Goal: Task Accomplishment & Management: Manage account settings

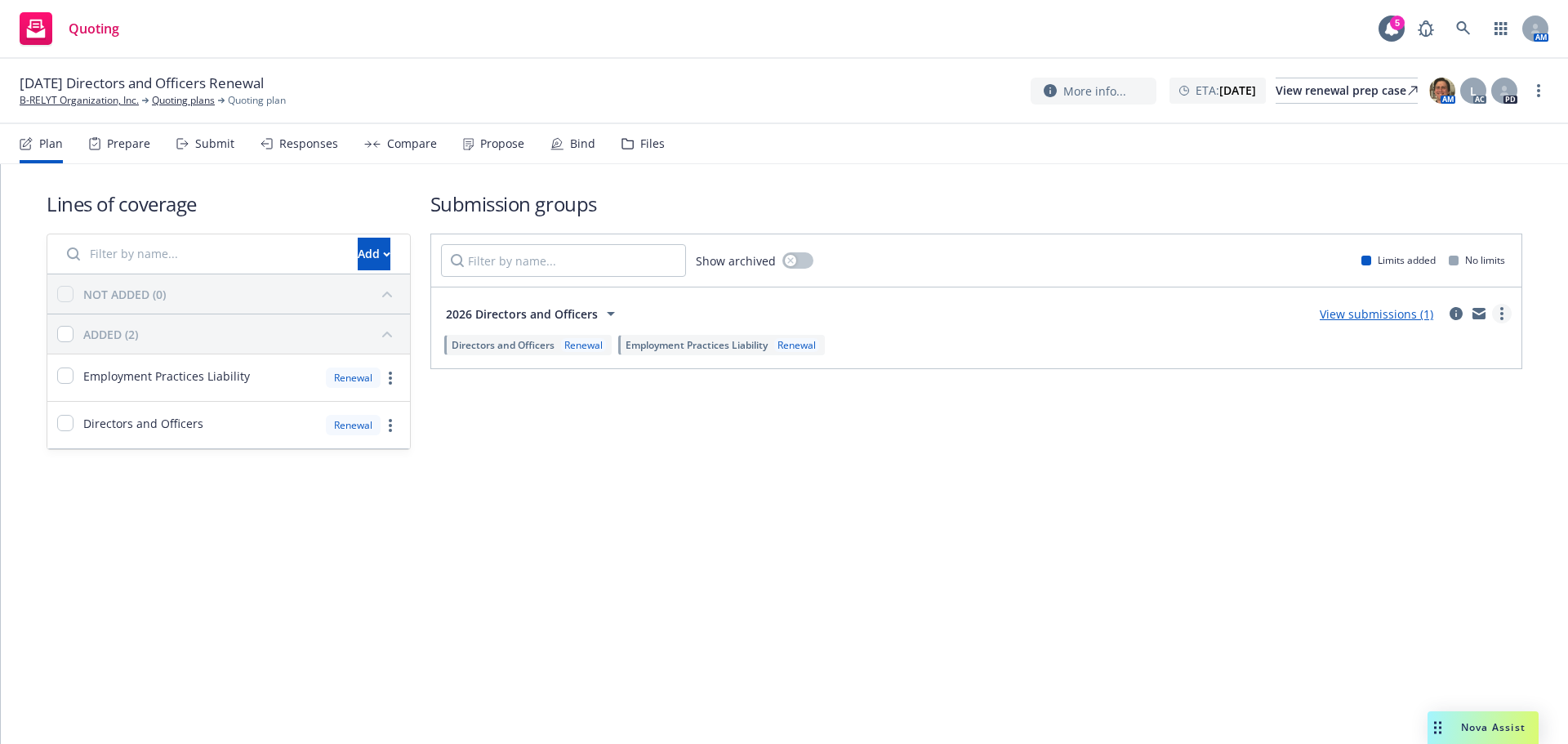
click at [1504, 315] on link "more" at bounding box center [1502, 314] width 20 height 20
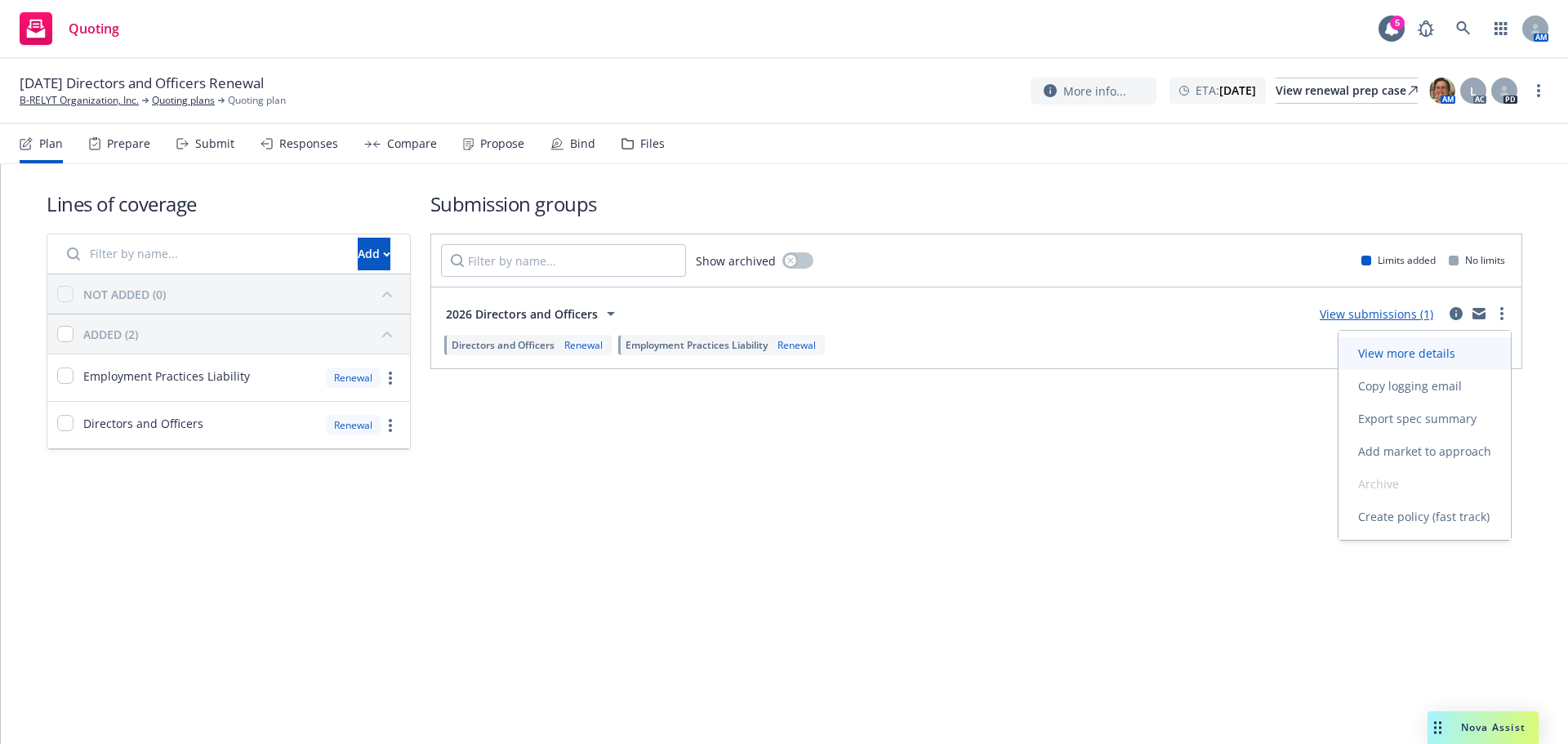
click at [1428, 353] on span "View more details" at bounding box center [1406, 353] width 136 height 15
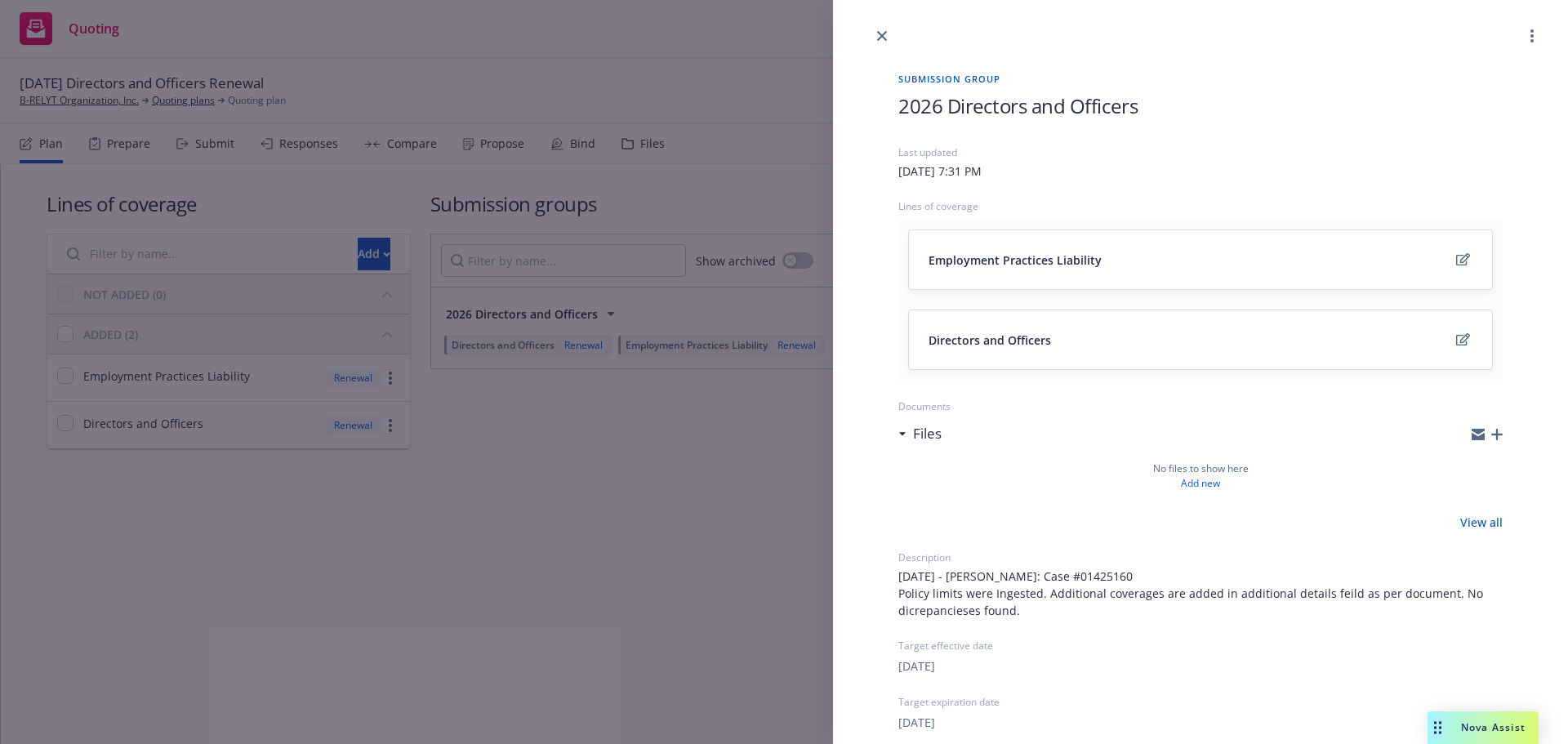
click at [638, 179] on div "Submission group 2026 Directors and Officers Last updated Tuesday, September 16…" at bounding box center [784, 372] width 1568 height 744
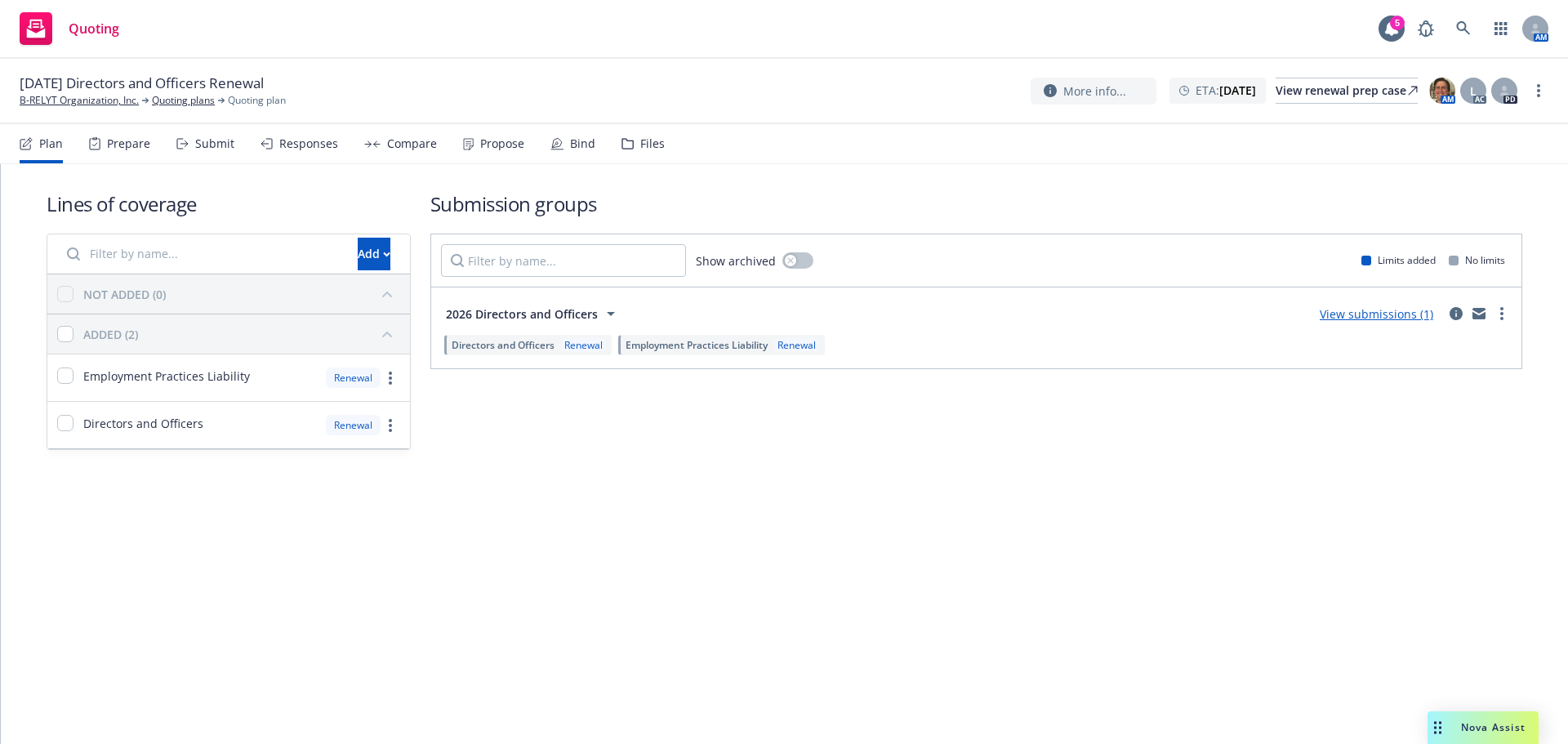
click at [497, 139] on div "Propose" at bounding box center [503, 143] width 44 height 13
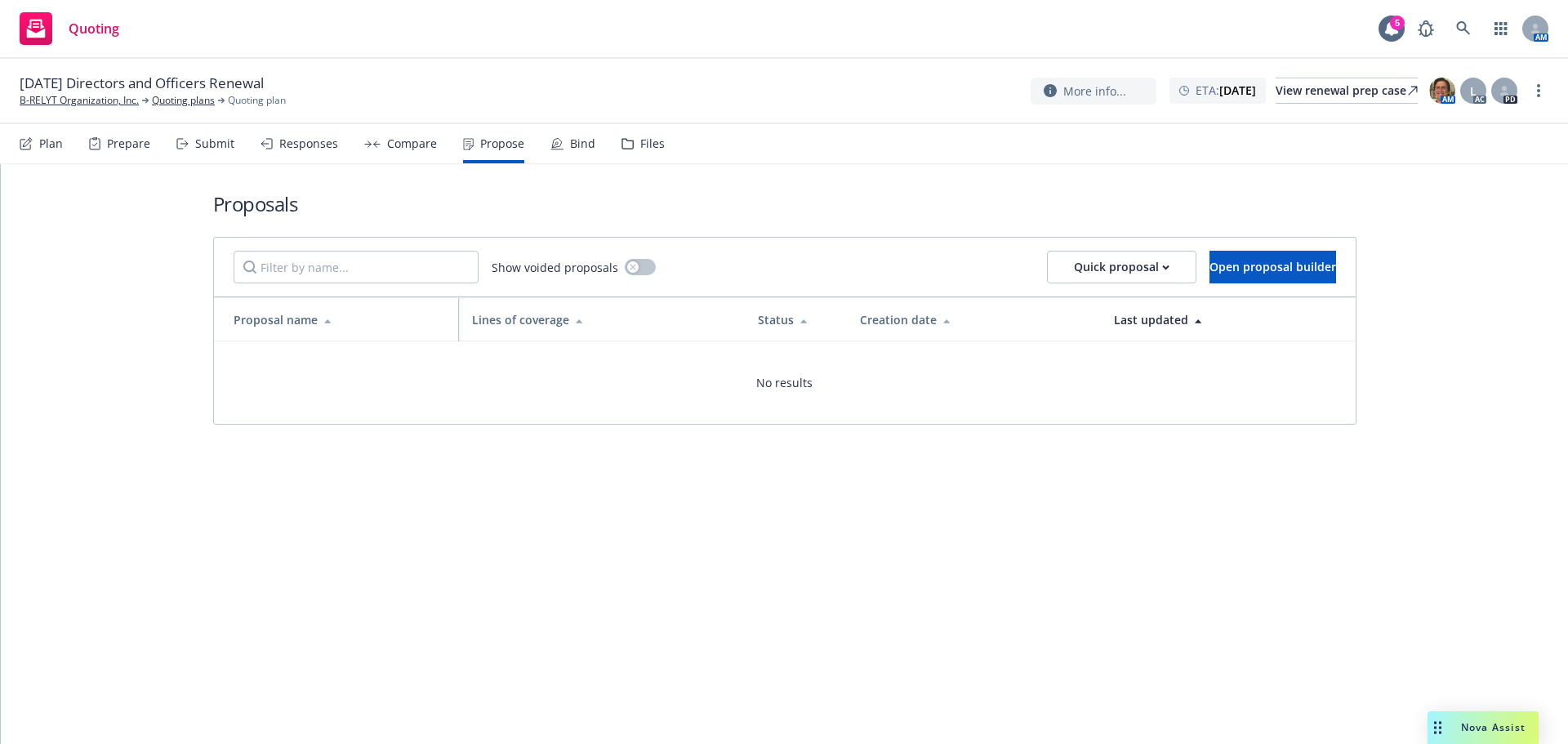
click at [570, 139] on div "Bind" at bounding box center [583, 143] width 25 height 13
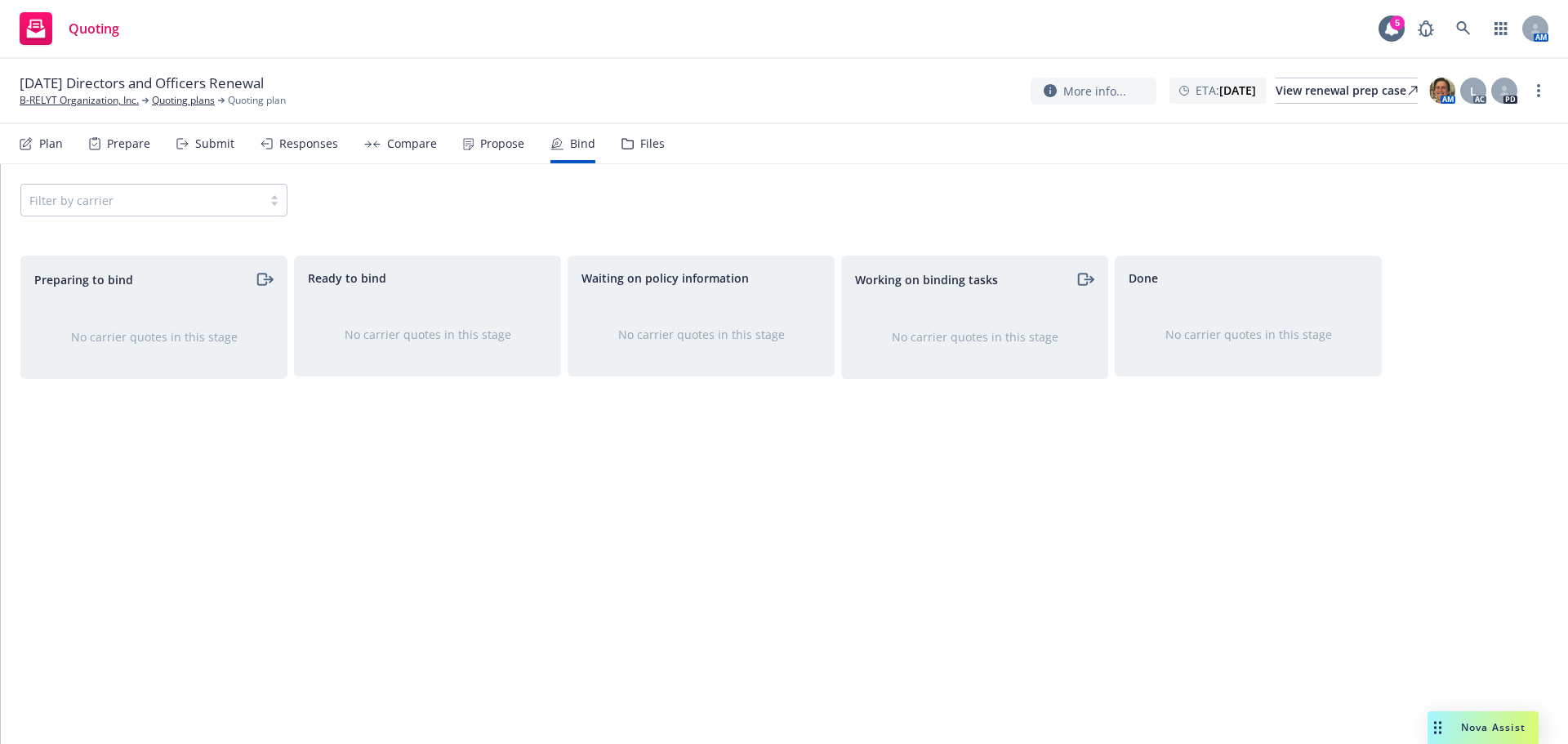
click at [480, 139] on div "Propose" at bounding box center [503, 143] width 44 height 13
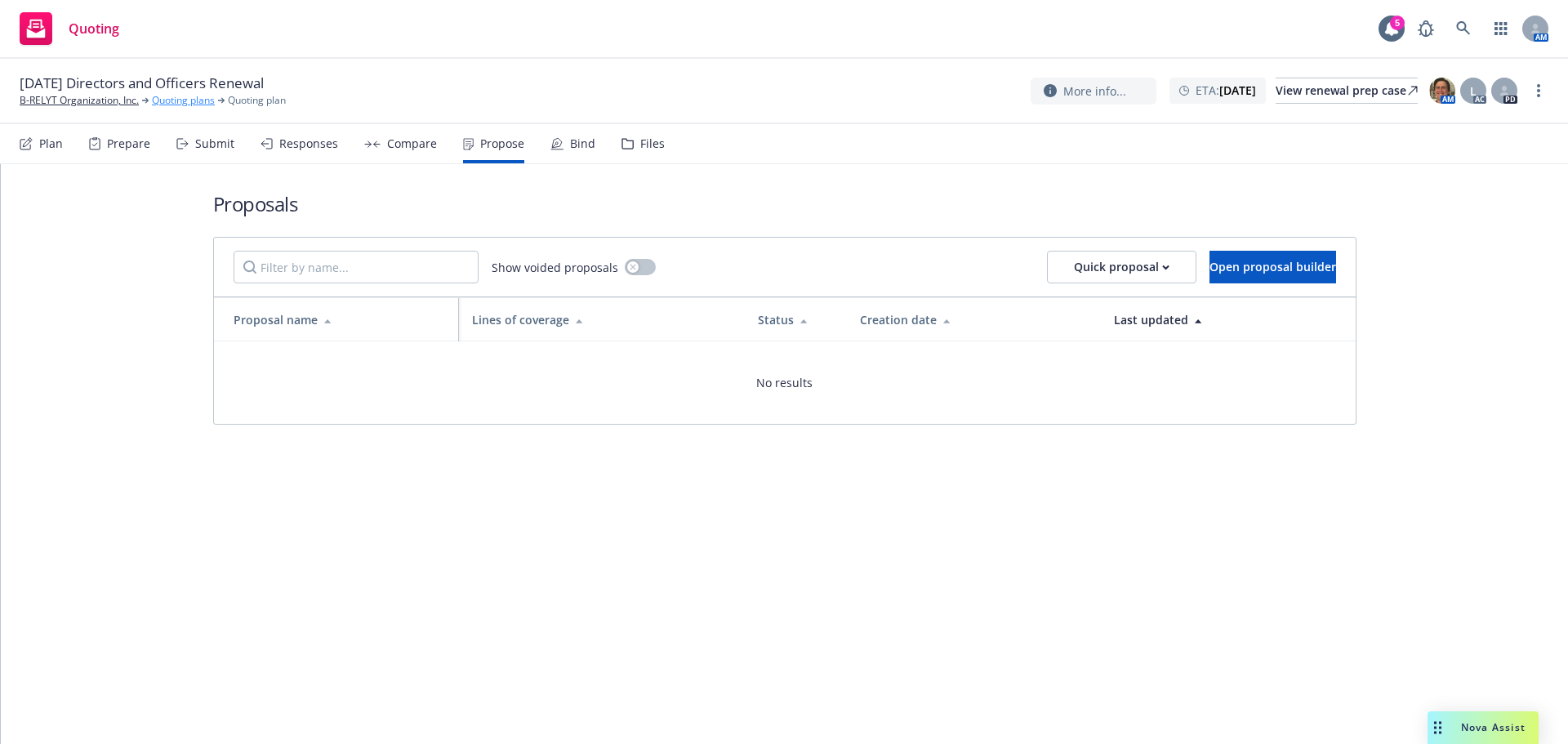
click at [189, 99] on link "Quoting plans" at bounding box center [183, 100] width 63 height 15
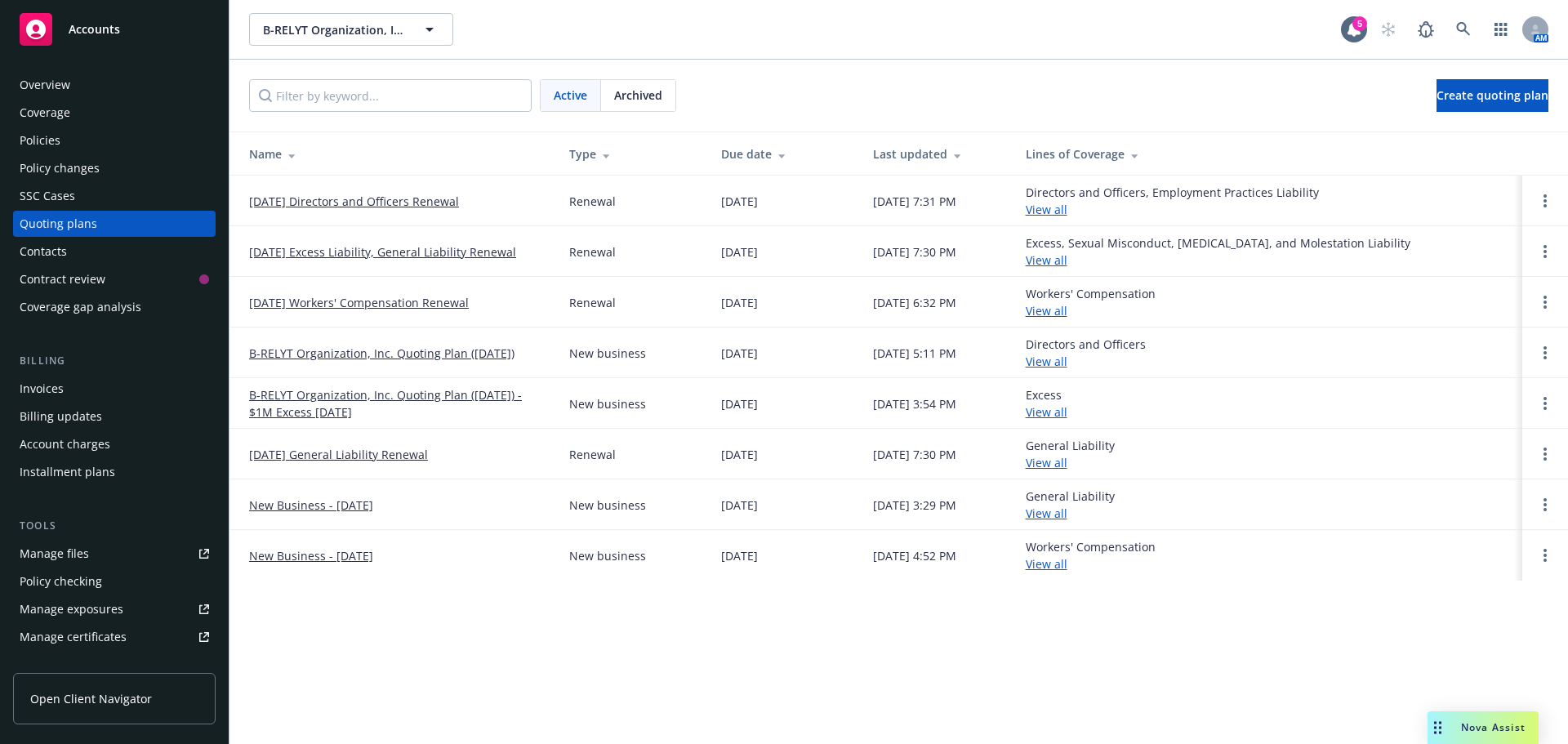
click at [348, 193] on link "01/15/26 Directors and Officers Renewal" at bounding box center [354, 201] width 210 height 17
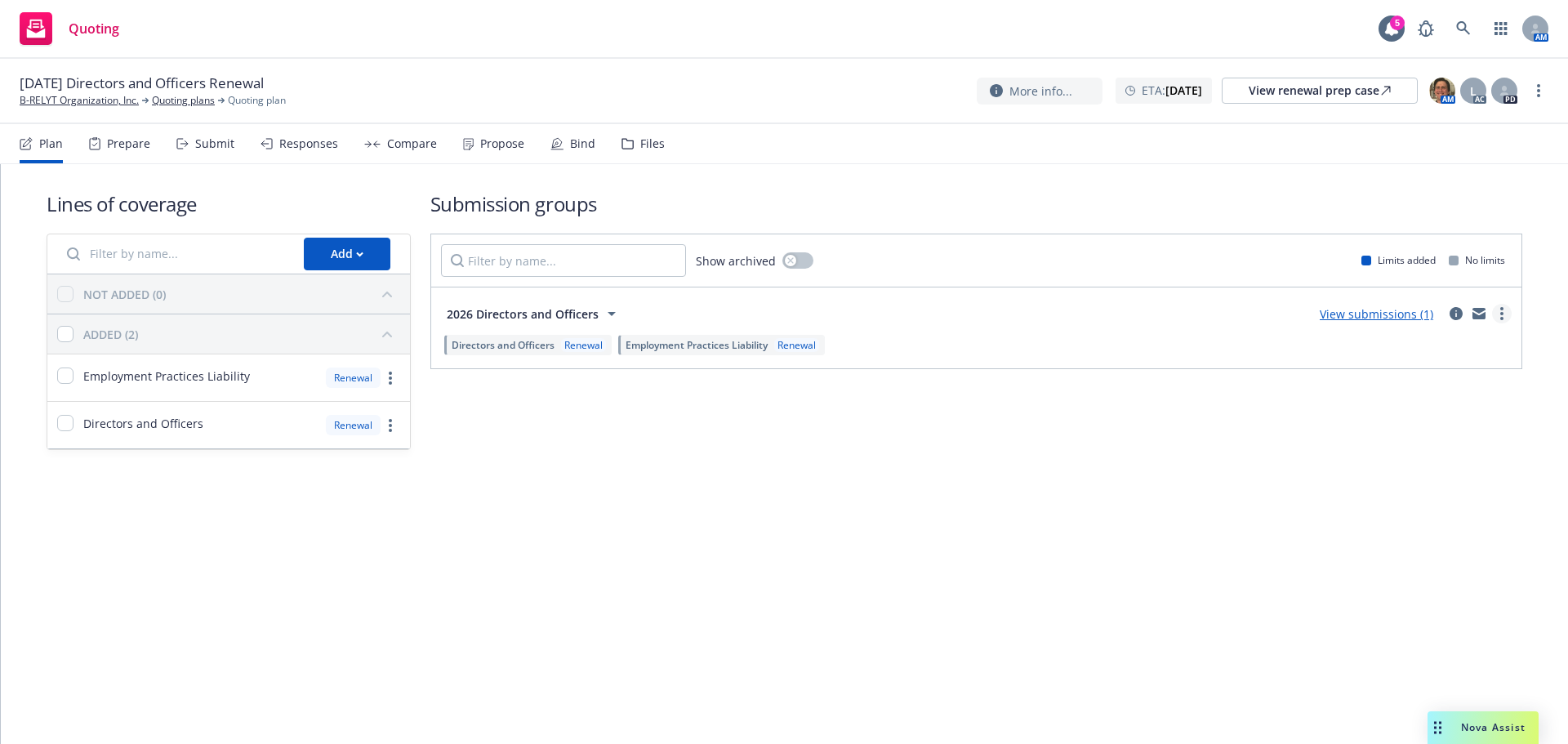
click at [1502, 313] on circle "more" at bounding box center [1502, 314] width 4 height 4
click at [1269, 463] on div "Lines of coverage Add NOT ADDED (0) ADDED (2) Employment Practices Liability Re…" at bounding box center [784, 320] width 1476 height 312
click at [1461, 311] on icon "circleInformation" at bounding box center [1456, 313] width 13 height 13
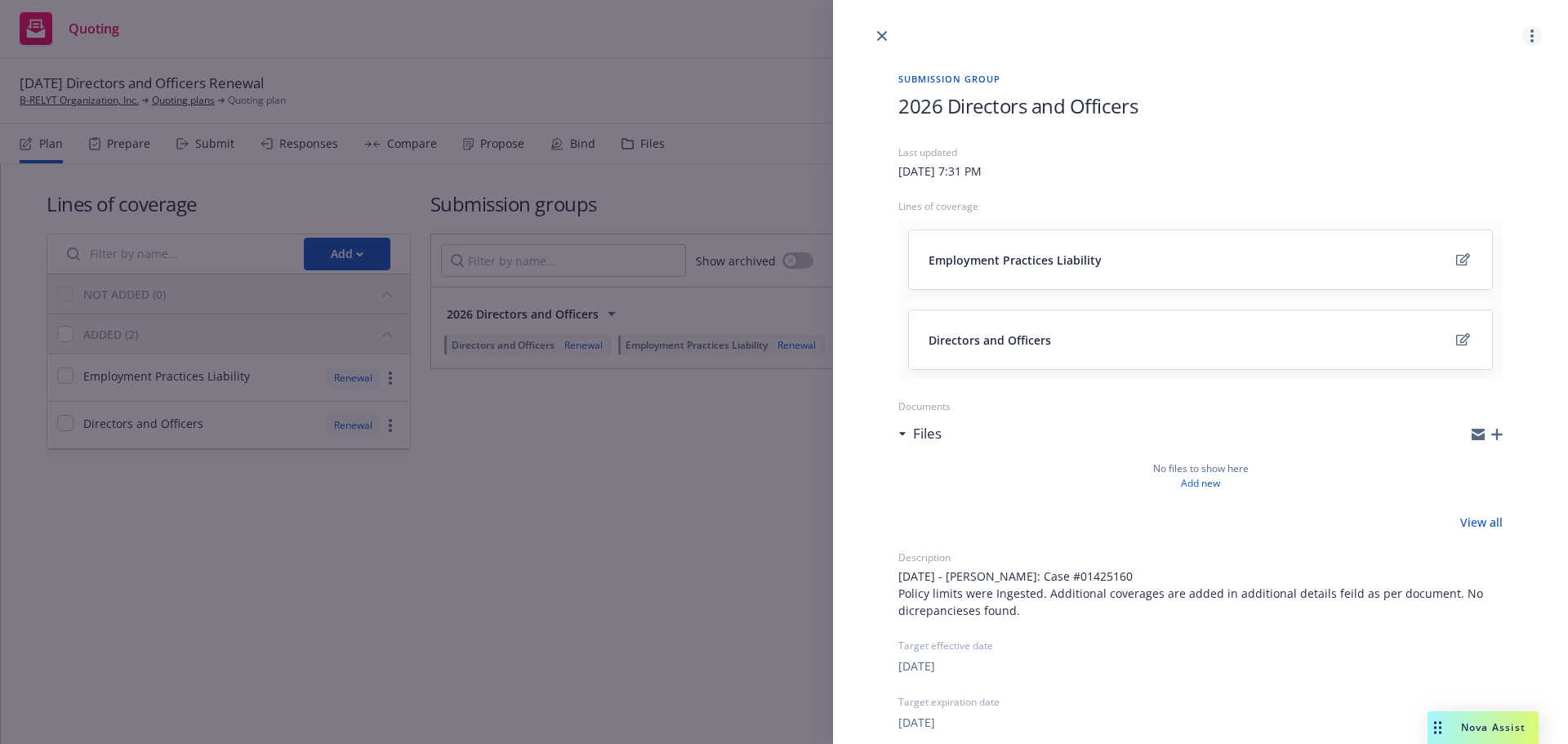
click at [1531, 41] on circle "more" at bounding box center [1532, 41] width 4 height 4
click at [877, 30] on link "close" at bounding box center [882, 36] width 20 height 20
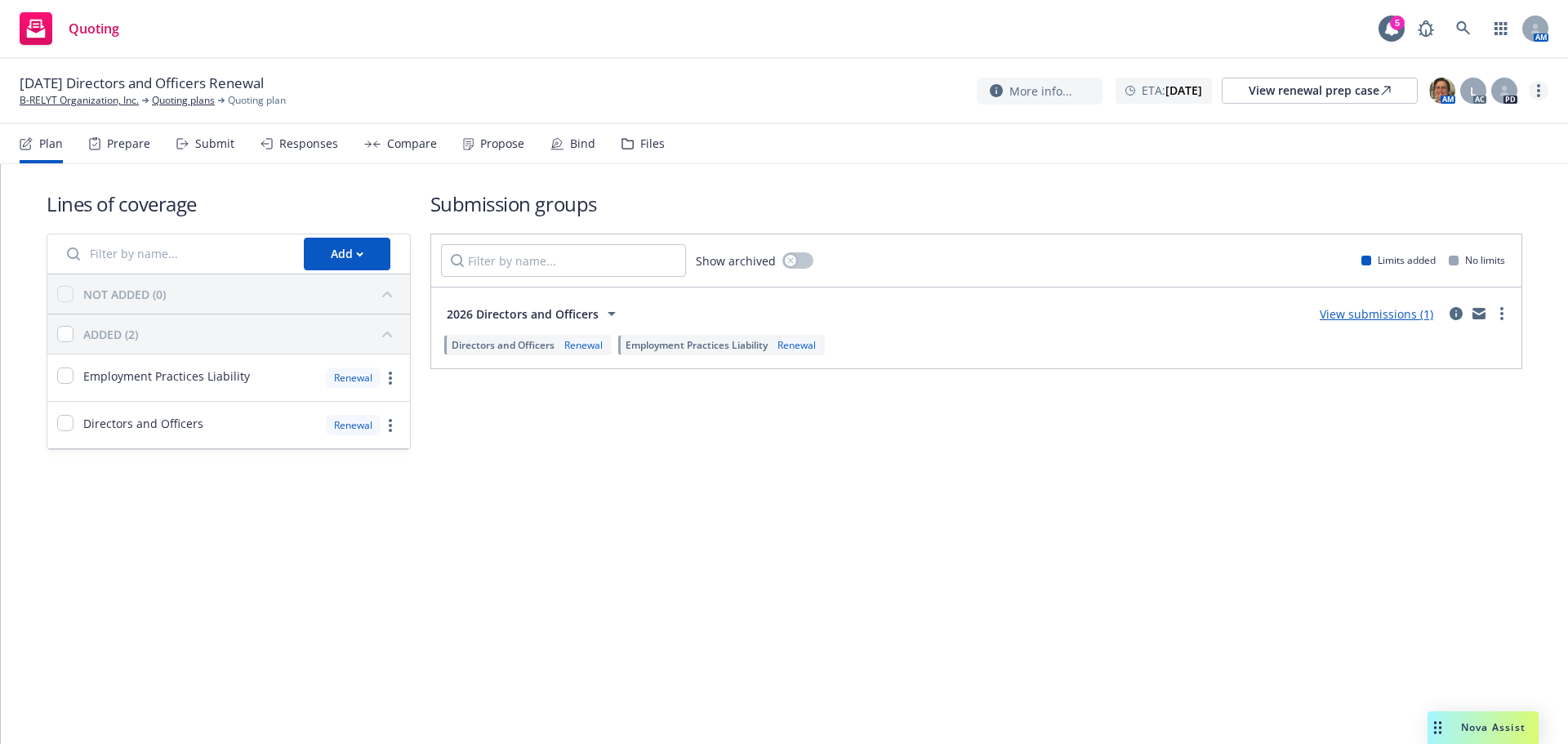
click at [1535, 85] on link "more" at bounding box center [1539, 91] width 20 height 20
click at [1429, 250] on link "Archive quoting plan" at bounding box center [1457, 254] width 182 height 33
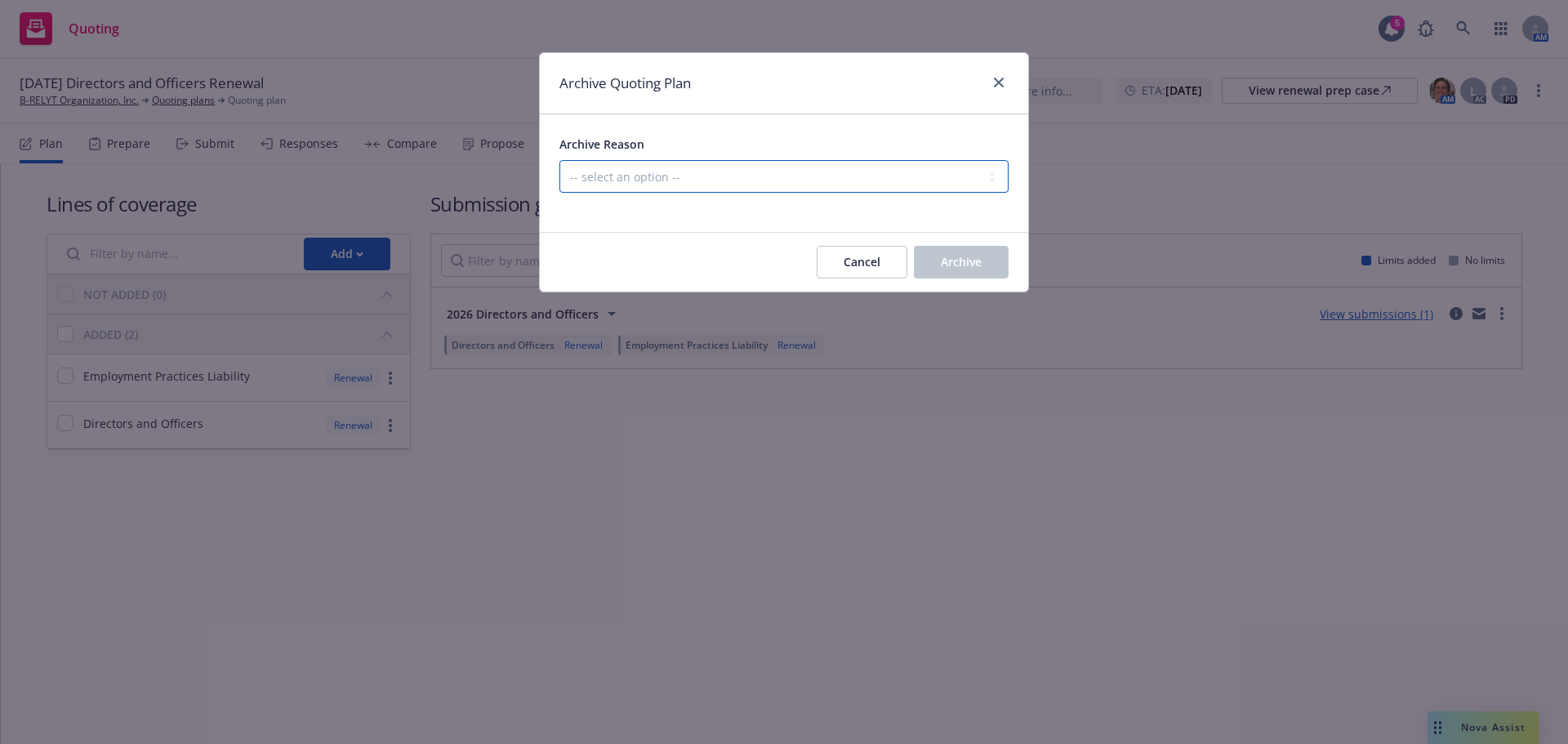
click at [700, 174] on select "-- select an option -- All policies in this renewal plan are auto-renewed Creat…" at bounding box center [784, 176] width 449 height 33
click at [559, 160] on select "-- select an option -- All policies in this renewal plan are auto-renewed Creat…" at bounding box center [784, 176] width 449 height 33
click at [687, 163] on select "-- select an option -- All policies in this renewal plan are auto-renewed Creat…" at bounding box center [784, 176] width 449 height 33
select select "ARCHIVED_RENEWAL_POLICY_AUTO_RENEWED"
click at [559, 160] on select "-- select an option -- All policies in this renewal plan are auto-renewed Creat…" at bounding box center [784, 176] width 449 height 33
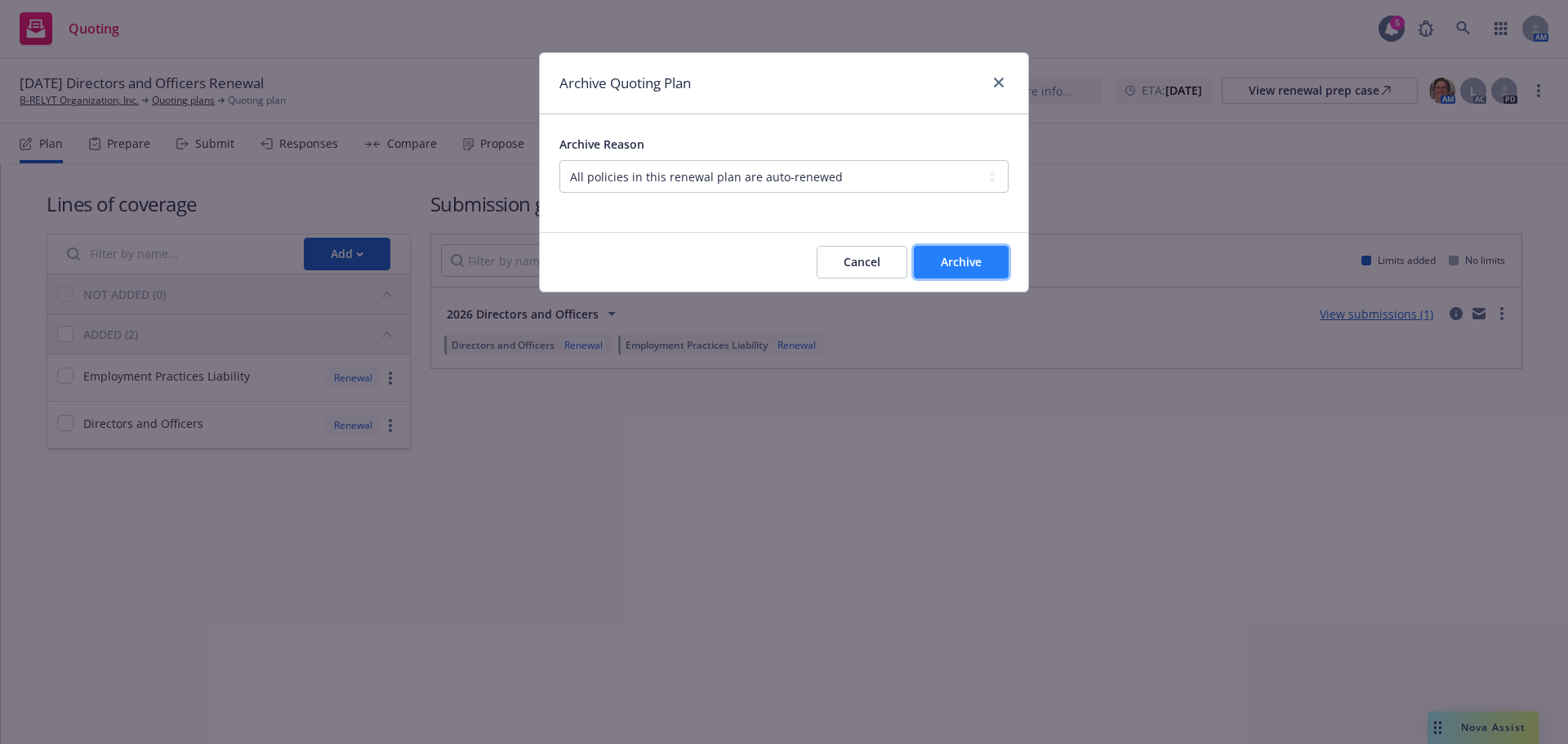
click at [927, 256] on button "Archive" at bounding box center [961, 261] width 95 height 33
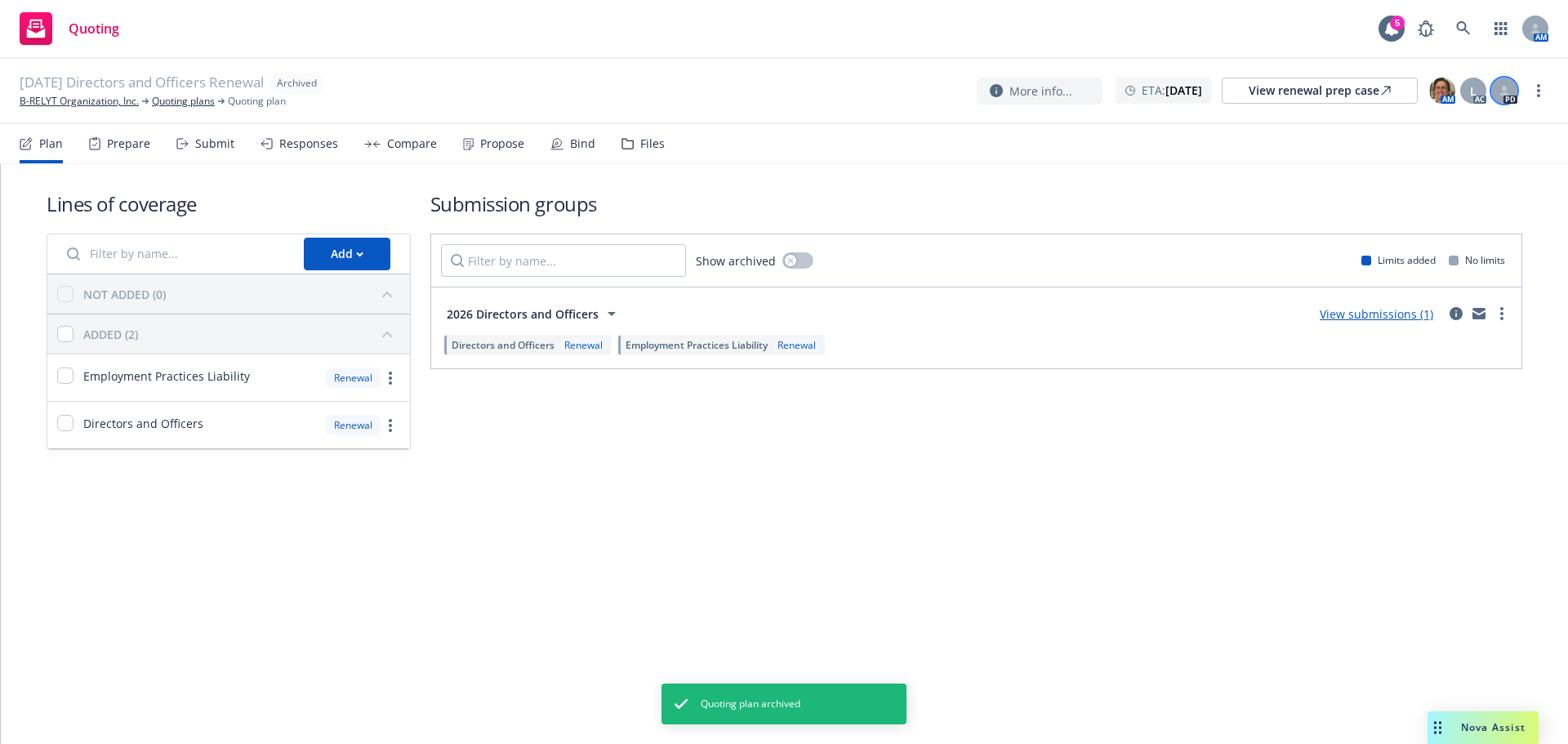
click at [1508, 93] on icon at bounding box center [1504, 90] width 10 height 10
click at [1007, 194] on h1 "Submission groups" at bounding box center [977, 204] width 1092 height 27
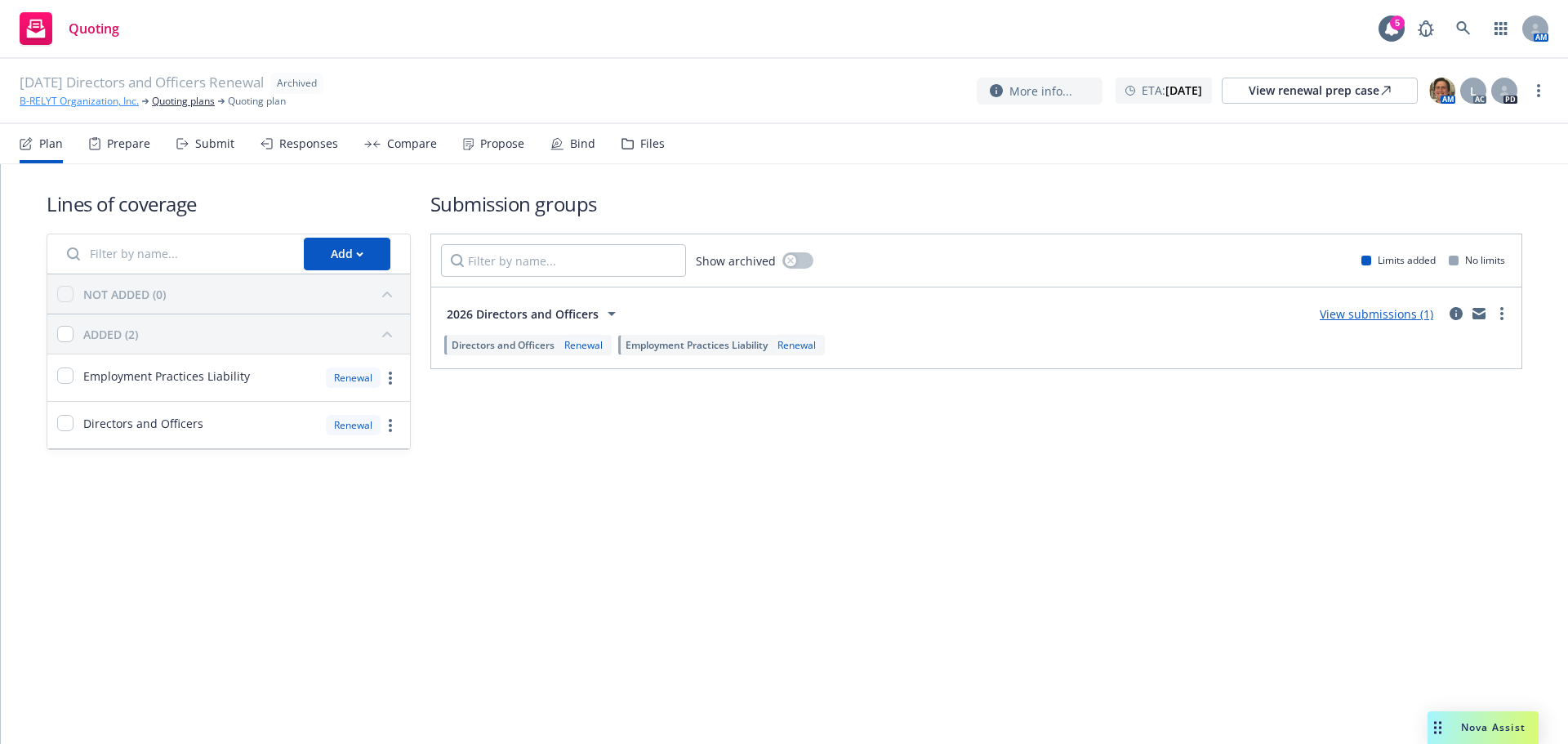
click at [75, 96] on link "B-RELYT Organization, Inc." at bounding box center [79, 101] width 119 height 15
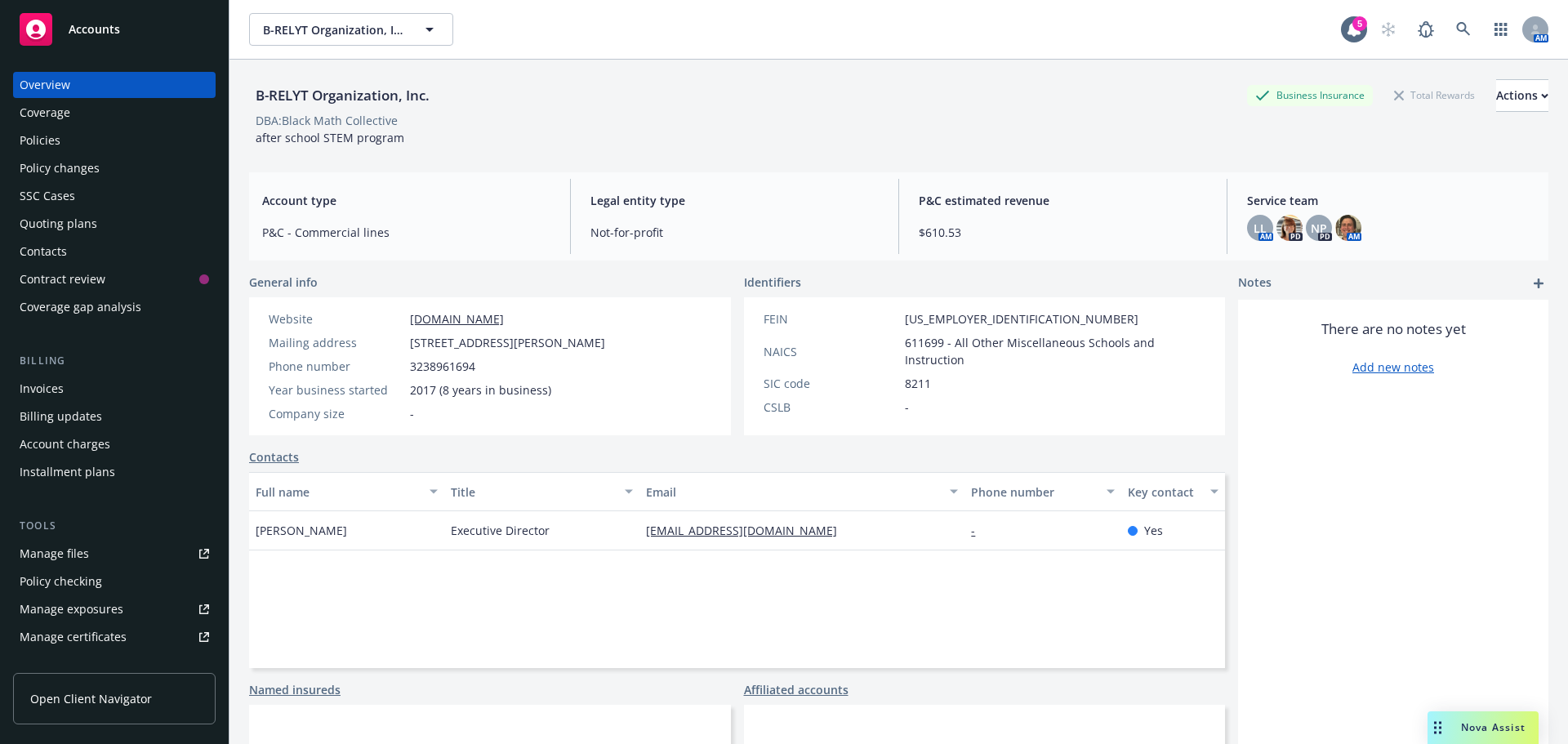
click at [60, 137] on div "Policies" at bounding box center [114, 140] width 189 height 26
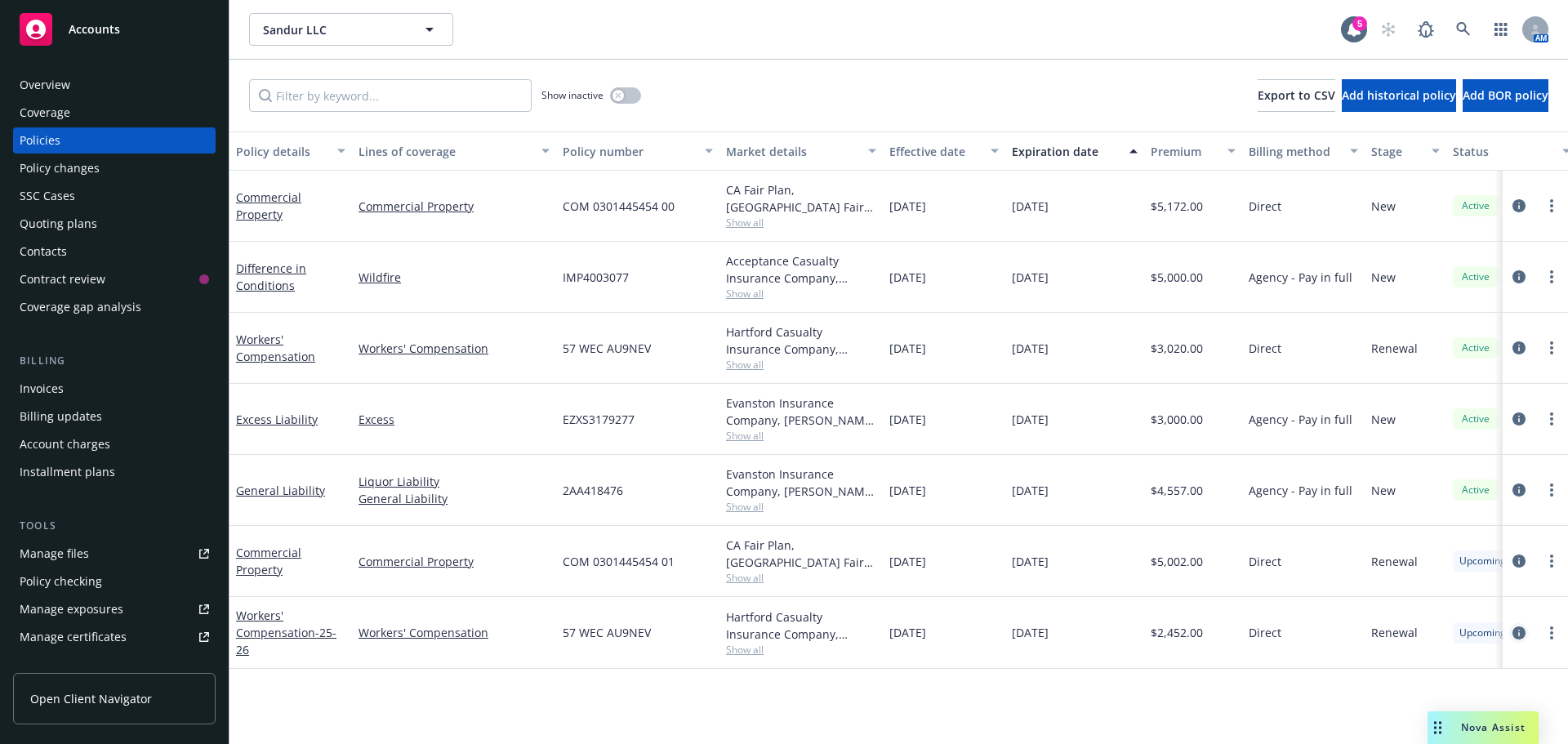
click at [1519, 640] on link "circleInformation" at bounding box center [1519, 633] width 20 height 20
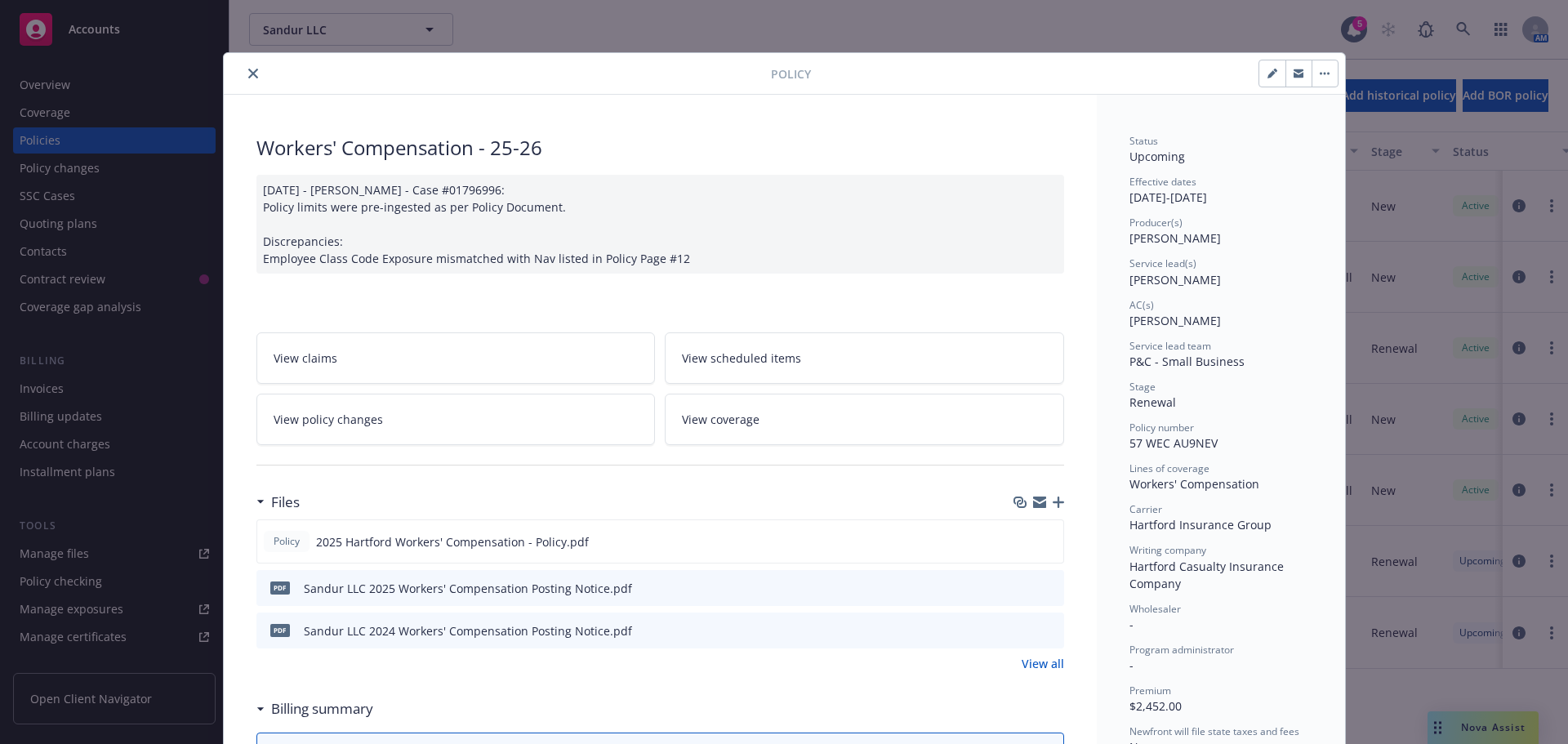
click at [1259, 76] on button "button" at bounding box center [1272, 73] width 26 height 26
select select "RENEWAL"
select select "12"
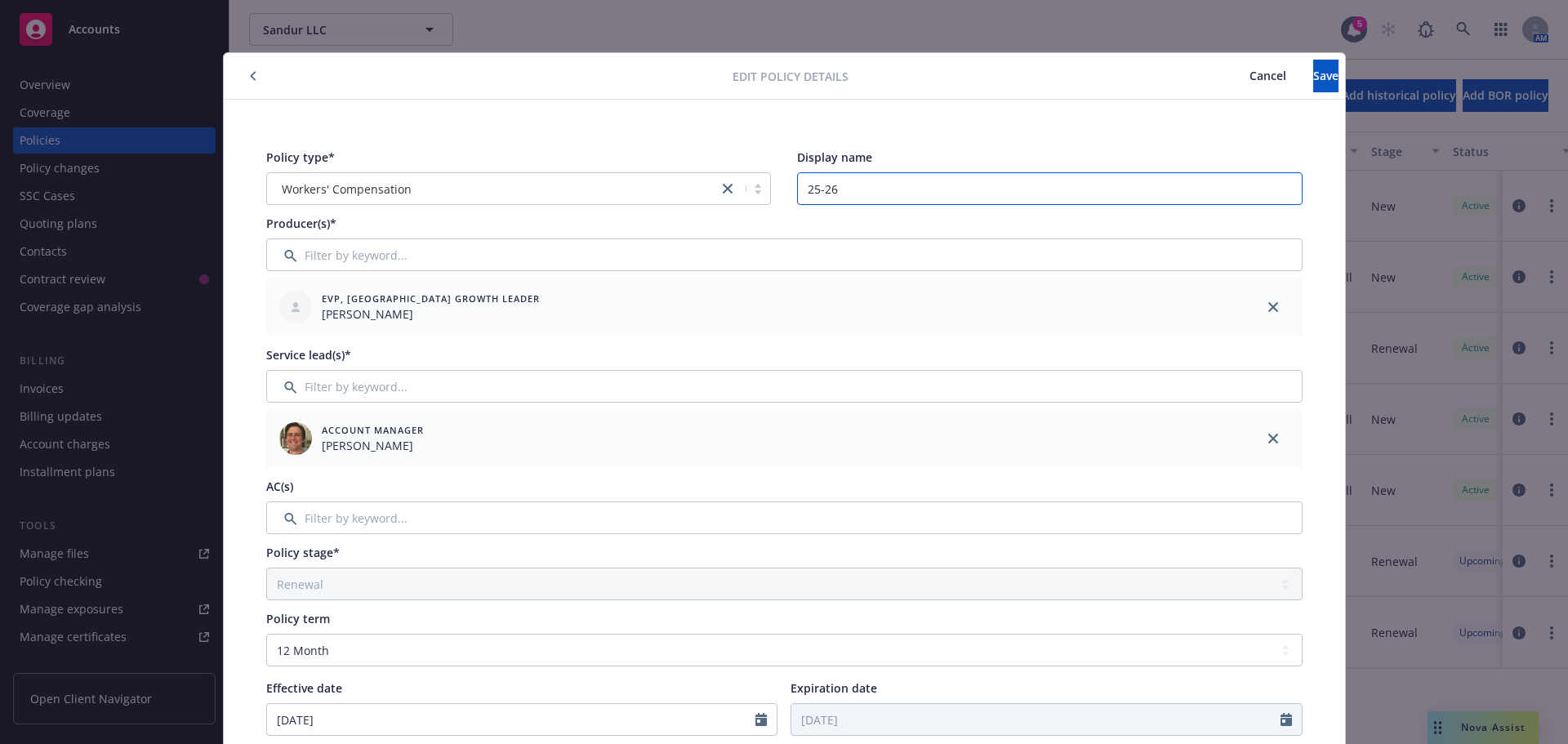
drag, startPoint x: 856, startPoint y: 189, endPoint x: 756, endPoint y: 185, distance: 100.1
click at [758, 186] on div "Policy type* Workers' Compensation Display name 25-26" at bounding box center [784, 176] width 1037 height 56
click at [443, 524] on input "Filter by keyword..." at bounding box center [784, 517] width 1037 height 33
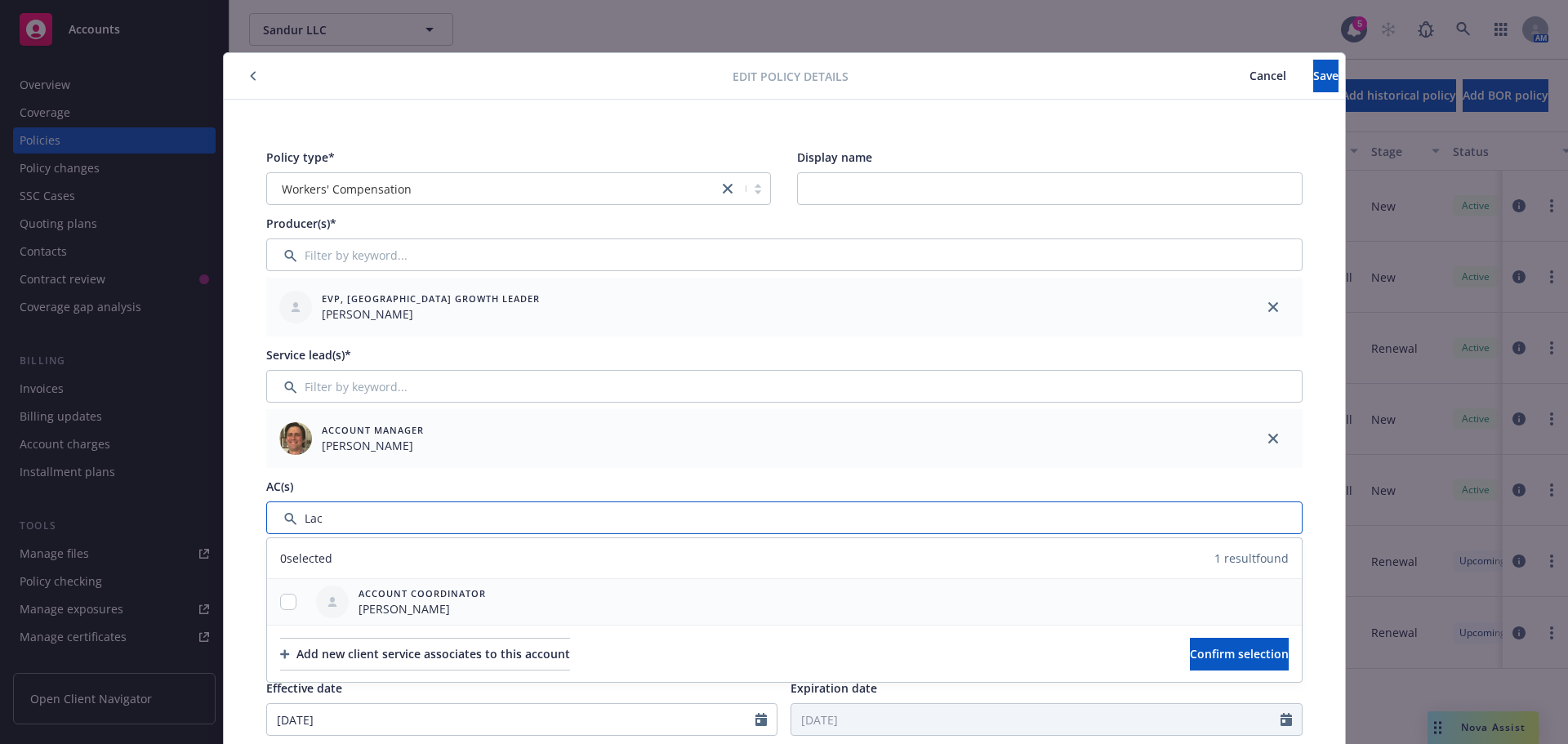
type input "Lac"
click at [284, 611] on div at bounding box center [288, 601] width 43 height 45
click at [282, 606] on input "checkbox" at bounding box center [288, 602] width 16 height 16
checkbox input "true"
click at [1190, 642] on button "Confirm selection" at bounding box center [1239, 653] width 99 height 33
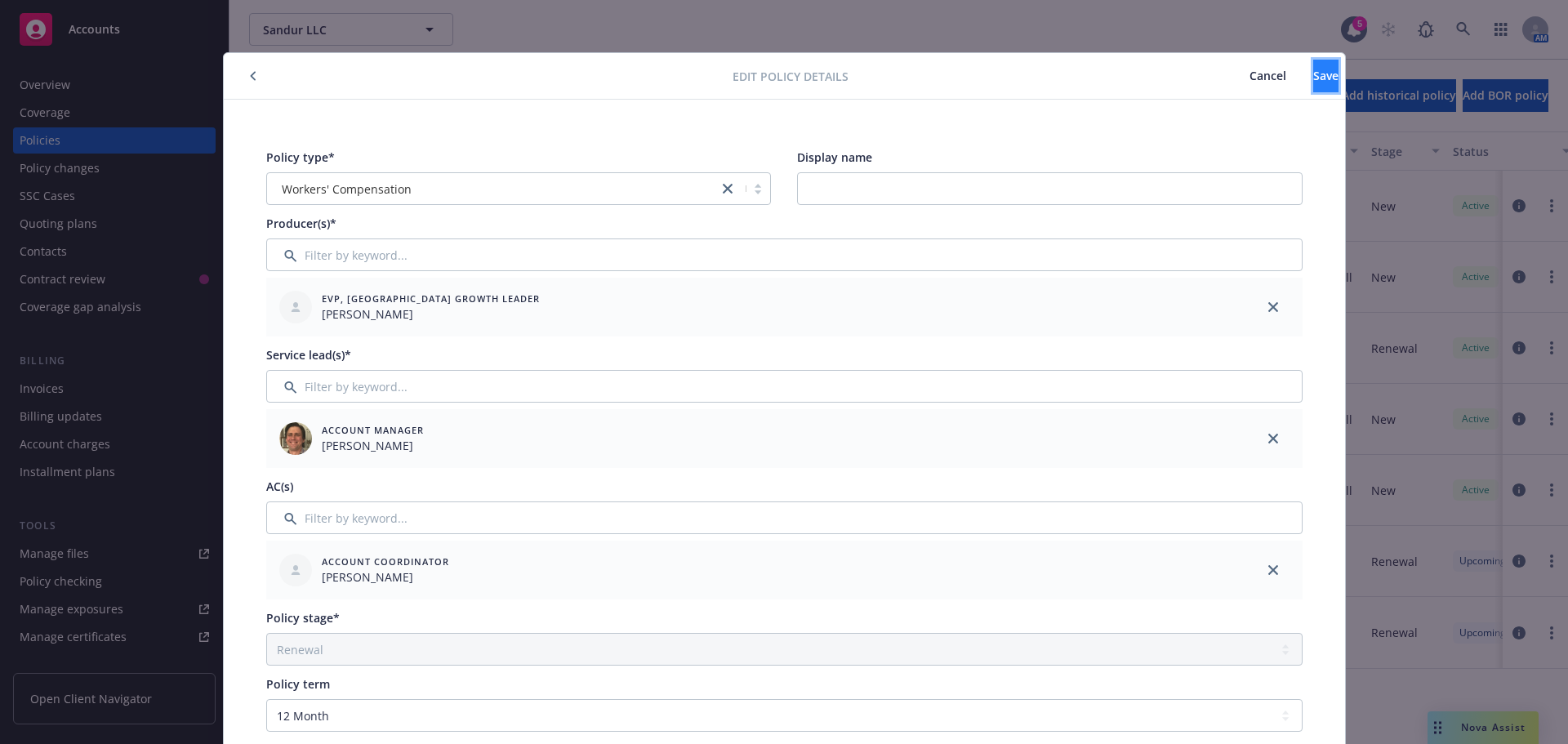
click at [1314, 75] on span "Save" at bounding box center [1326, 75] width 25 height 15
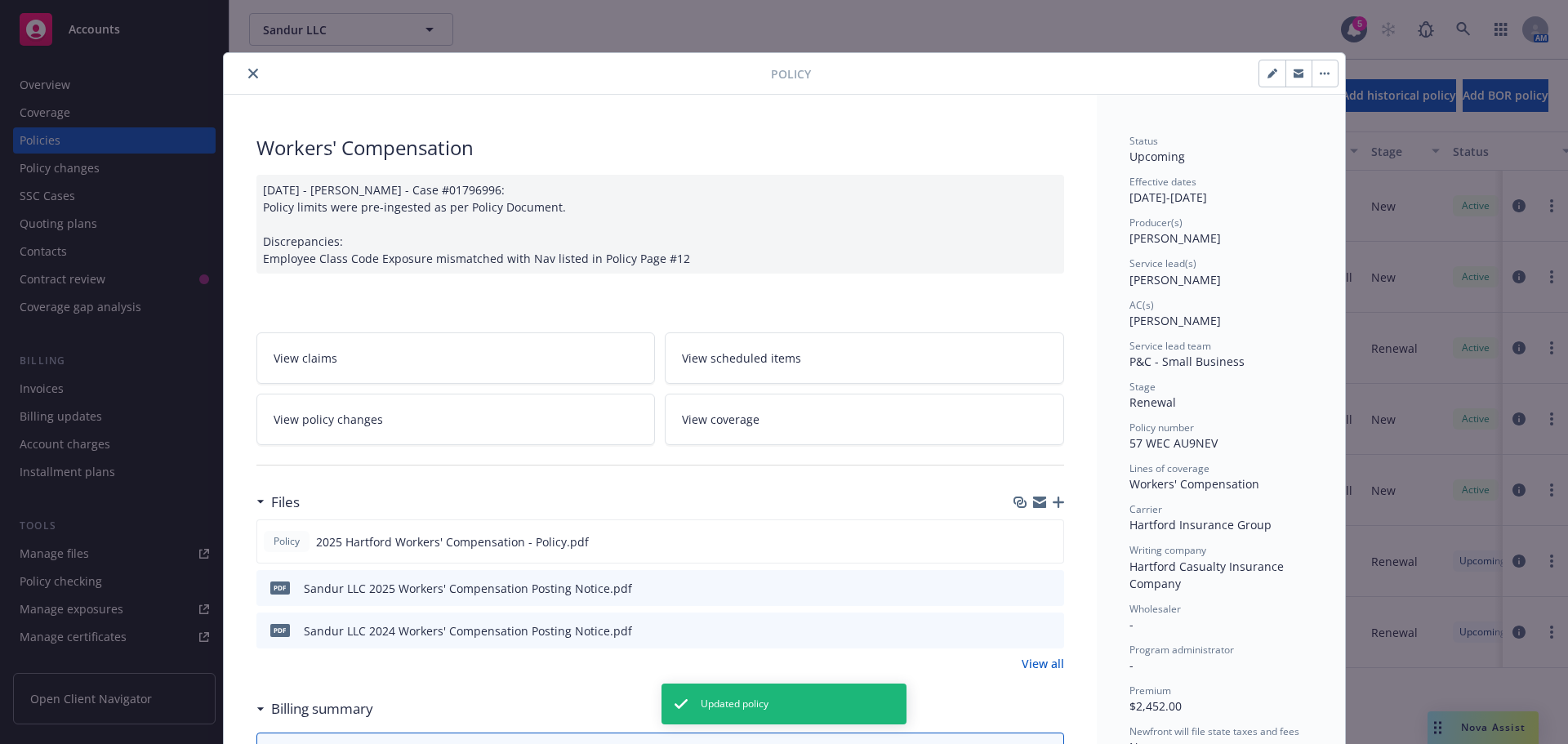
click at [248, 70] on icon "close" at bounding box center [253, 73] width 10 height 10
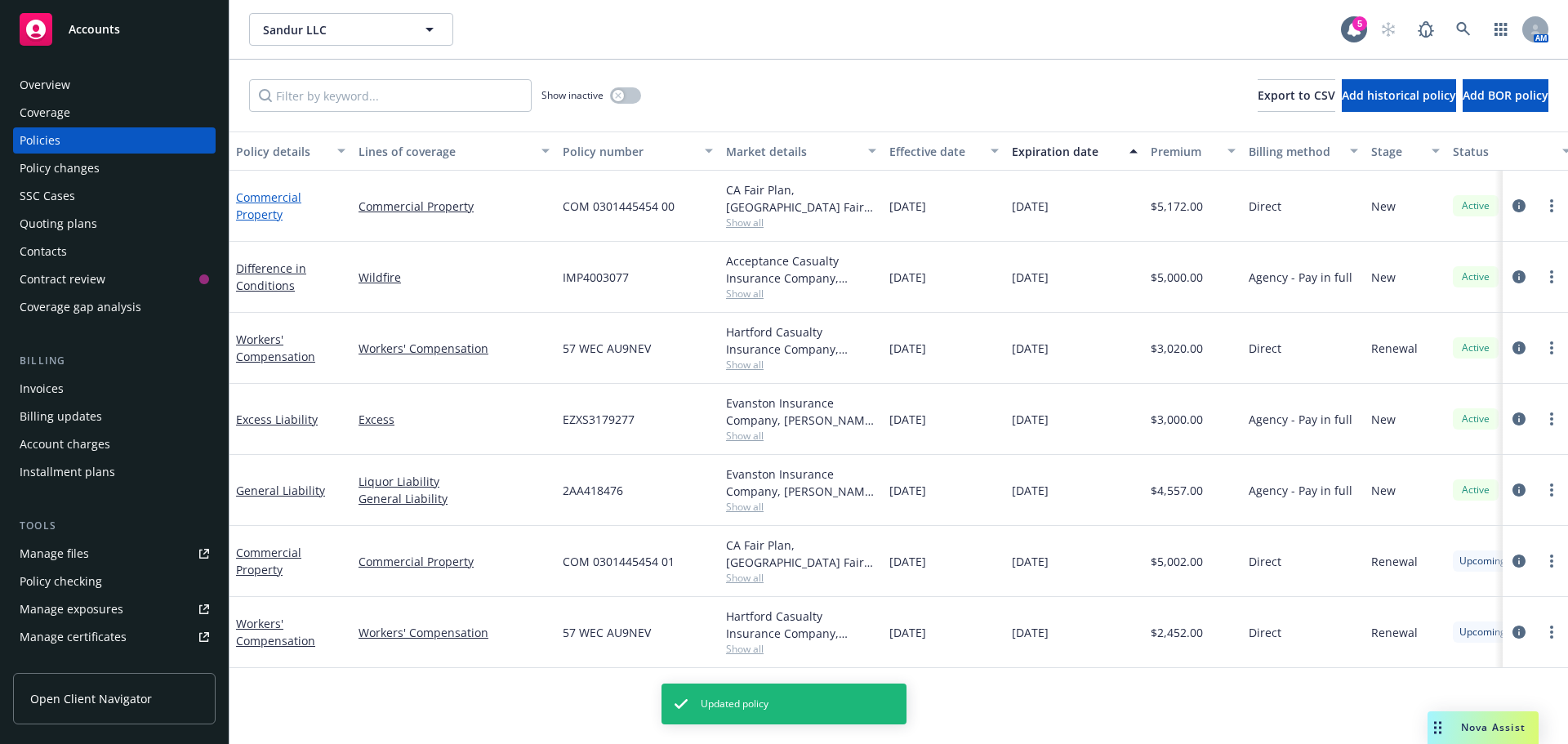
click at [268, 204] on link "Commercial Property" at bounding box center [268, 205] width 65 height 33
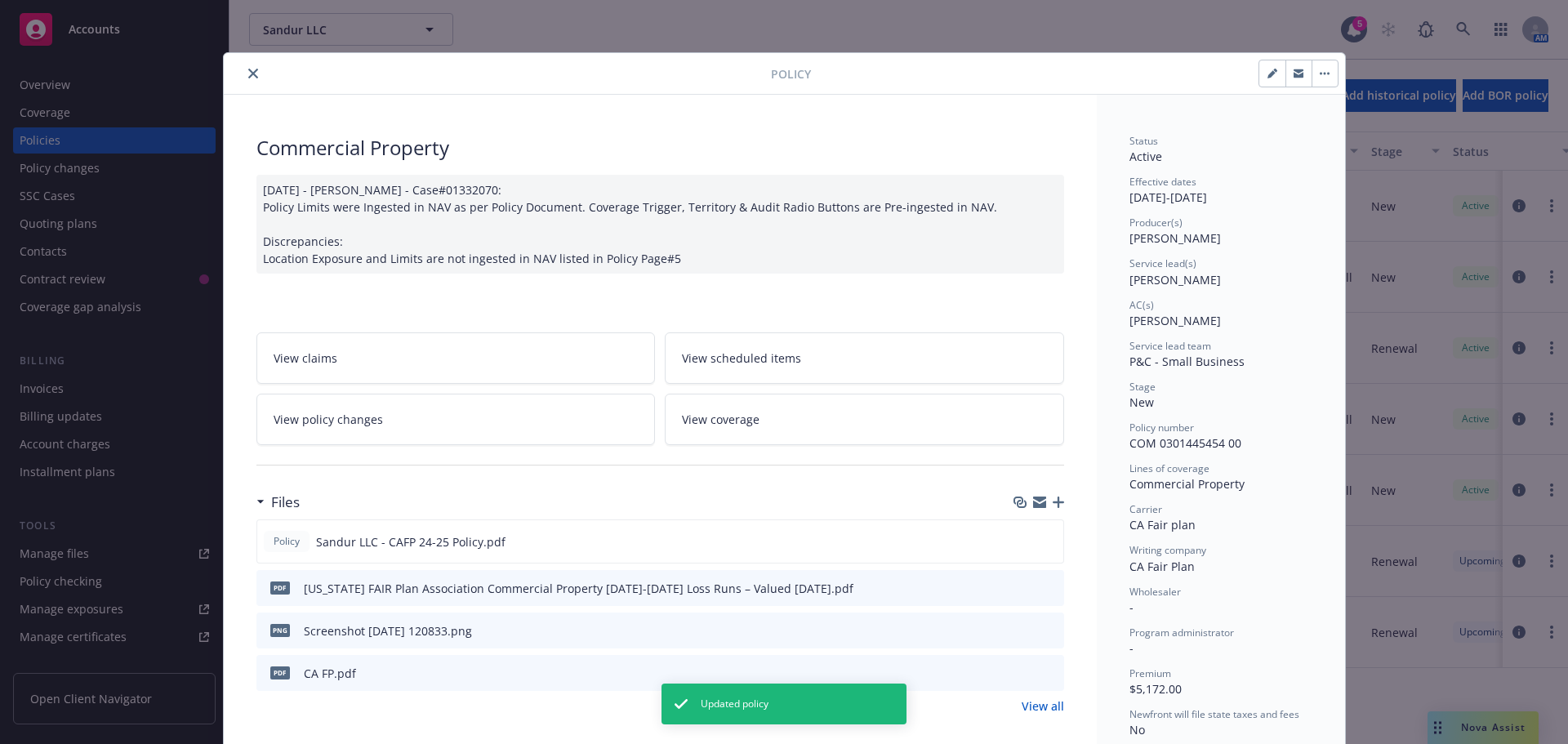
click at [1267, 71] on icon "button" at bounding box center [1272, 73] width 10 height 10
select select "NEW"
select select "12"
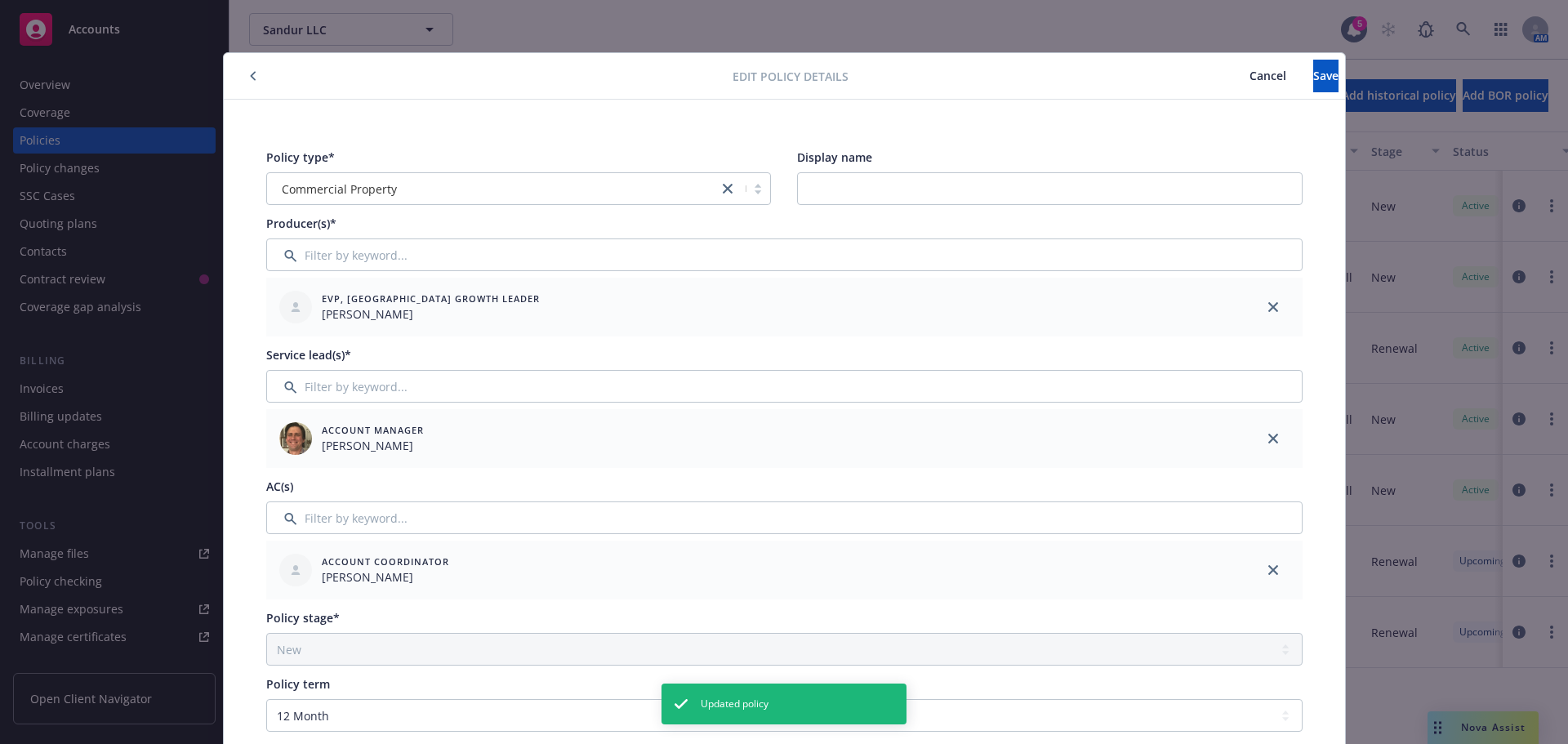
click at [1250, 80] on span "Cancel" at bounding box center [1267, 75] width 36 height 15
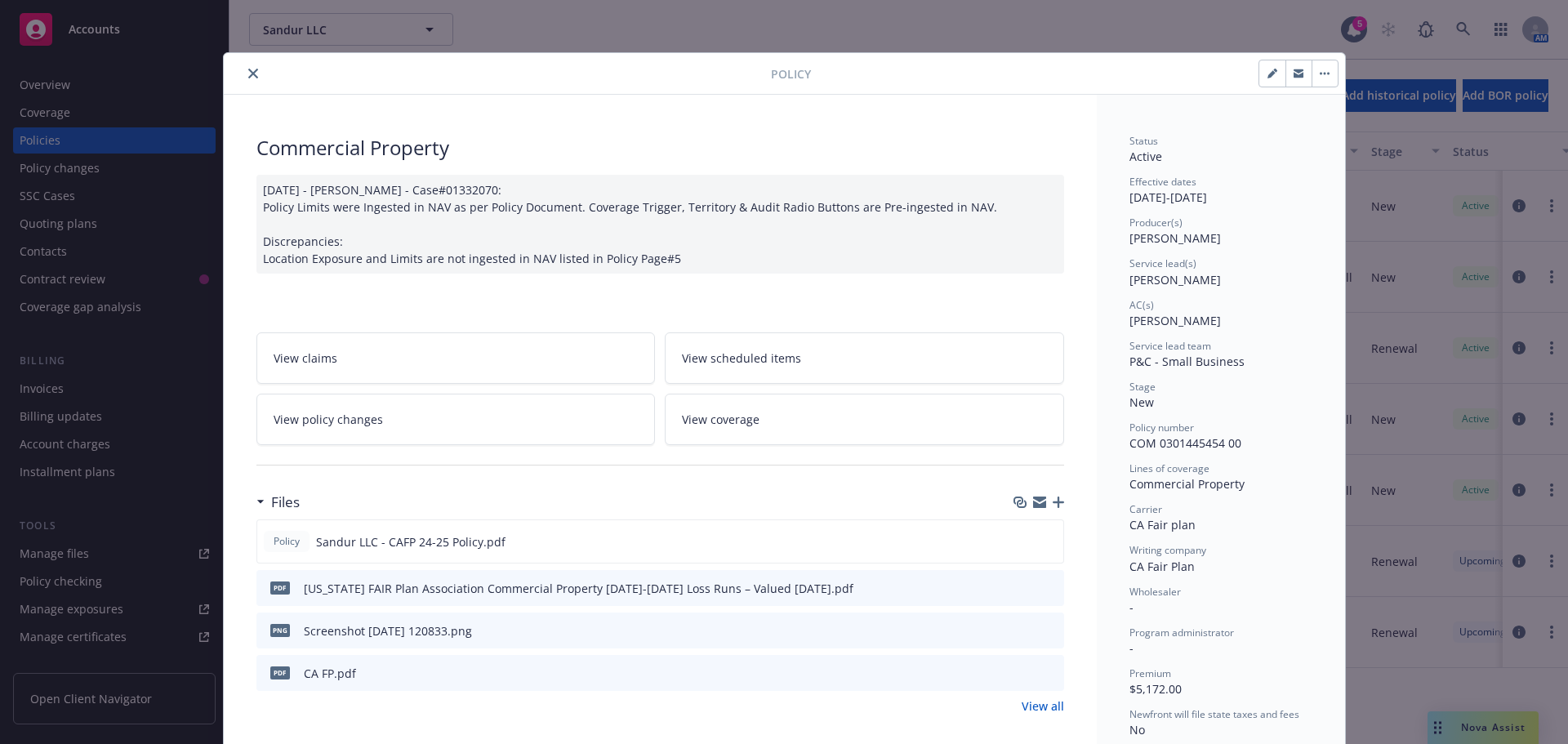
click at [252, 71] on button "close" at bounding box center [253, 74] width 20 height 20
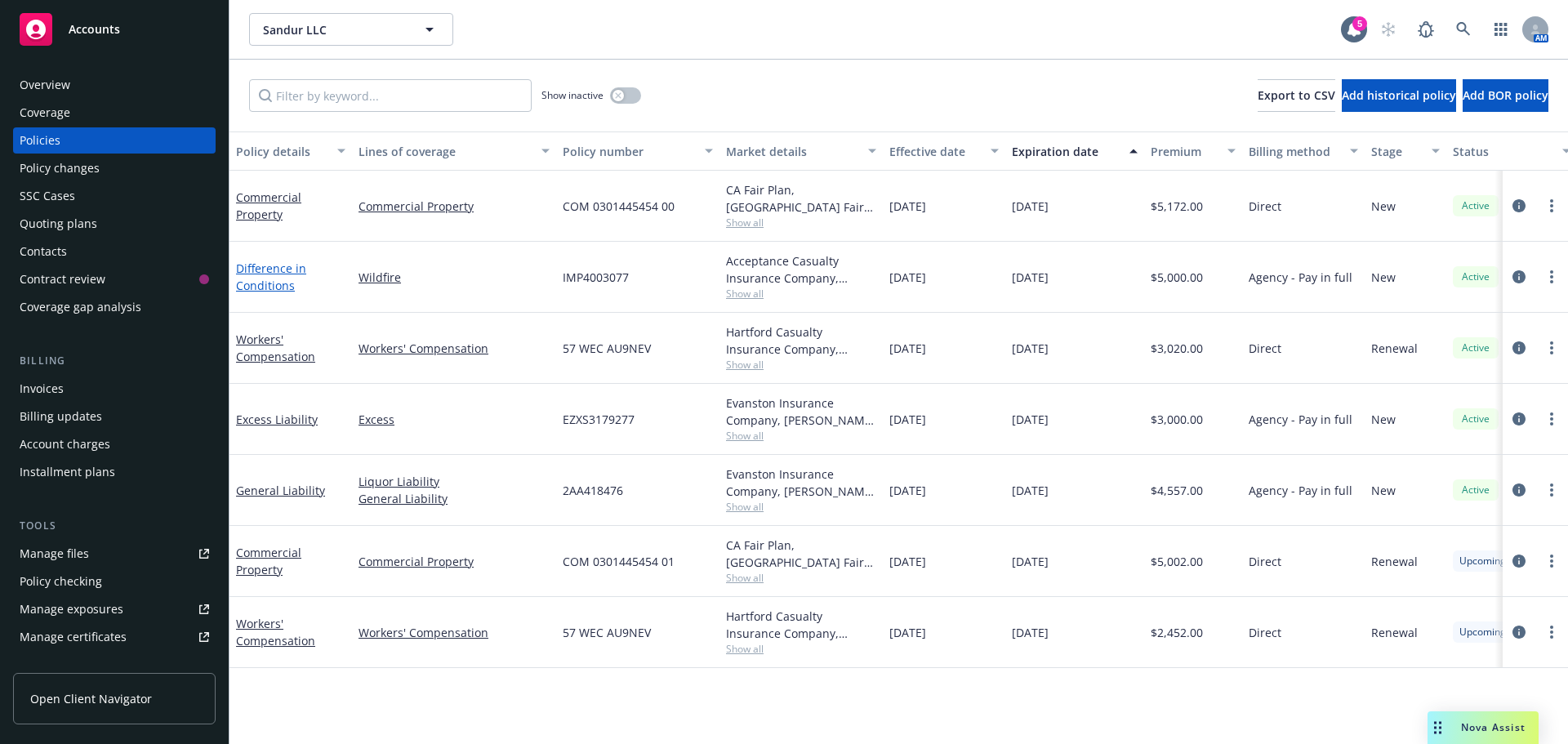
click at [255, 267] on link "Difference in Conditions" at bounding box center [270, 276] width 70 height 33
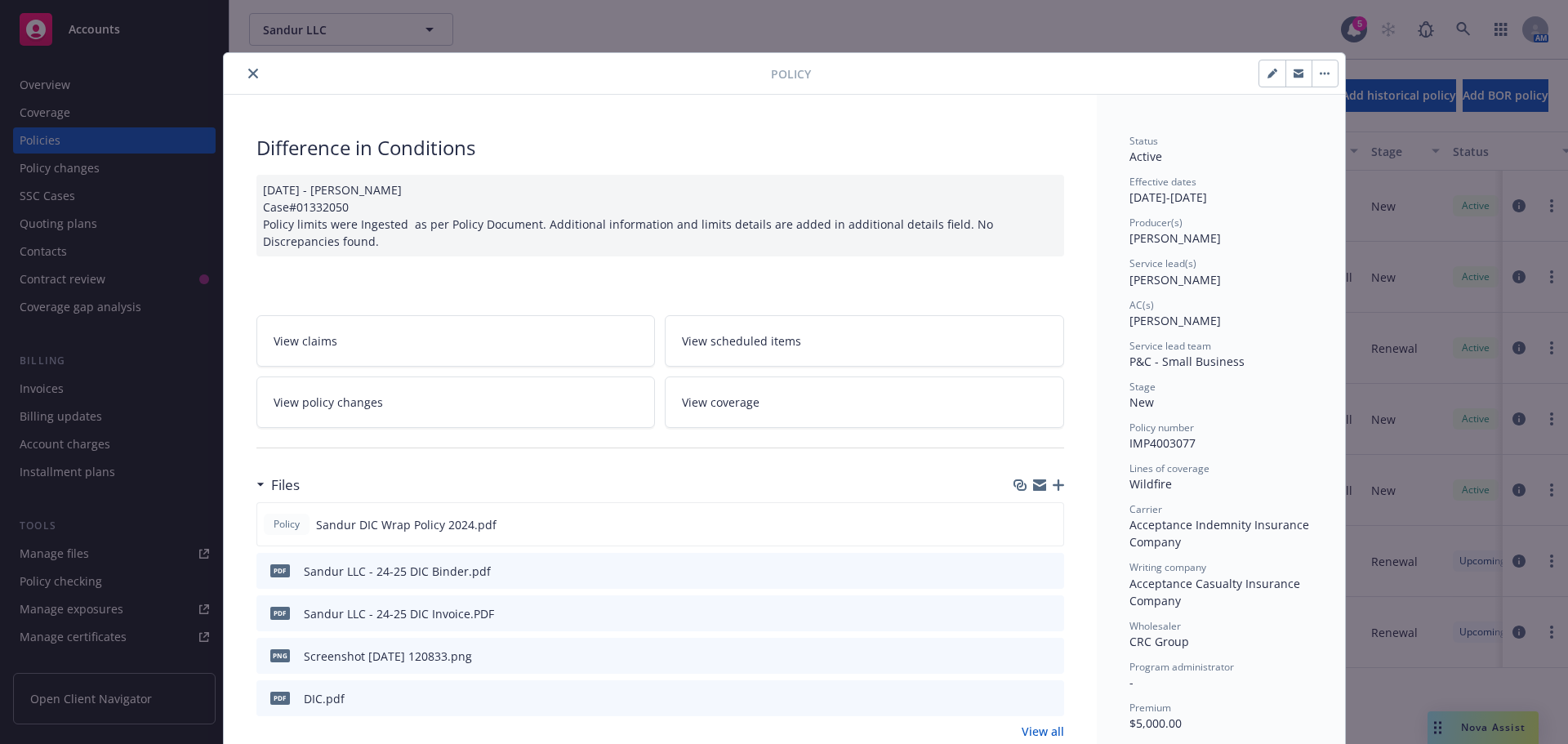
click at [1267, 69] on icon "button" at bounding box center [1272, 73] width 10 height 10
select select "NEW"
select select "12"
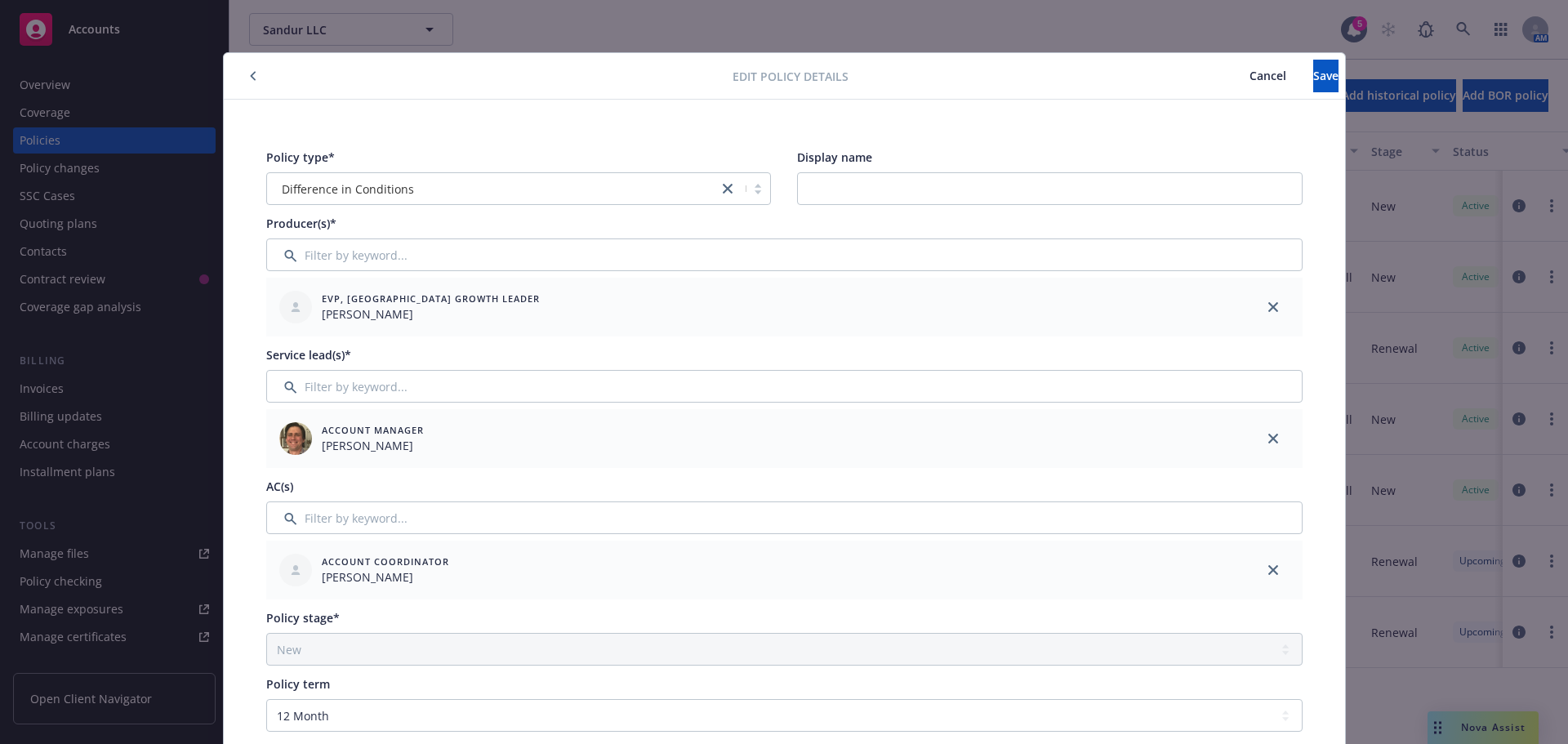
click at [250, 73] on icon "button" at bounding box center [253, 76] width 6 height 10
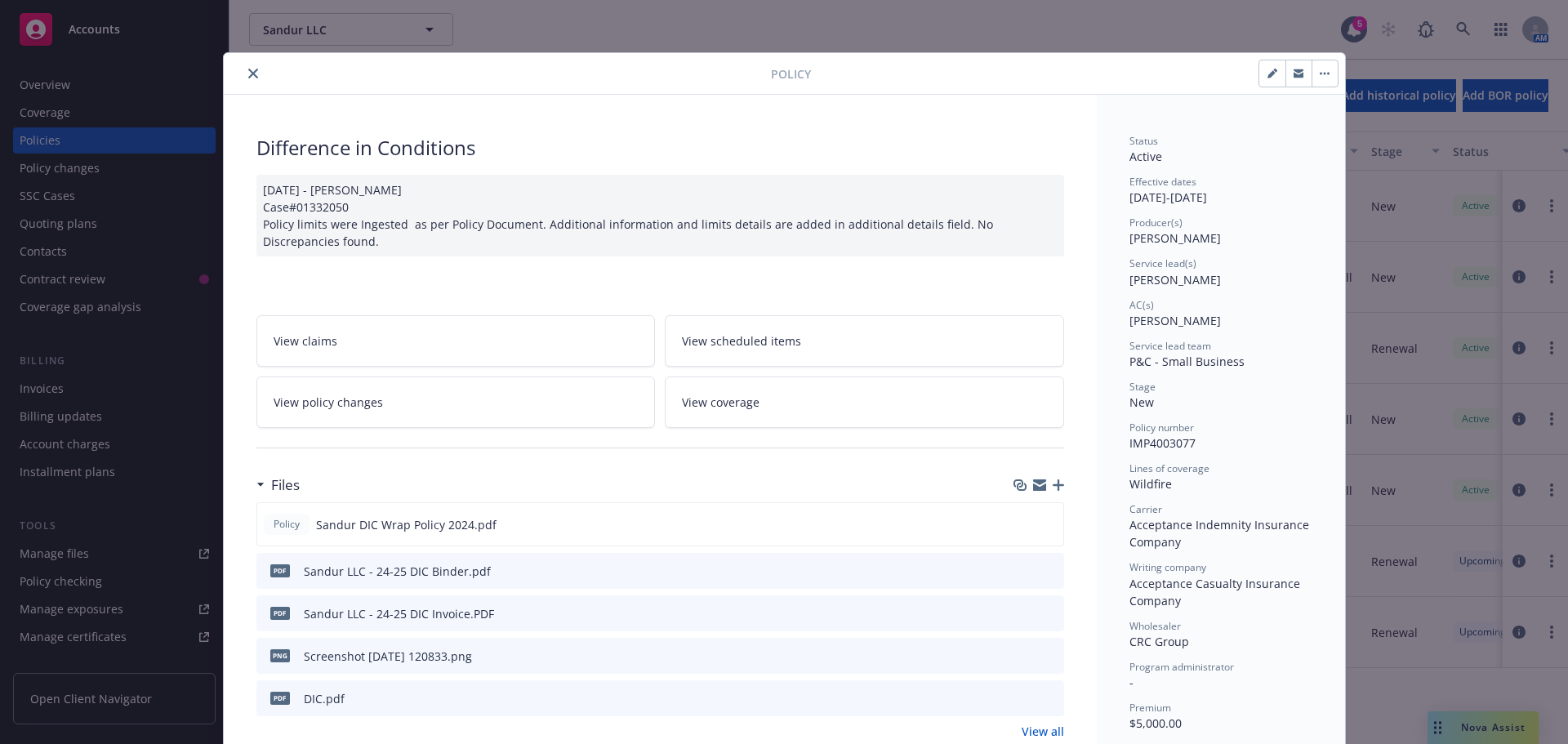
click at [248, 73] on icon "close" at bounding box center [253, 73] width 10 height 10
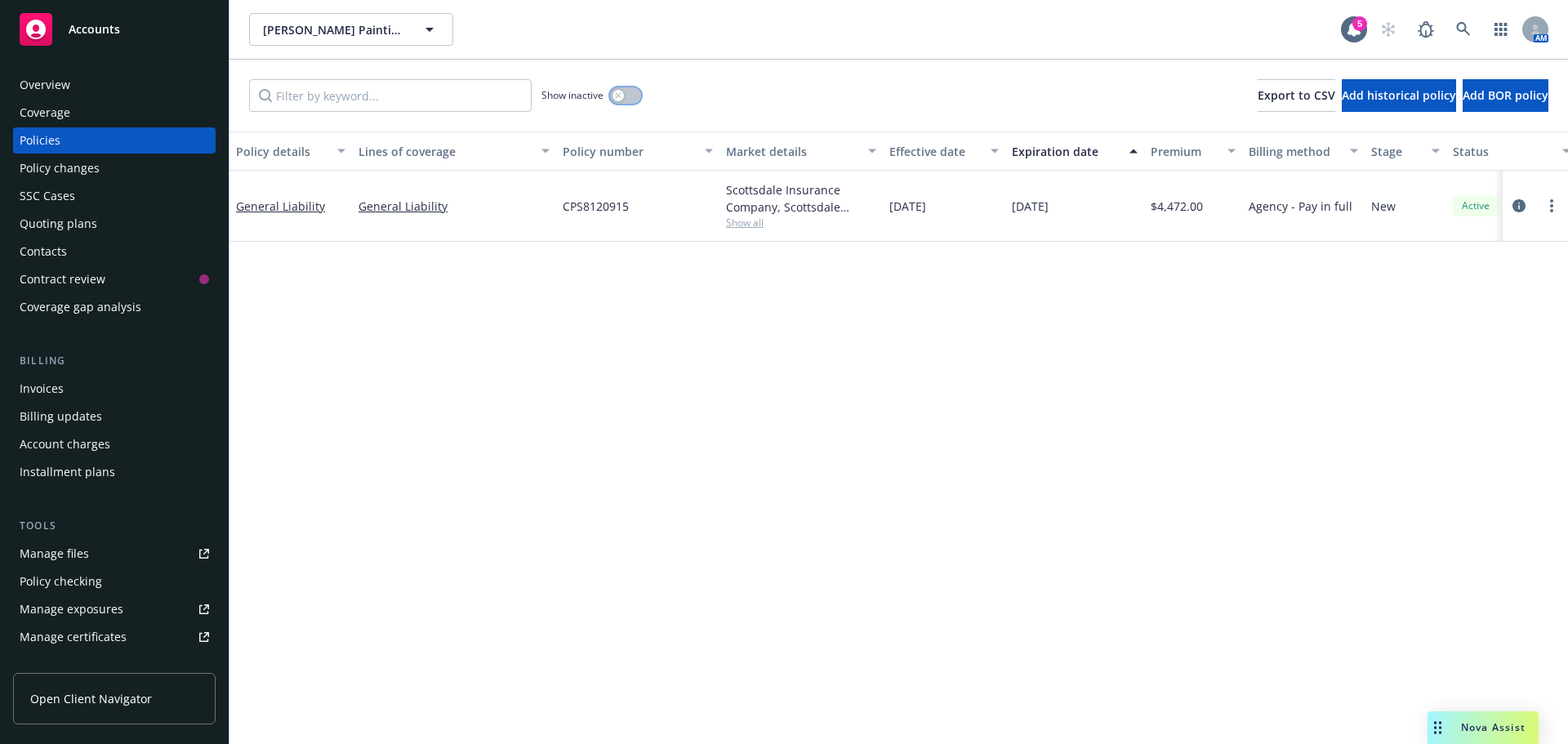
click at [628, 92] on button "button" at bounding box center [625, 95] width 31 height 16
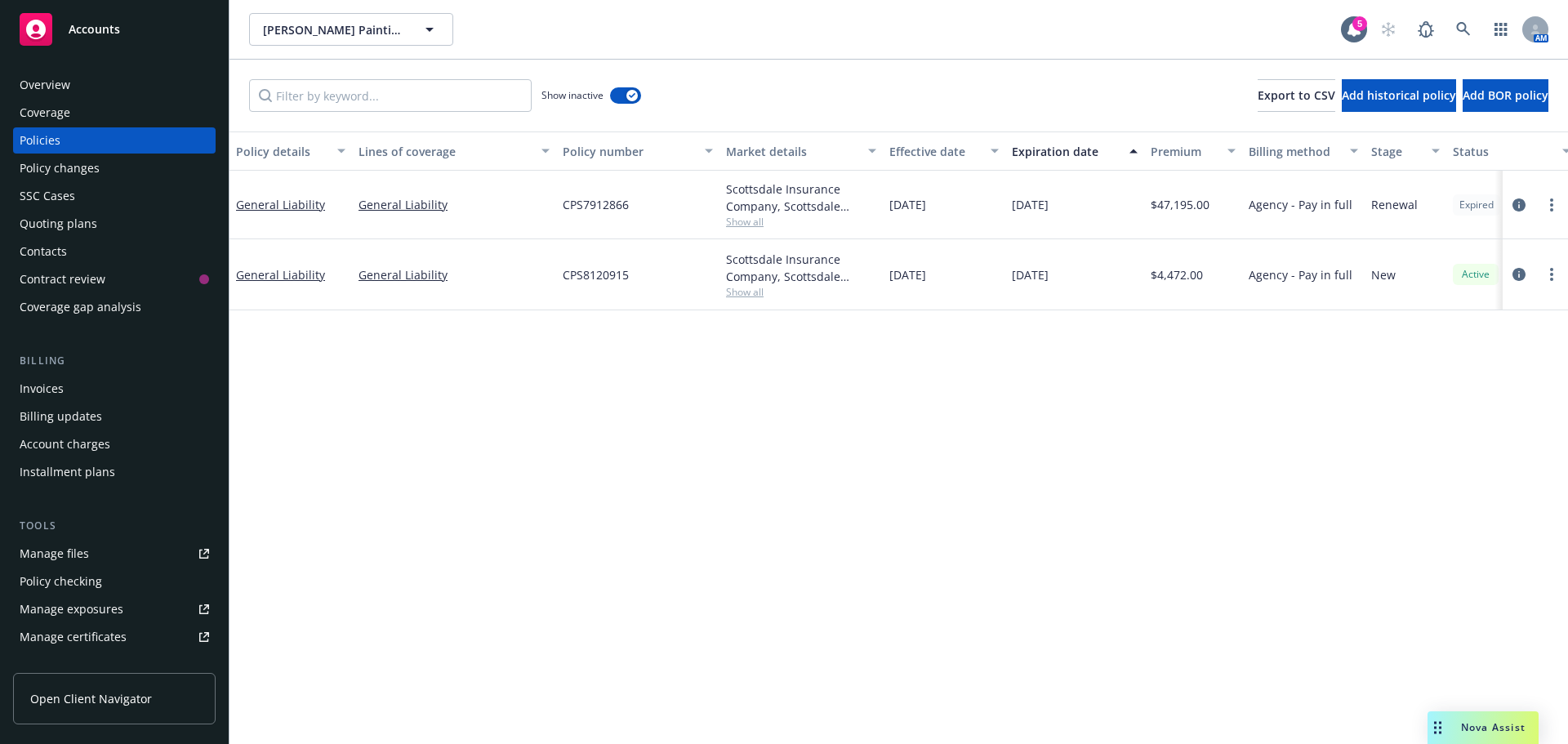
click at [746, 219] on span "Show all" at bounding box center [801, 222] width 150 height 14
click at [456, 467] on div "Policy details Lines of coverage Policy number Market details Effective date Ex…" at bounding box center [898, 437] width 1339 height 612
click at [731, 296] on span "Show all" at bounding box center [801, 292] width 150 height 14
click at [516, 453] on div "Policy details Lines of coverage Policy number Market details Effective date Ex…" at bounding box center [898, 437] width 1339 height 612
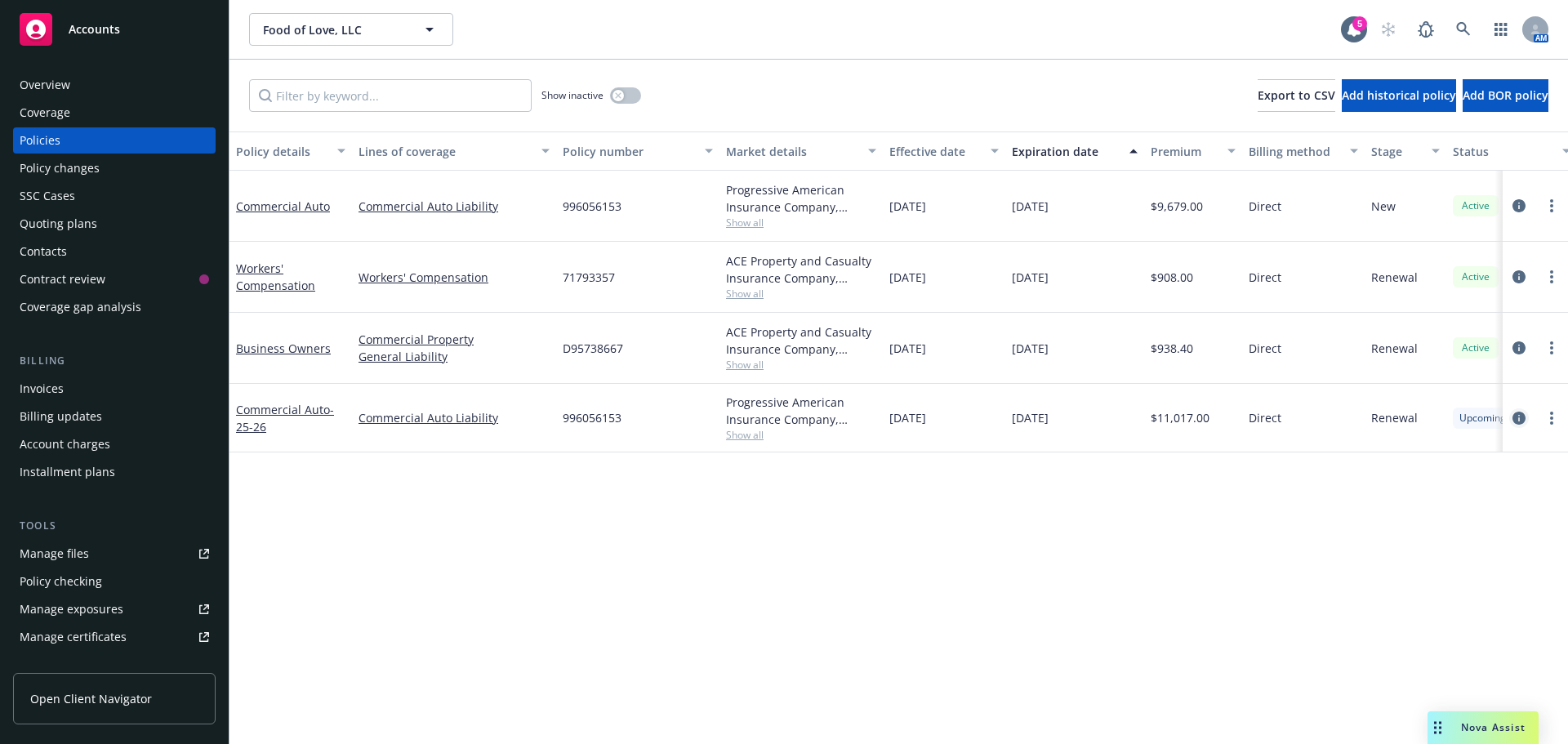
click at [1516, 415] on icon "circleInformation" at bounding box center [1519, 418] width 13 height 13
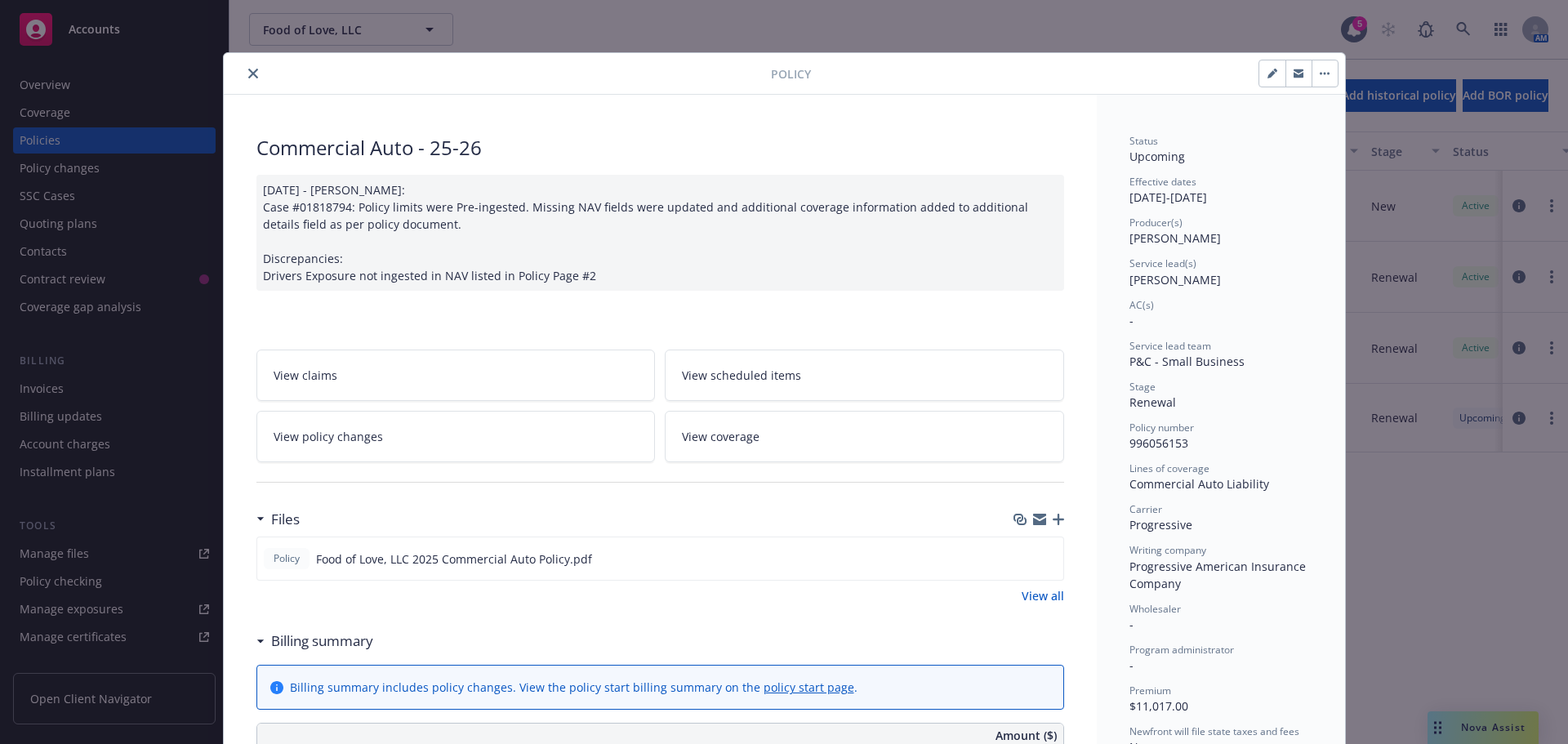
click at [1259, 83] on button "button" at bounding box center [1272, 73] width 26 height 26
select select "RENEWAL"
select select "12"
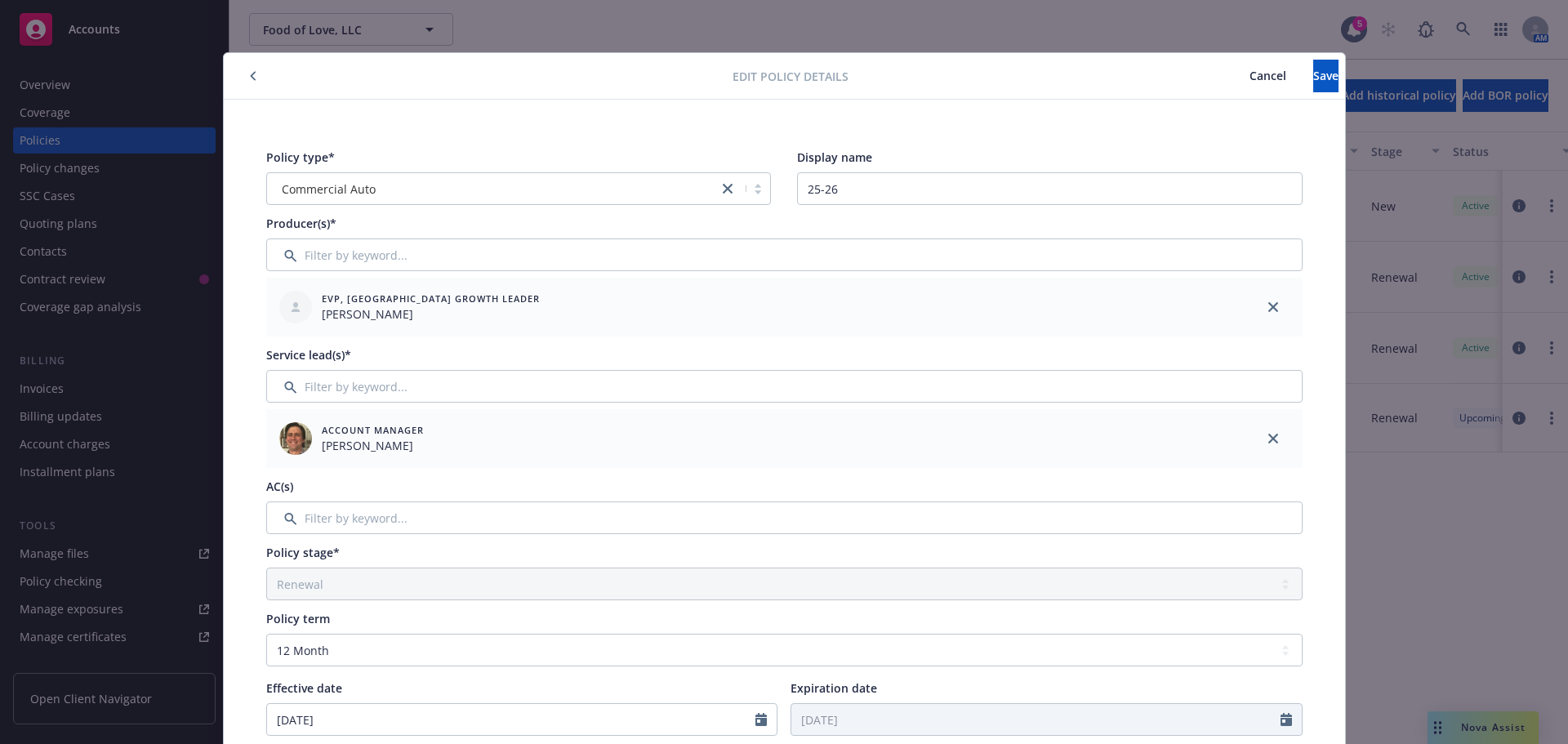
click at [340, 535] on div "Policy type* Commercial Auto Display name 25-26 Producer(s)* EVP, US Growth Lea…" at bounding box center [784, 692] width 1057 height 1107
click at [336, 524] on input "Filter by keyword..." at bounding box center [784, 517] width 1037 height 33
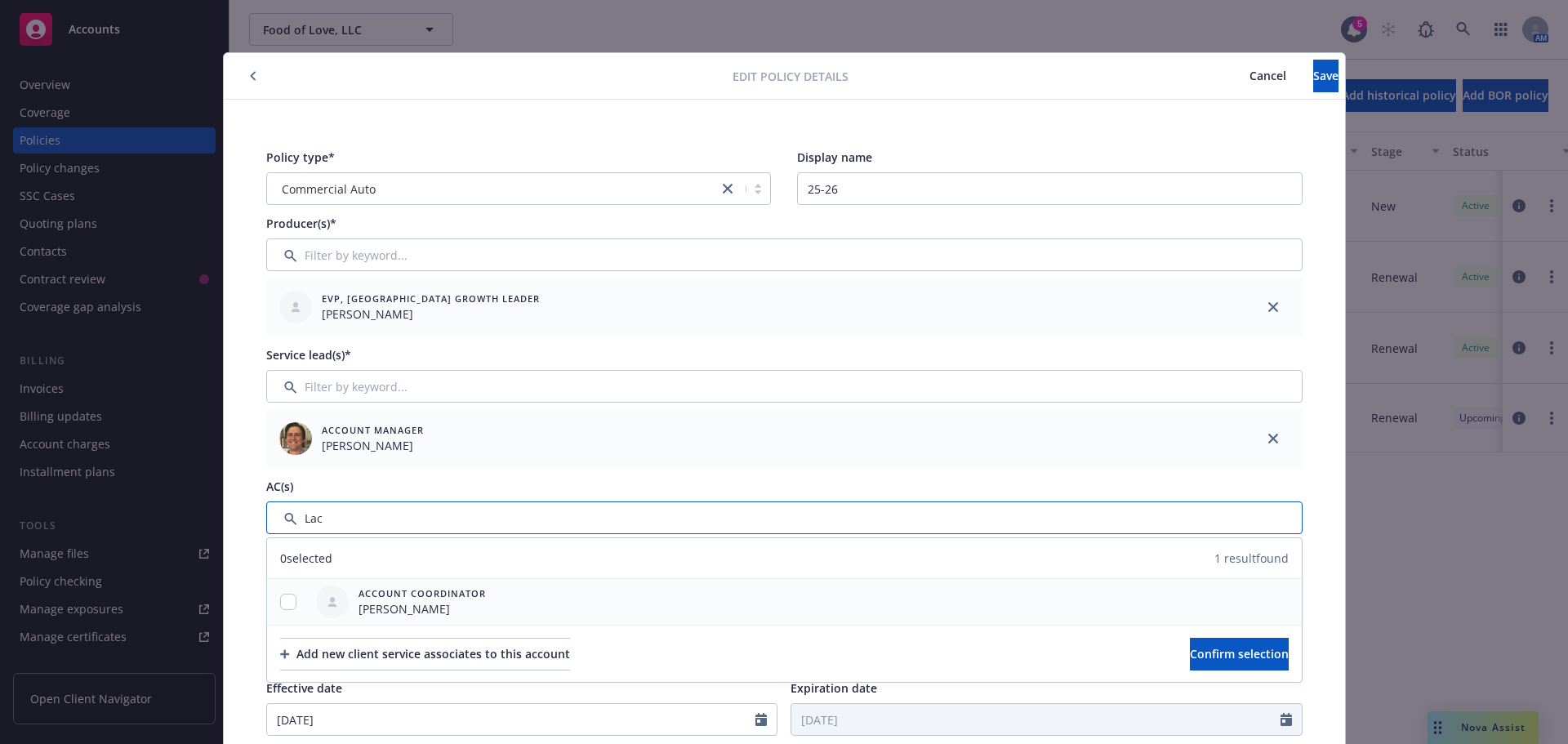
type input "Lac"
click at [285, 609] on input "checkbox" at bounding box center [288, 602] width 16 height 16
checkbox input "true"
click at [1190, 651] on button "Confirm selection" at bounding box center [1239, 653] width 99 height 33
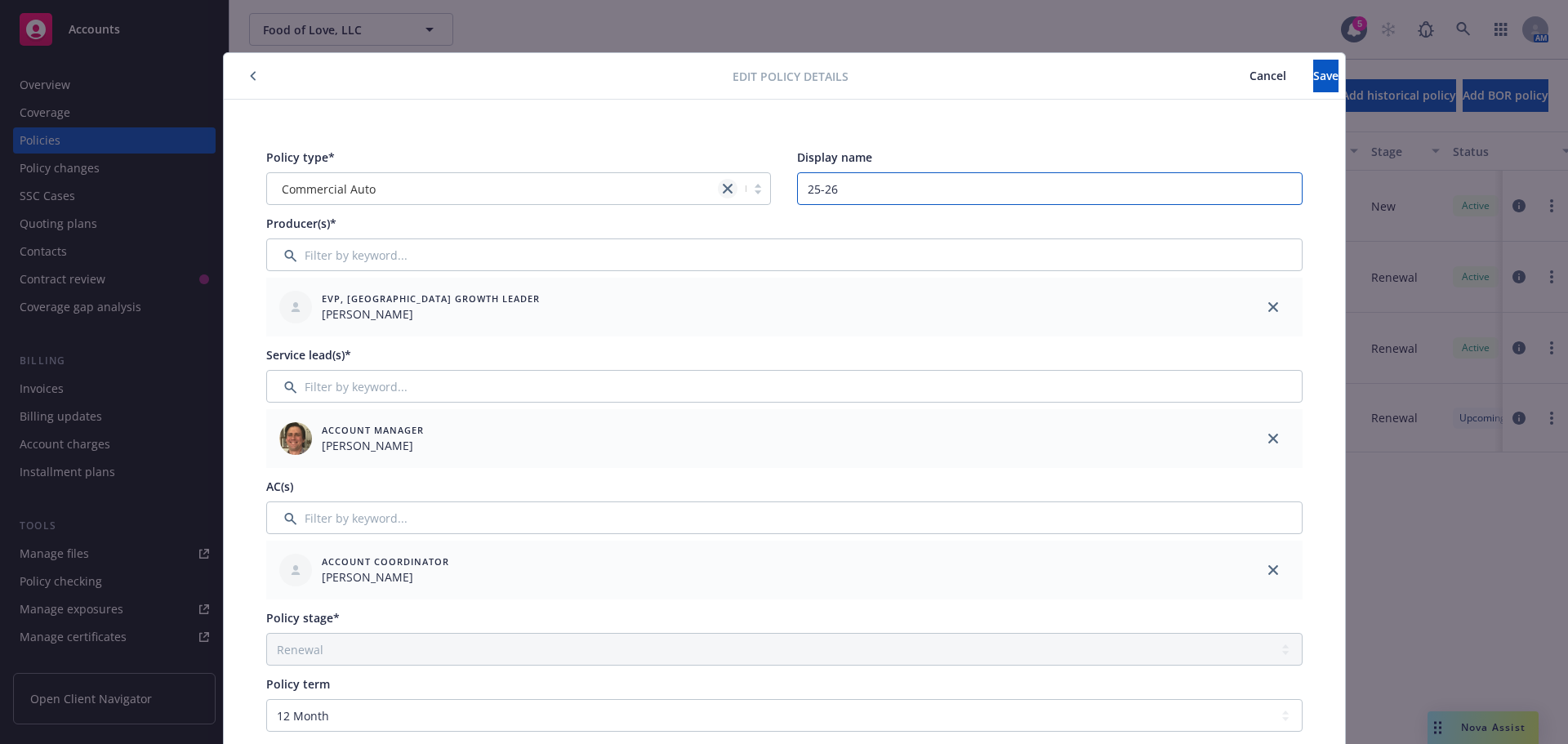
click at [728, 190] on div "Policy type* Commercial Auto Display name 25-26" at bounding box center [784, 176] width 1037 height 56
click at [1314, 62] on button "Save" at bounding box center [1326, 76] width 25 height 33
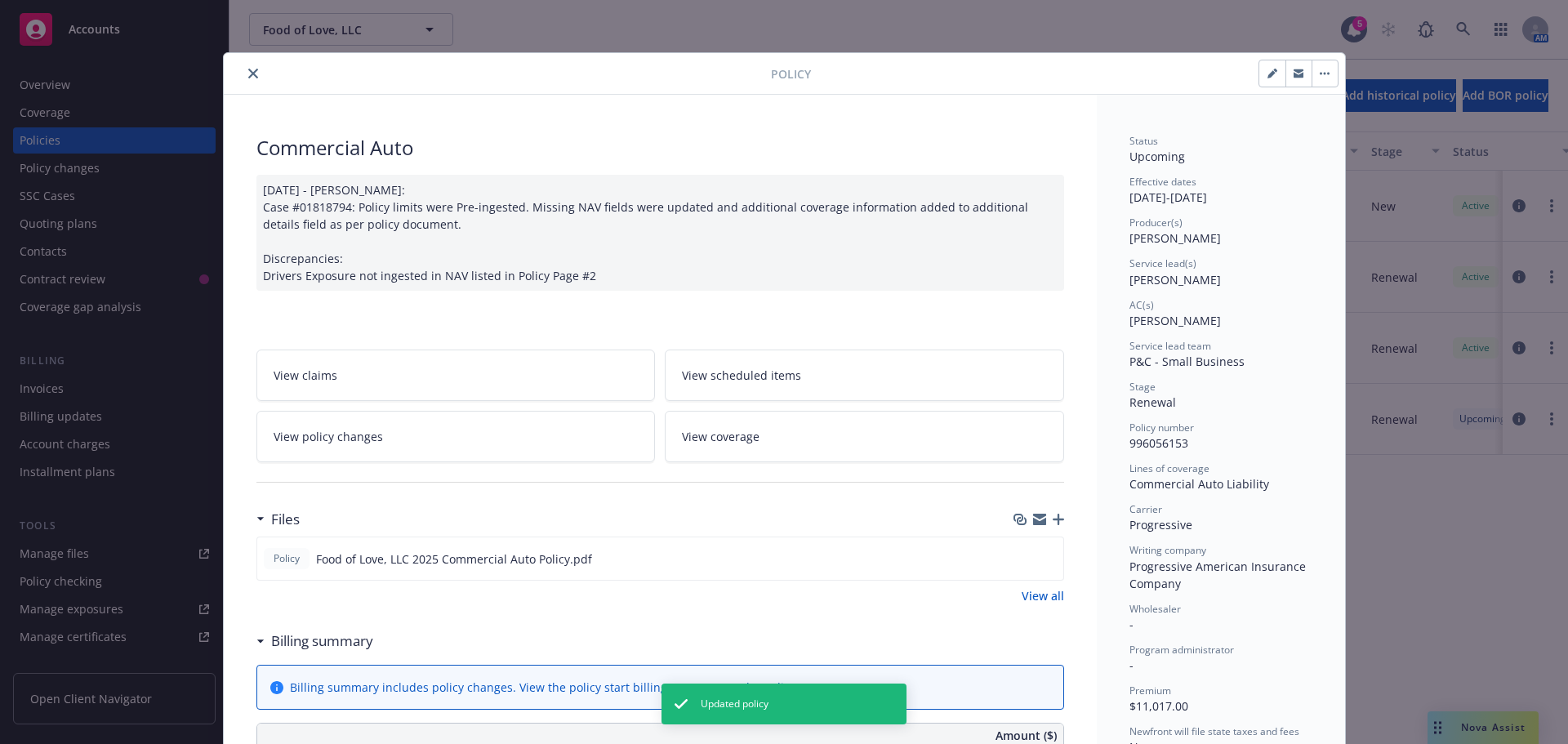
click at [248, 76] on icon "close" at bounding box center [253, 73] width 10 height 10
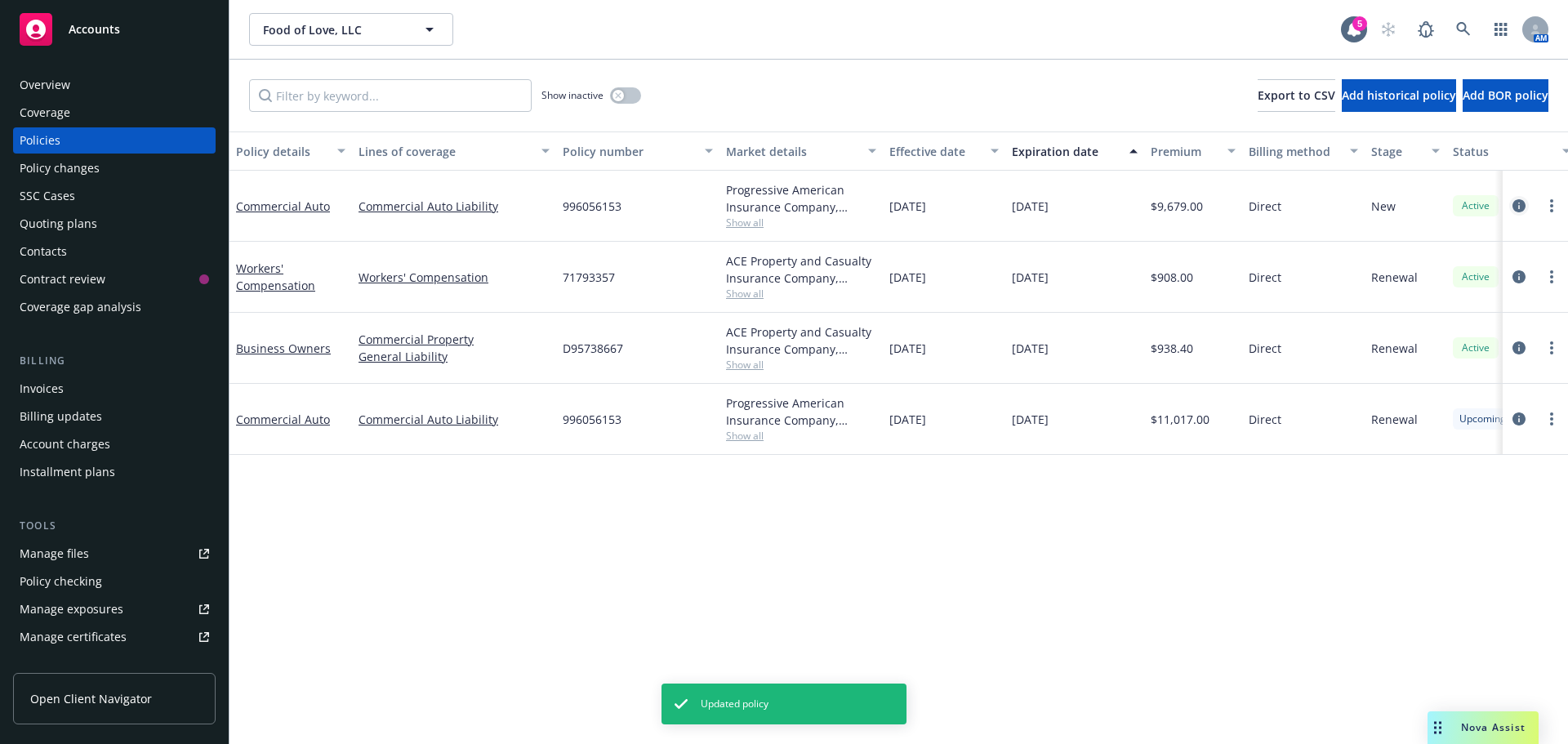
click at [1522, 202] on icon "circleInformation" at bounding box center [1519, 205] width 13 height 13
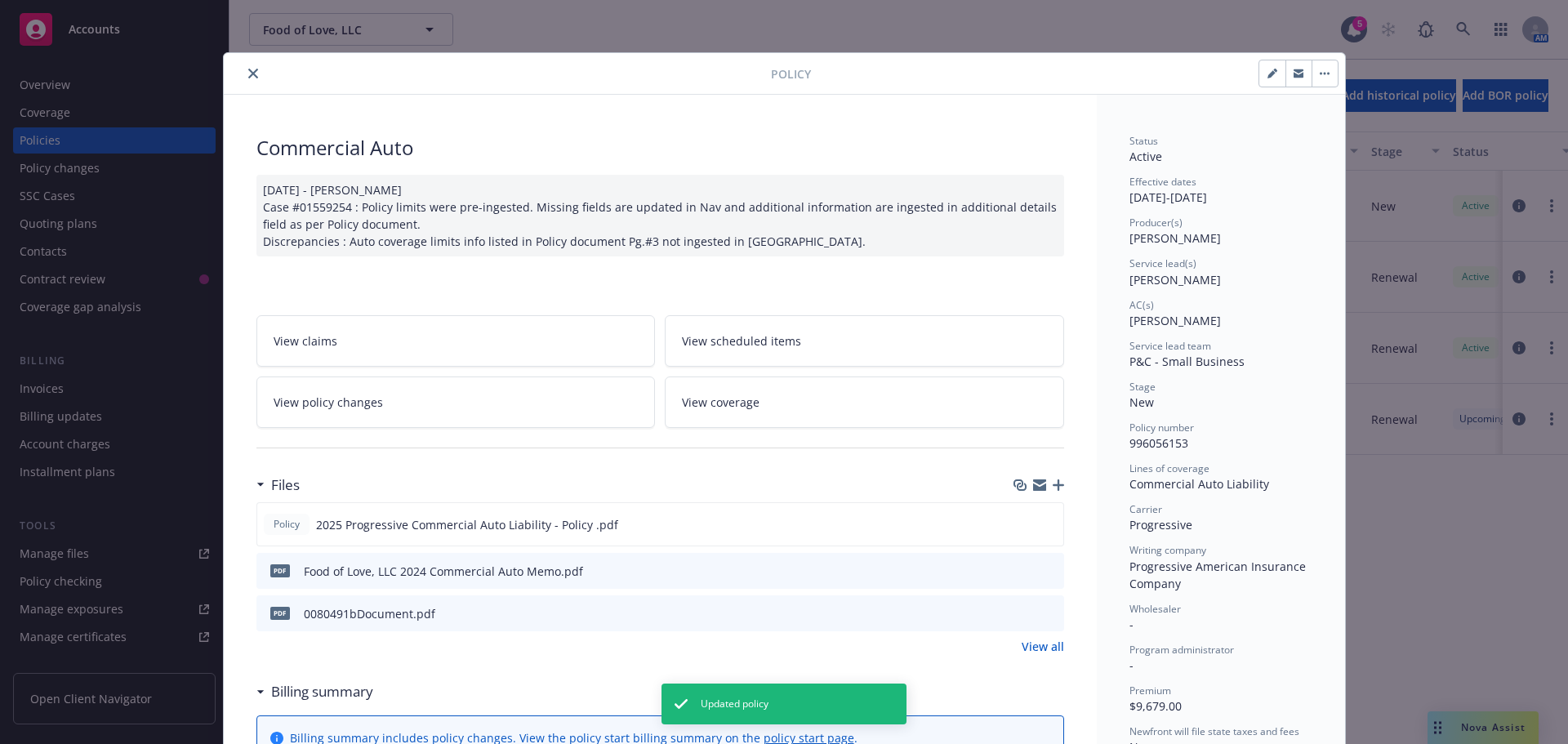
click at [1267, 76] on icon "button" at bounding box center [1271, 74] width 8 height 8
select select "NEW"
select select "12"
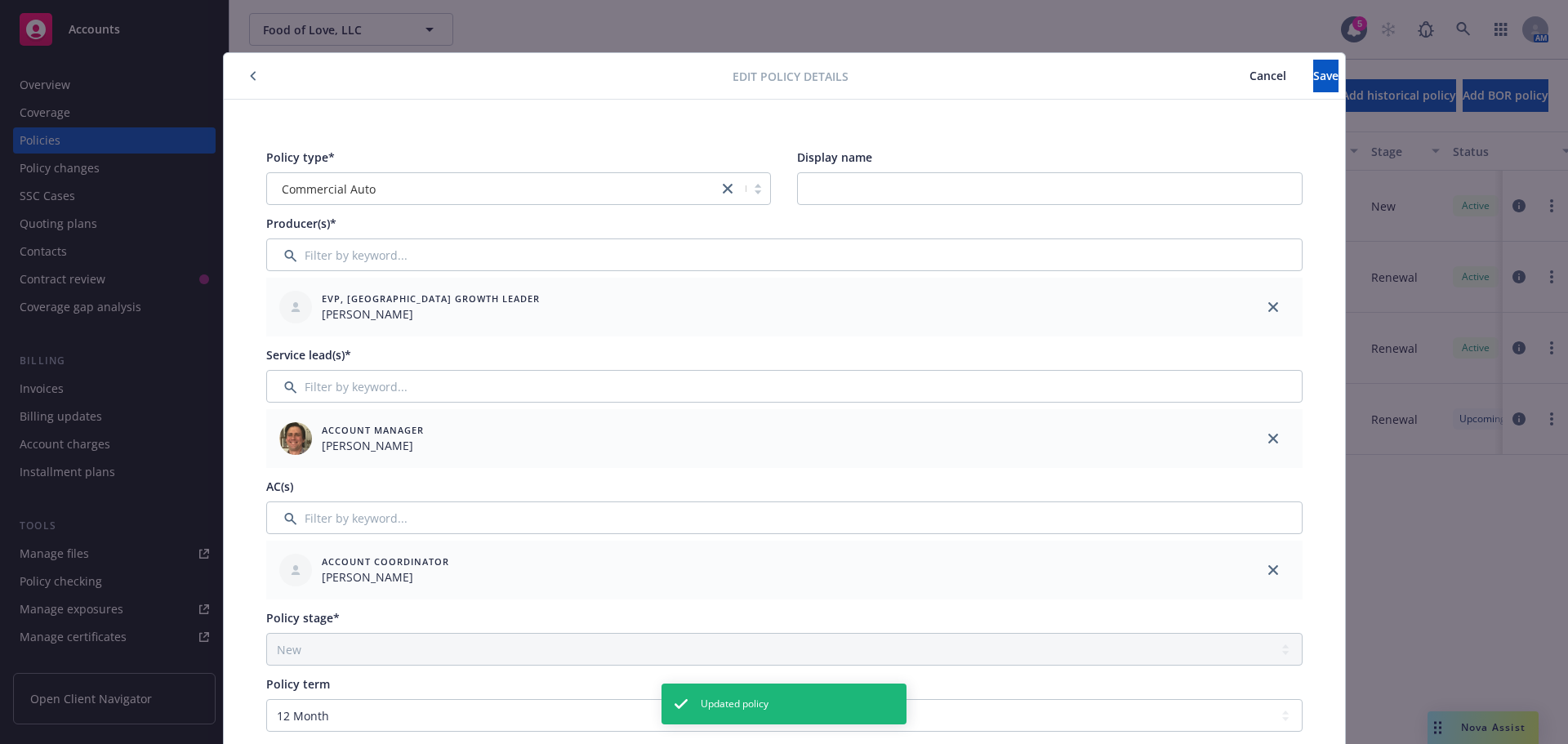
click at [250, 72] on icon "button" at bounding box center [253, 76] width 6 height 10
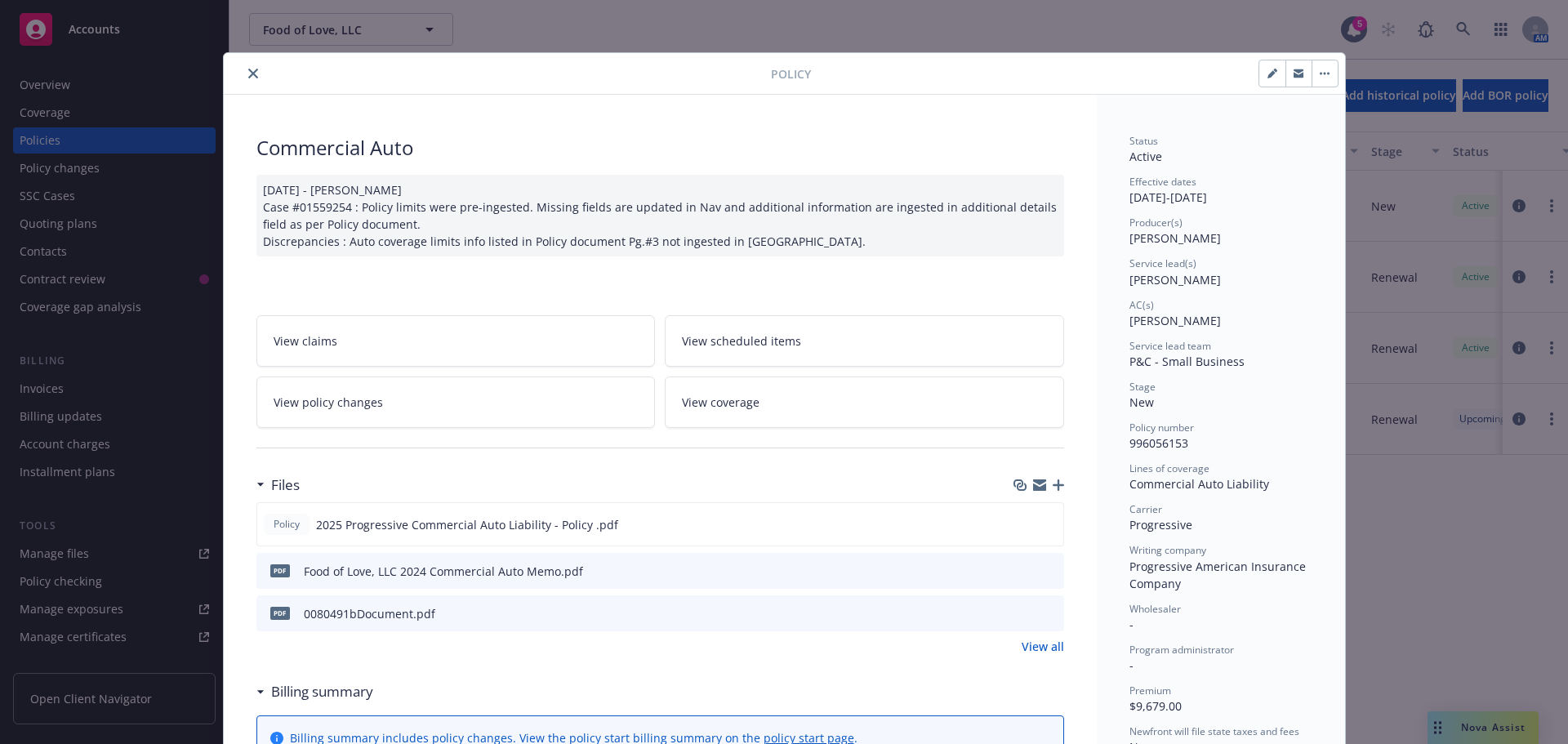
click at [236, 67] on div at bounding box center [501, 74] width 541 height 20
click at [248, 72] on icon "close" at bounding box center [253, 73] width 10 height 10
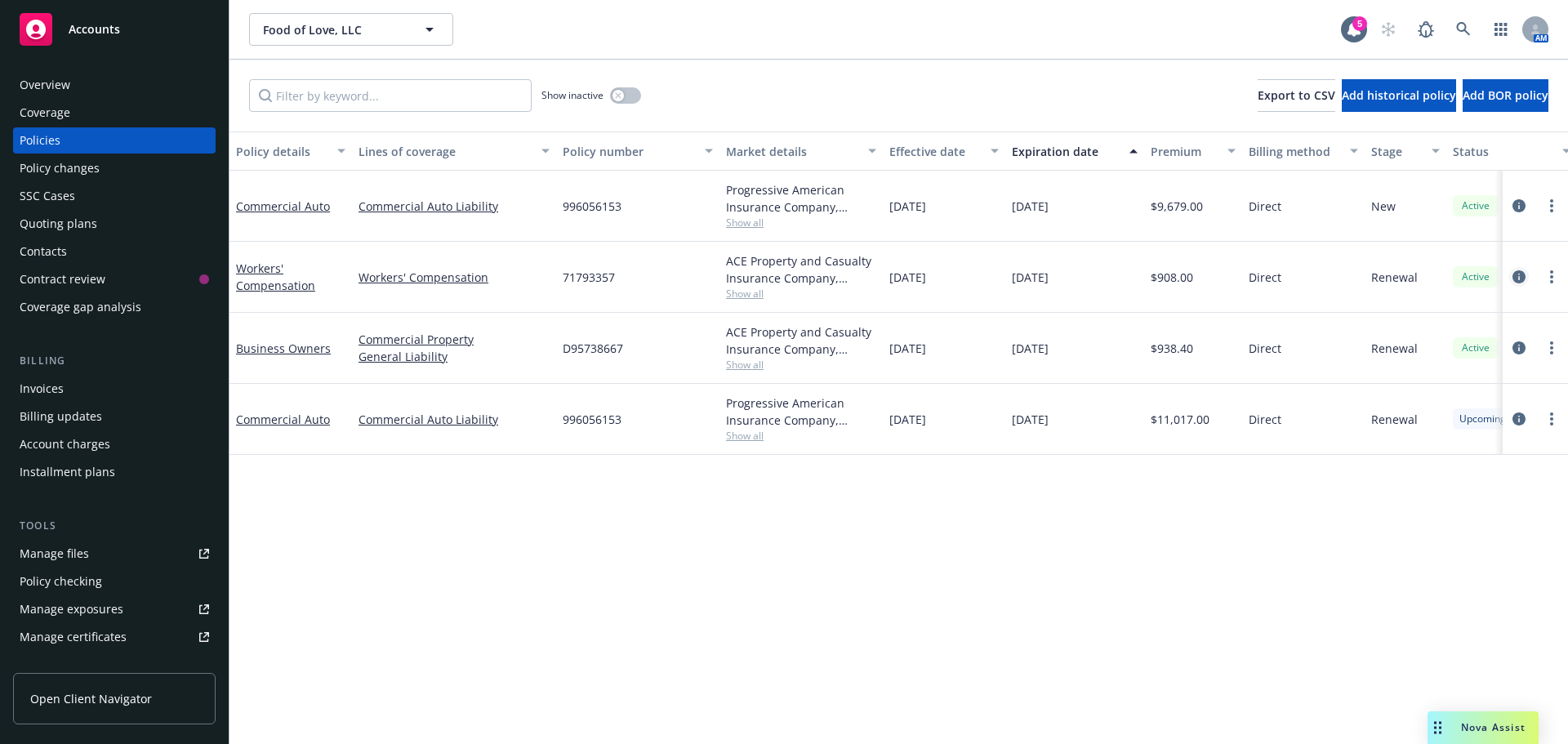
click at [1517, 276] on icon "circleInformation" at bounding box center [1519, 276] width 13 height 13
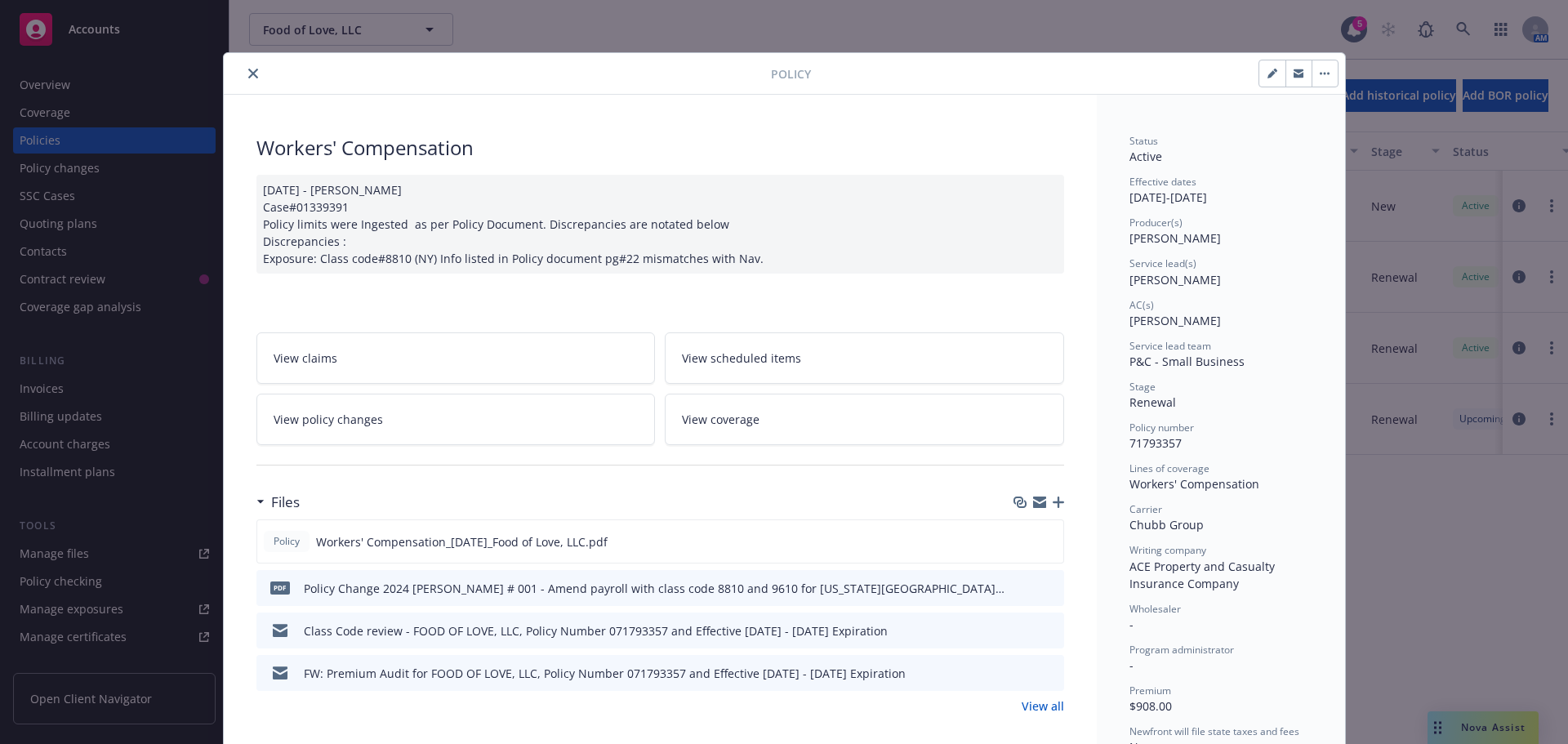
click at [1259, 78] on button "button" at bounding box center [1272, 73] width 26 height 26
select select "RENEWAL"
select select "12"
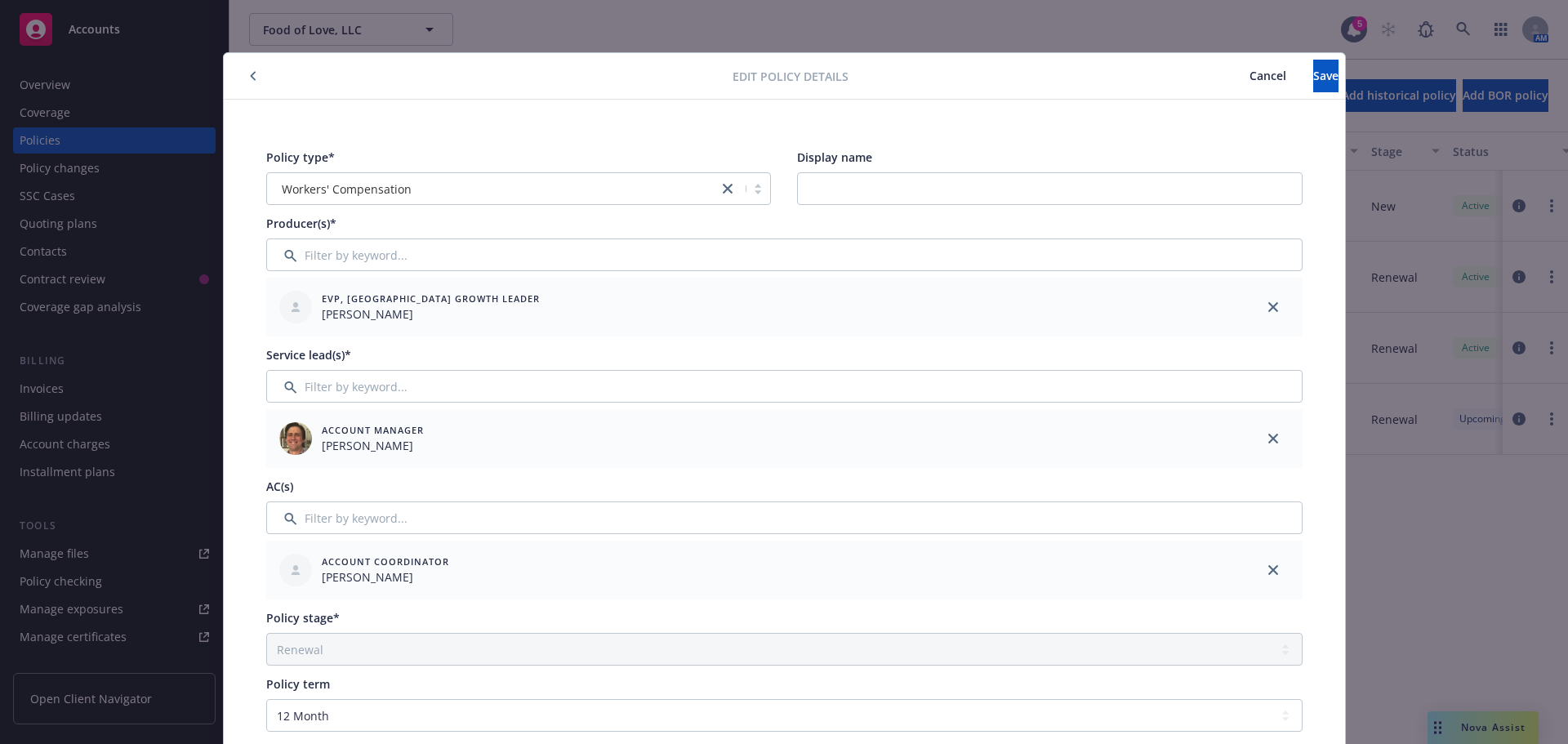
click at [250, 80] on icon "button" at bounding box center [253, 76] width 6 height 10
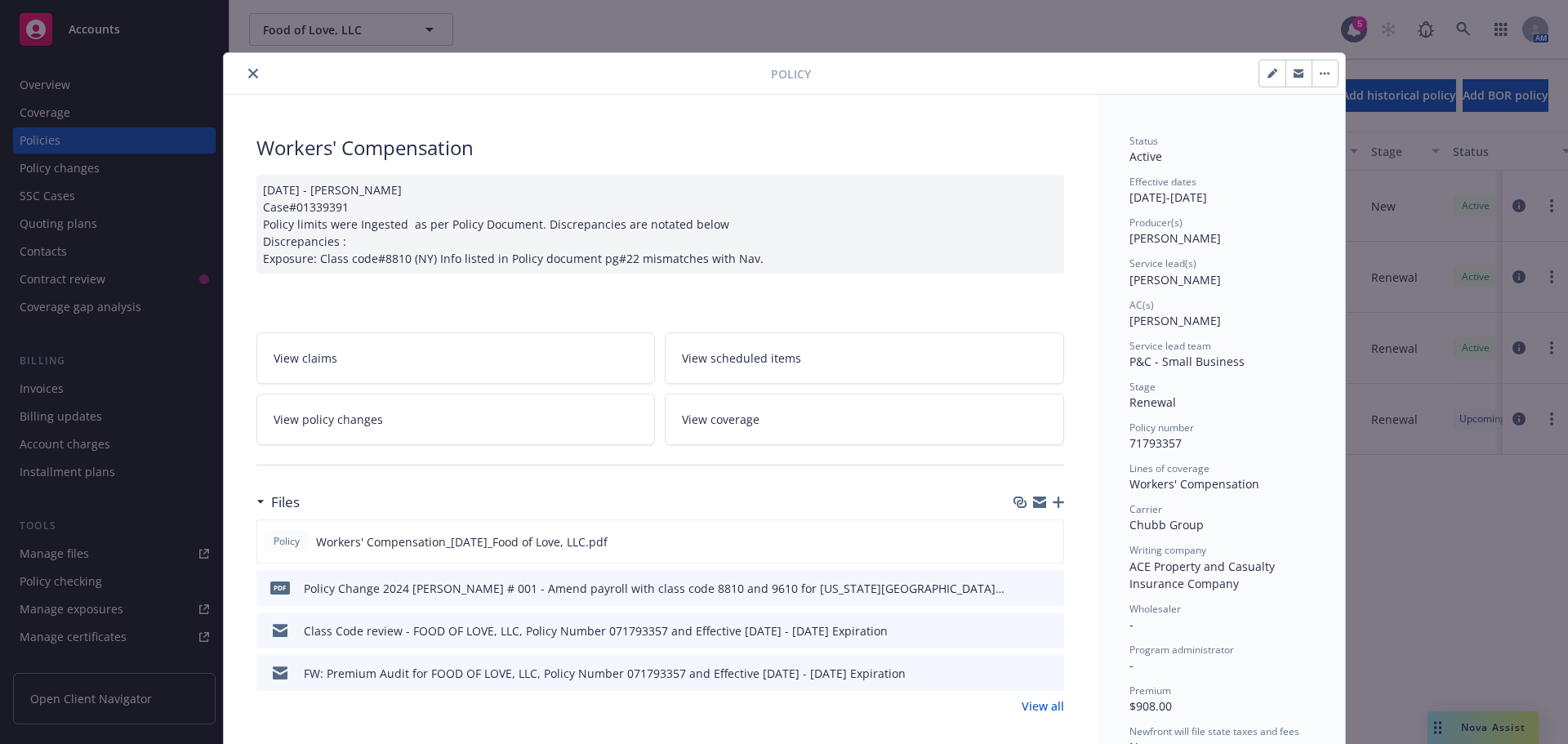
click at [245, 80] on button "close" at bounding box center [253, 74] width 20 height 20
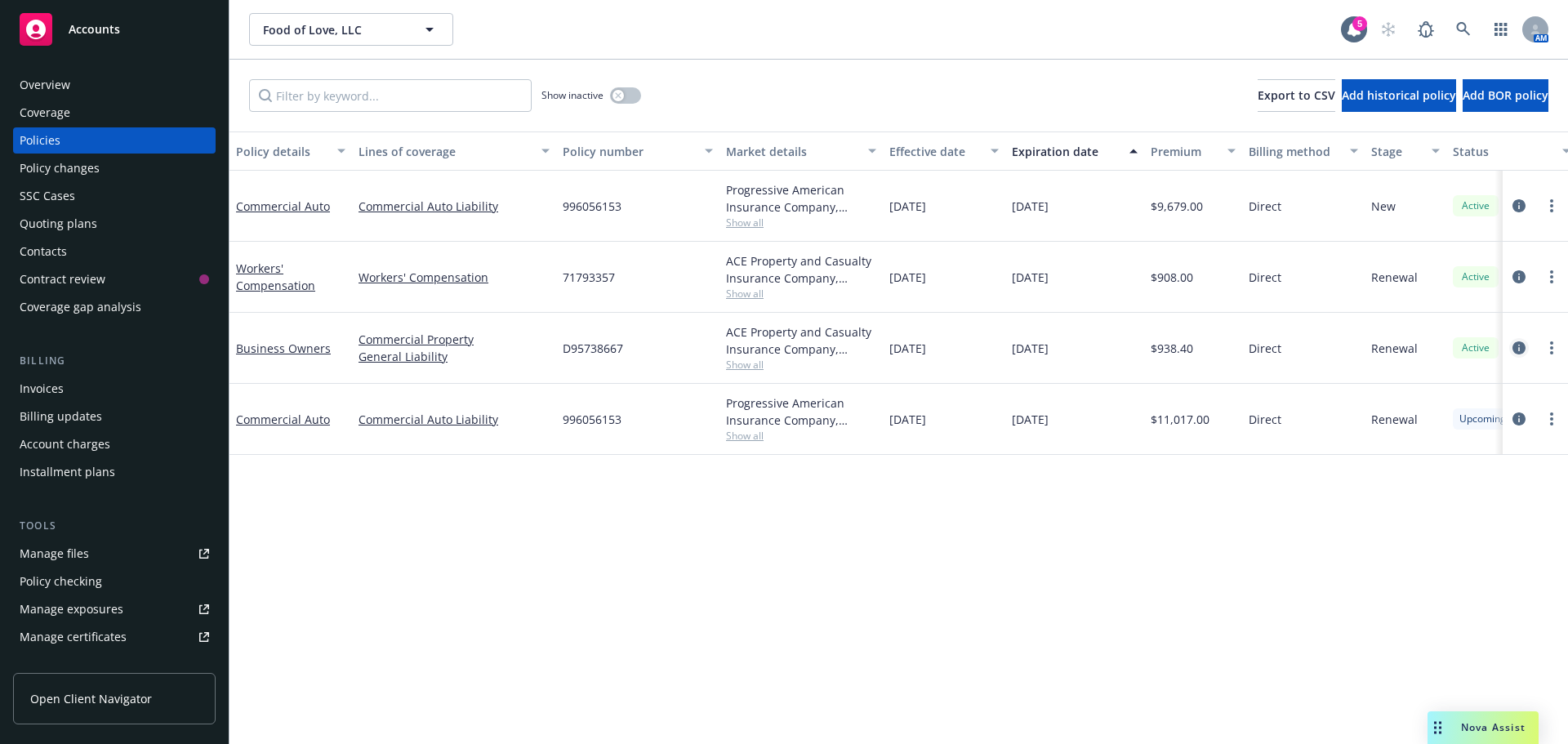
click at [1516, 348] on icon "circleInformation" at bounding box center [1519, 348] width 13 height 13
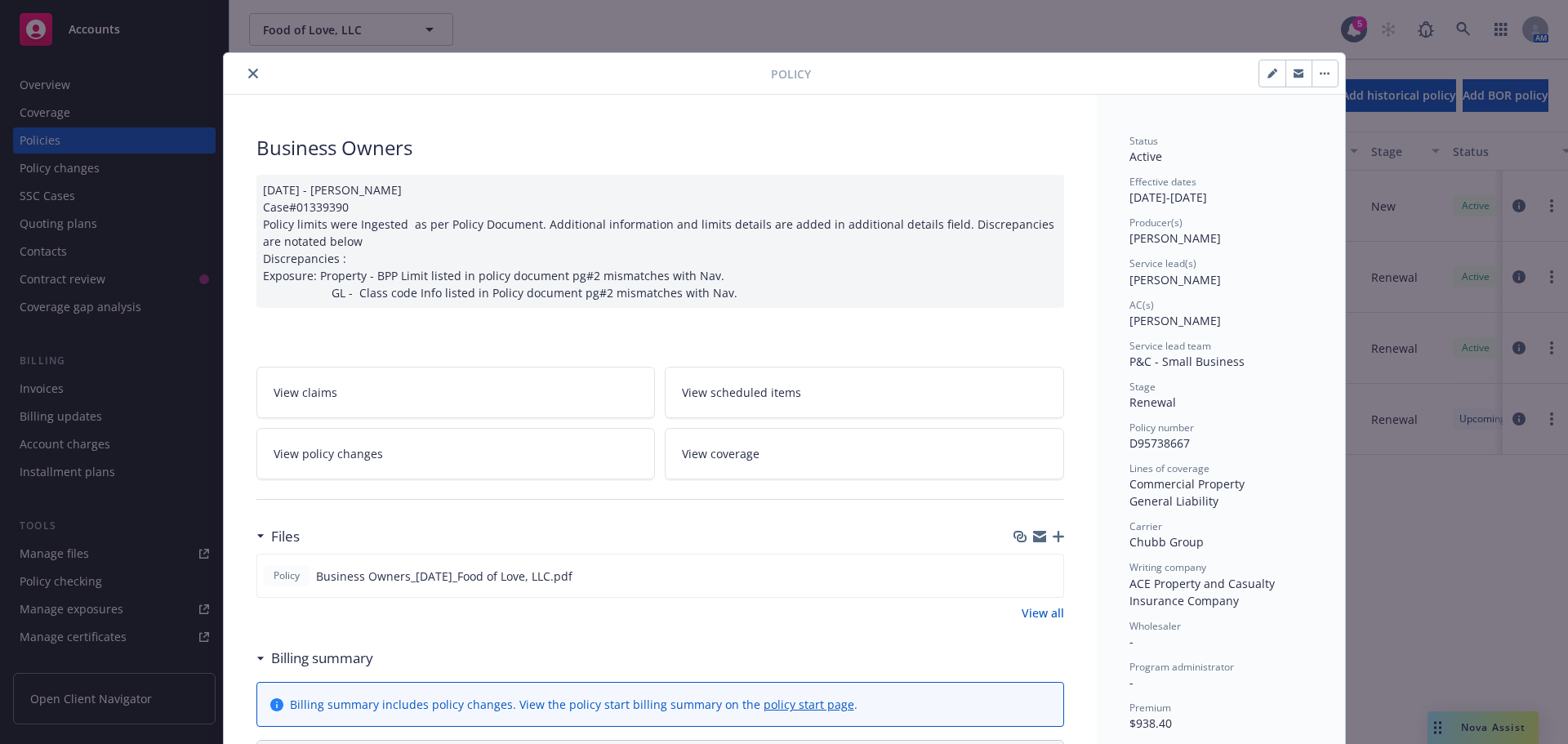
click at [1267, 71] on icon "button" at bounding box center [1272, 73] width 10 height 10
select select "RENEWAL"
select select "12"
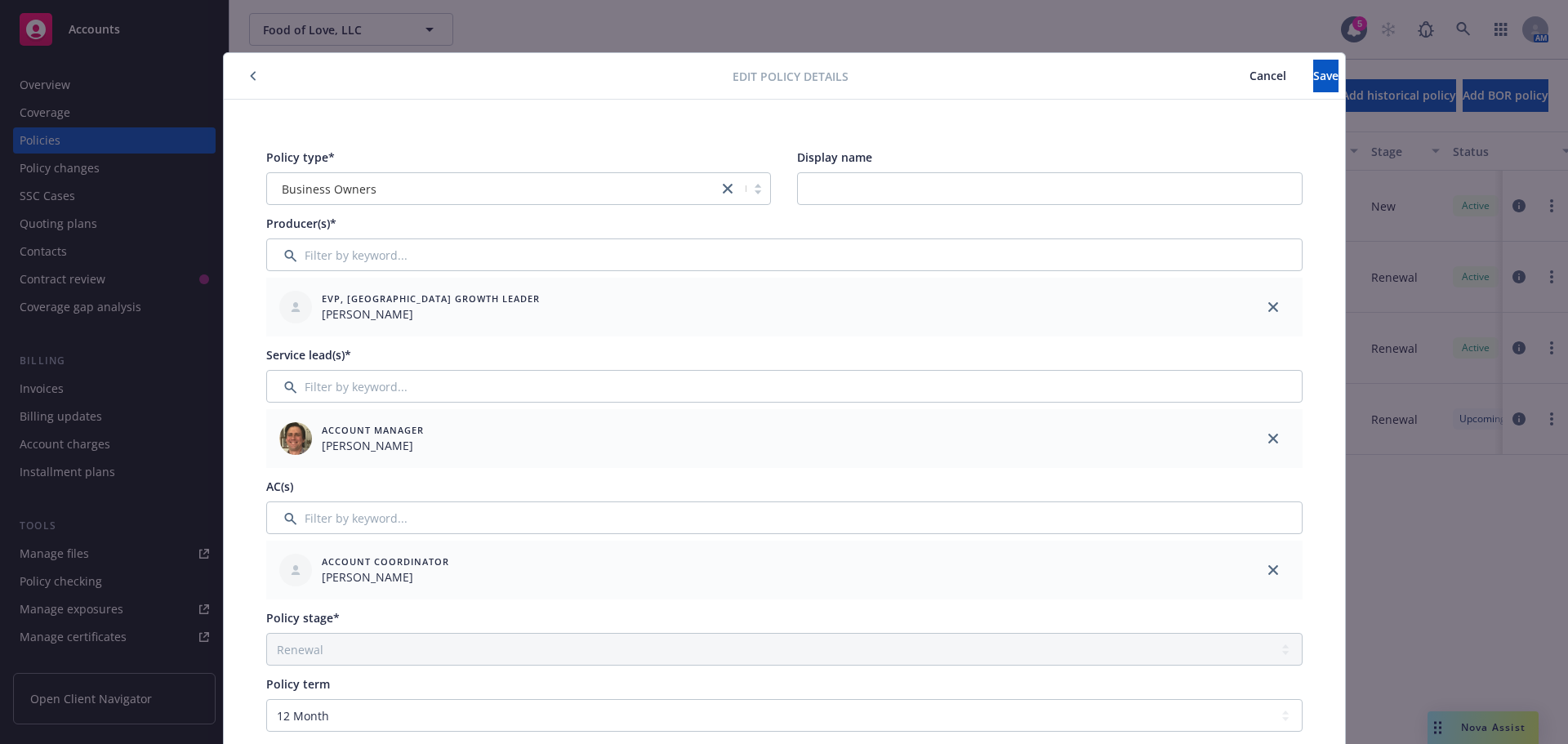
click at [1250, 79] on span "Cancel" at bounding box center [1267, 75] width 36 height 15
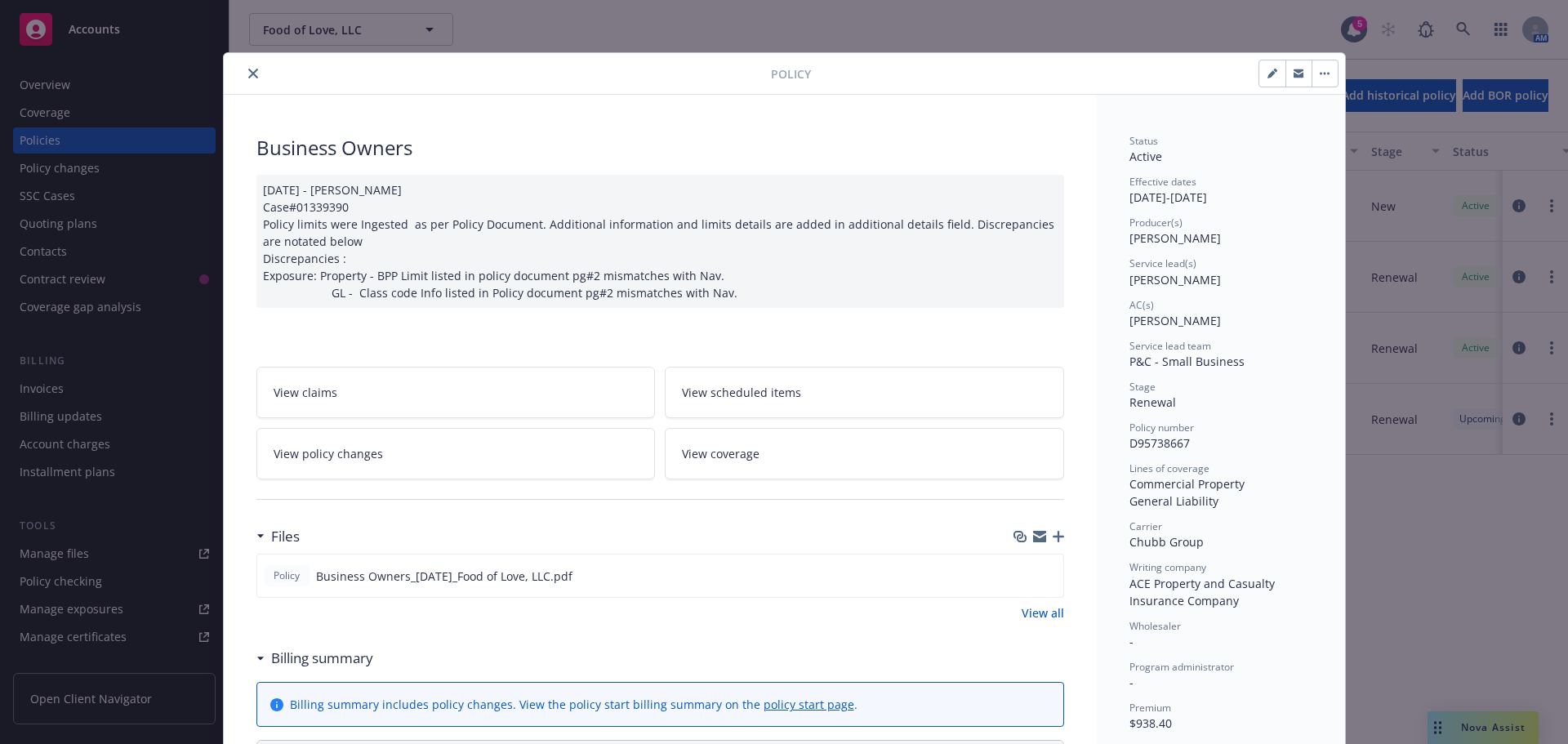
click at [244, 74] on button "close" at bounding box center [253, 74] width 20 height 20
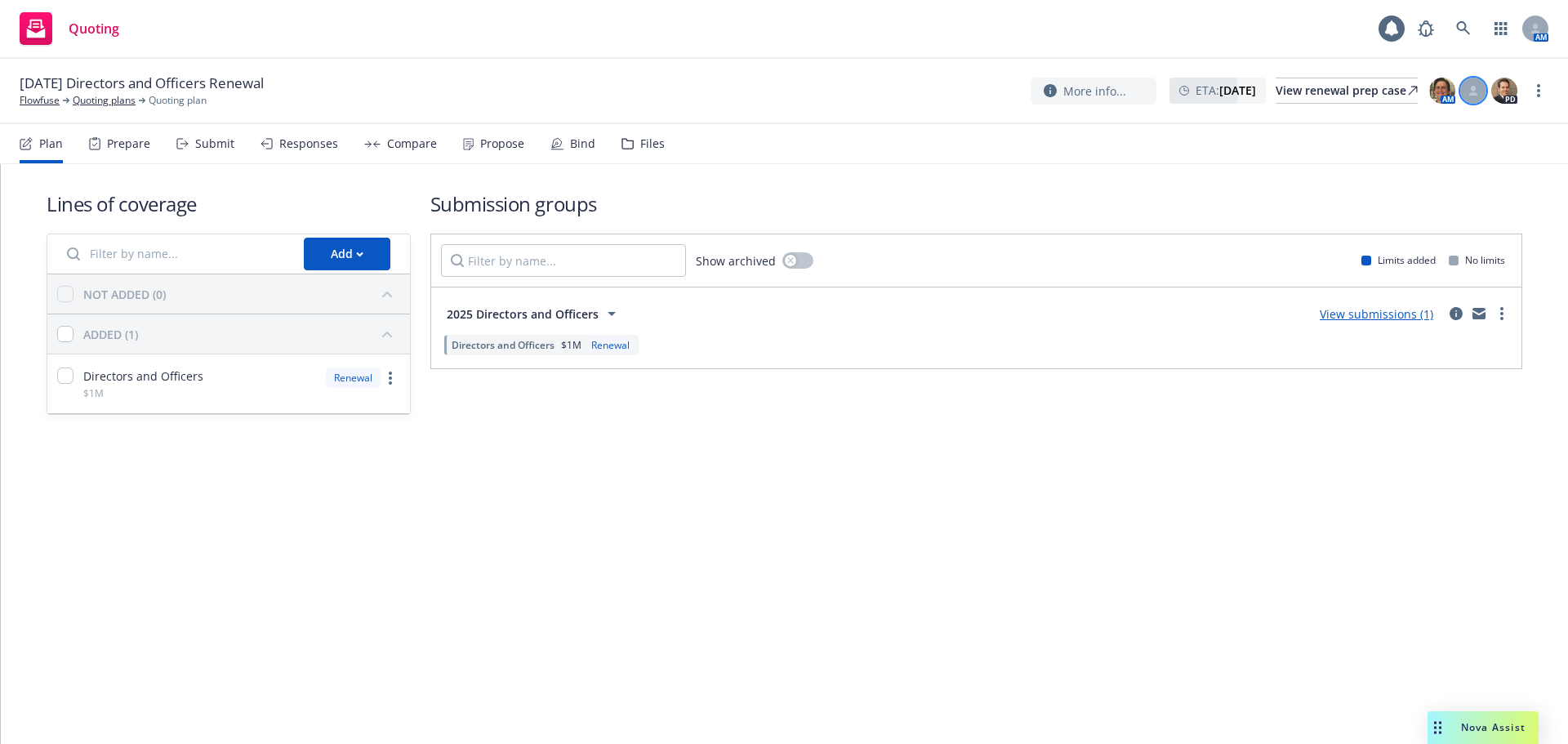
click at [1475, 91] on icon at bounding box center [1474, 88] width 5 height 5
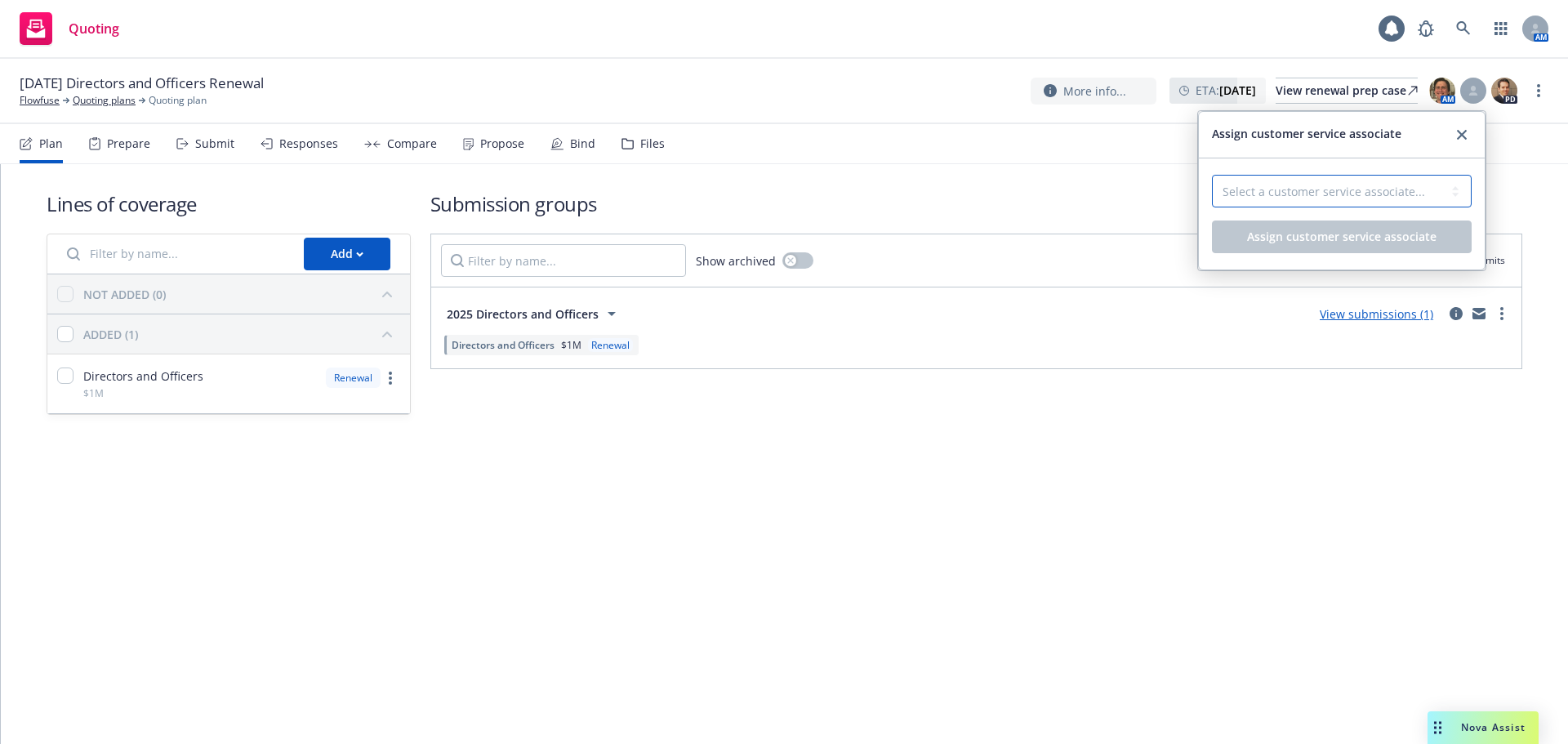
click at [1330, 182] on select "Select a customer service associate... [PERSON_NAME]" at bounding box center [1342, 191] width 260 height 33
click at [1459, 141] on link "close" at bounding box center [1462, 135] width 20 height 20
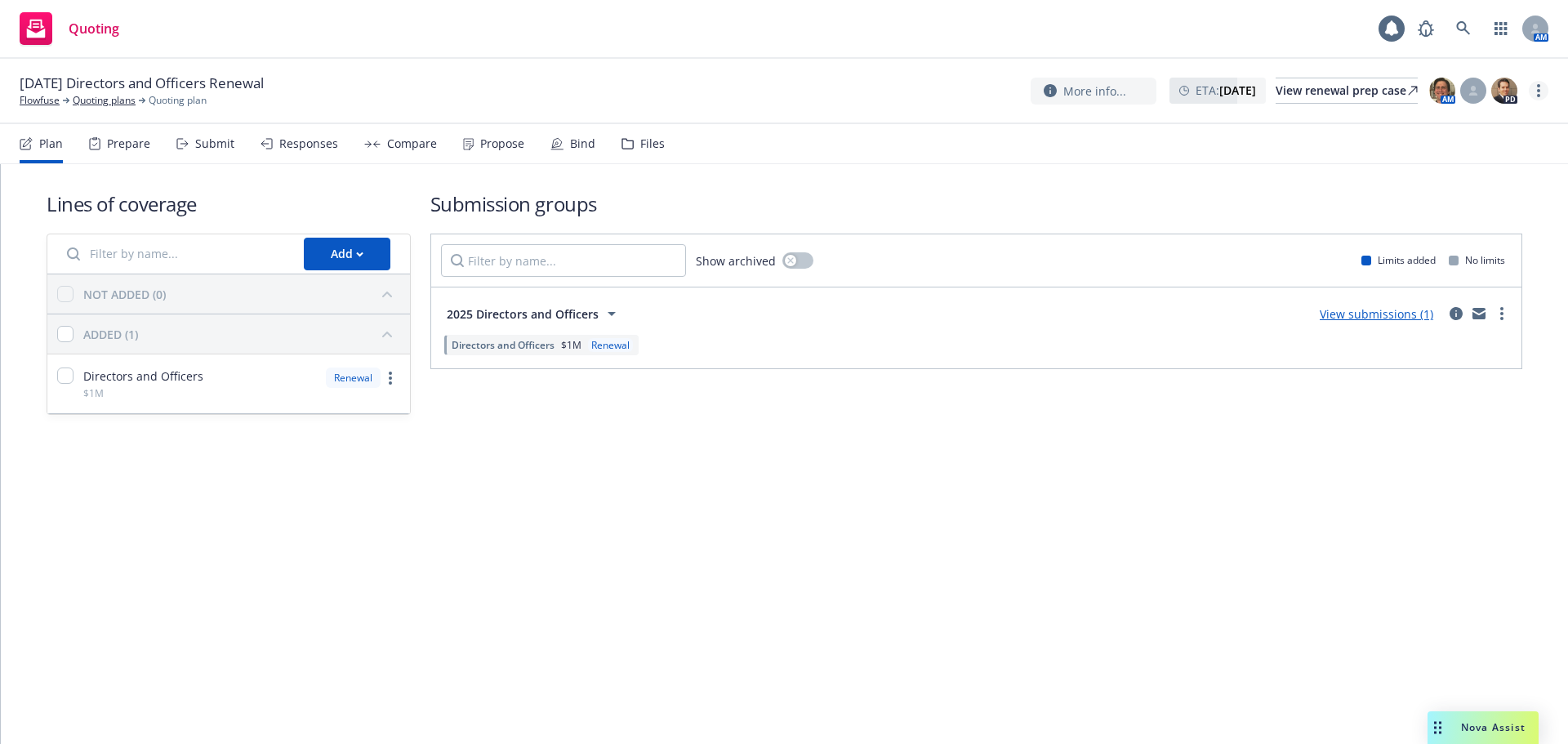
click at [1539, 94] on circle "more" at bounding box center [1540, 96] width 4 height 4
click at [40, 96] on link "Flowfuse" at bounding box center [39, 100] width 40 height 15
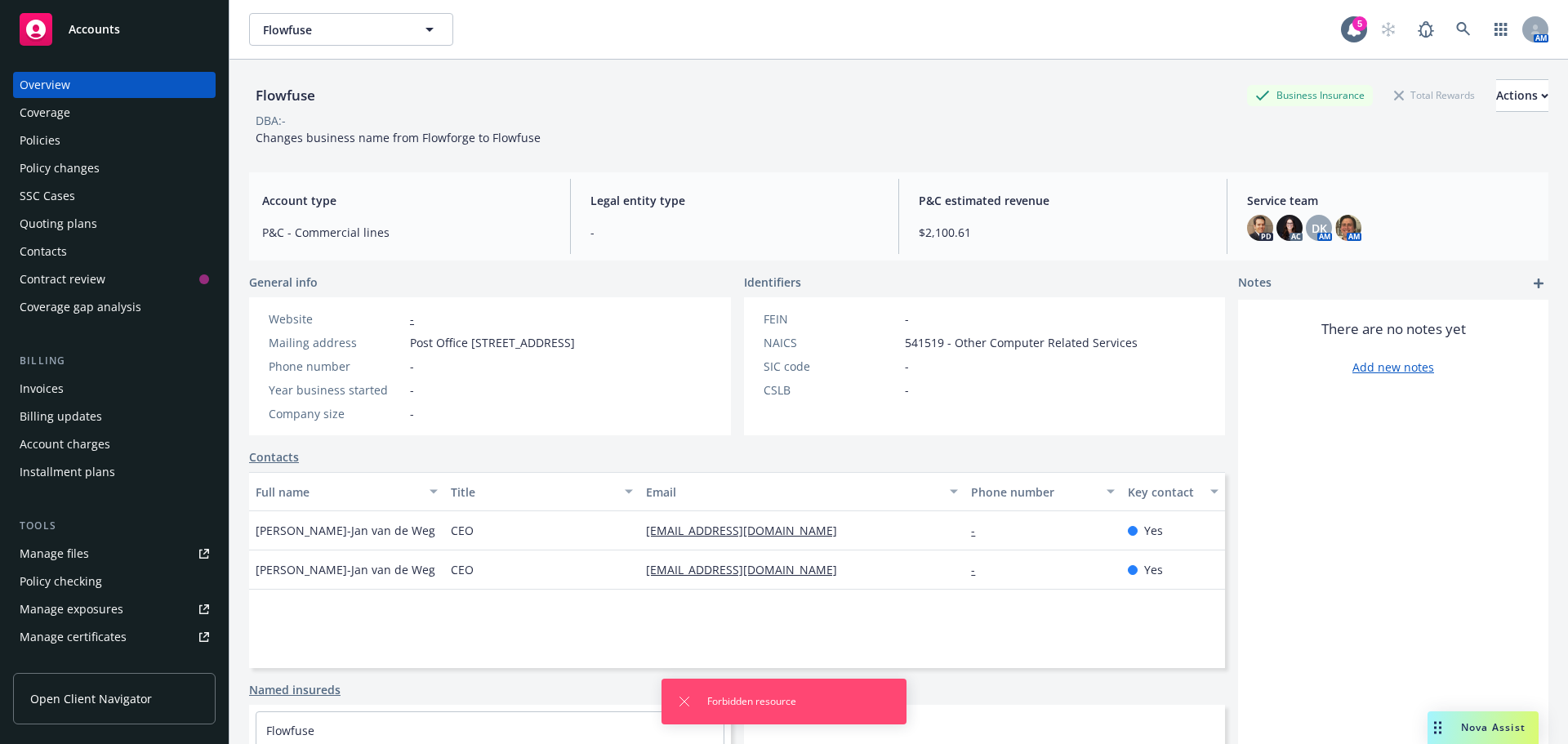
click at [42, 139] on div "Policies" at bounding box center [40, 140] width 41 height 26
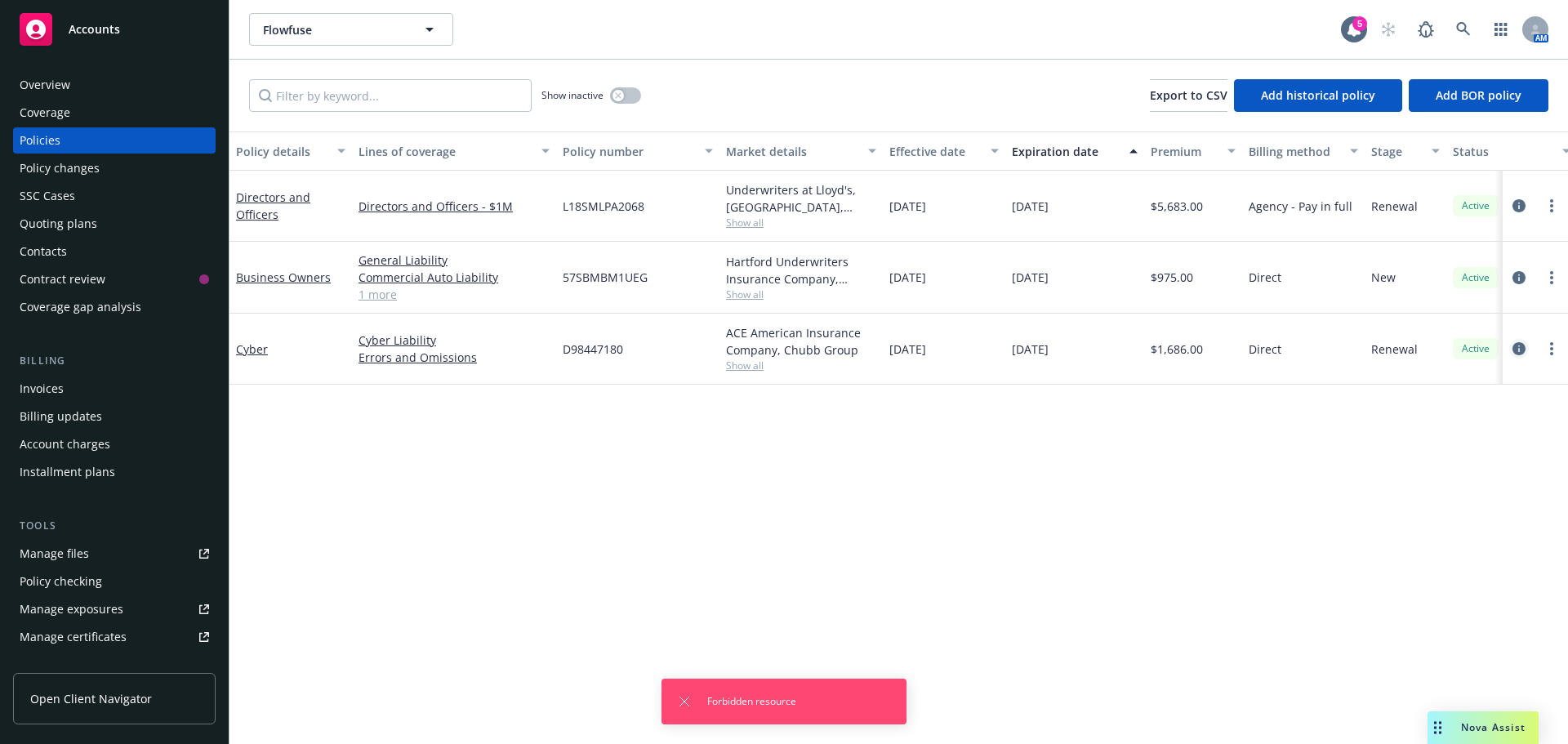
click at [1517, 349] on icon "circleInformation" at bounding box center [1519, 348] width 13 height 13
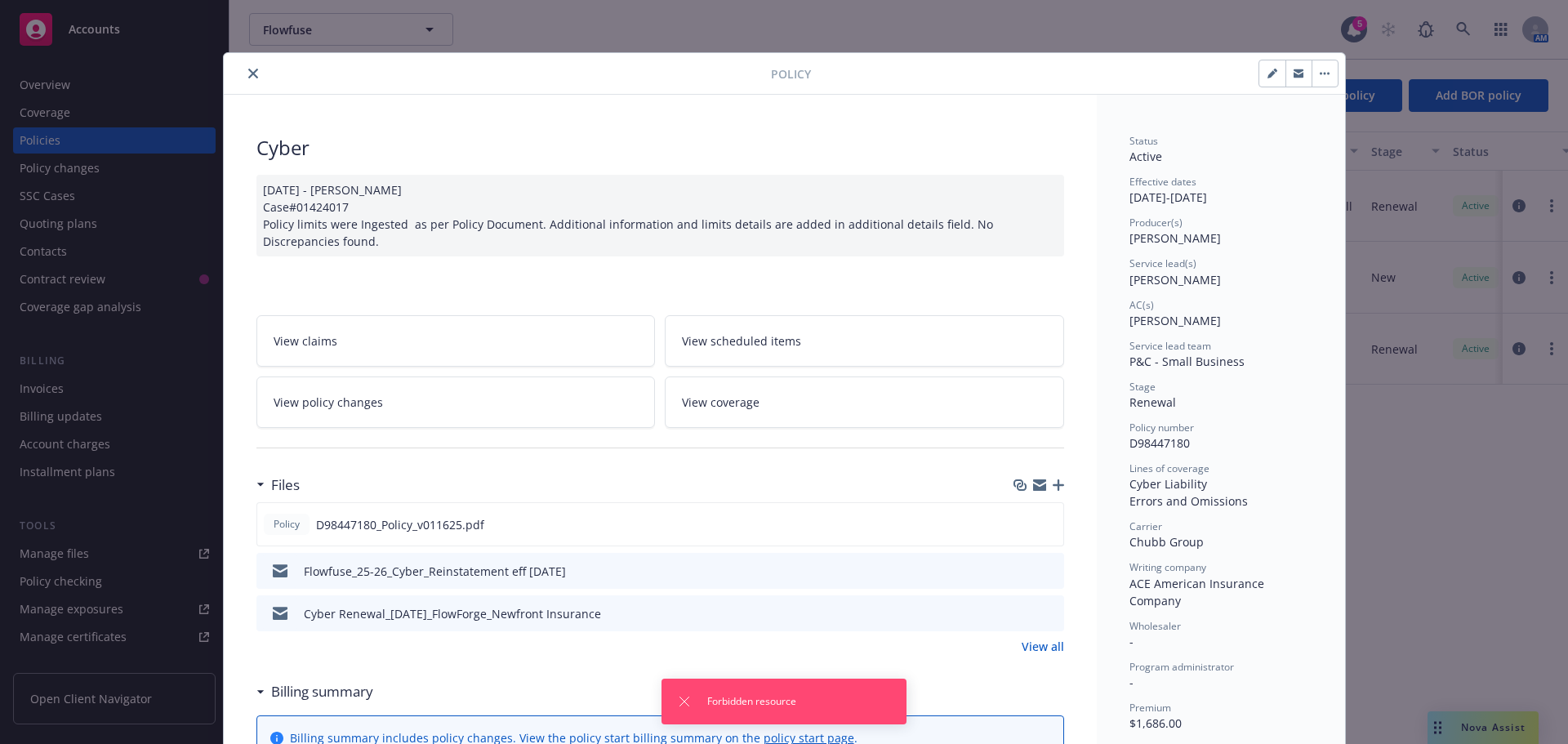
click at [249, 73] on icon "close" at bounding box center [253, 73] width 10 height 10
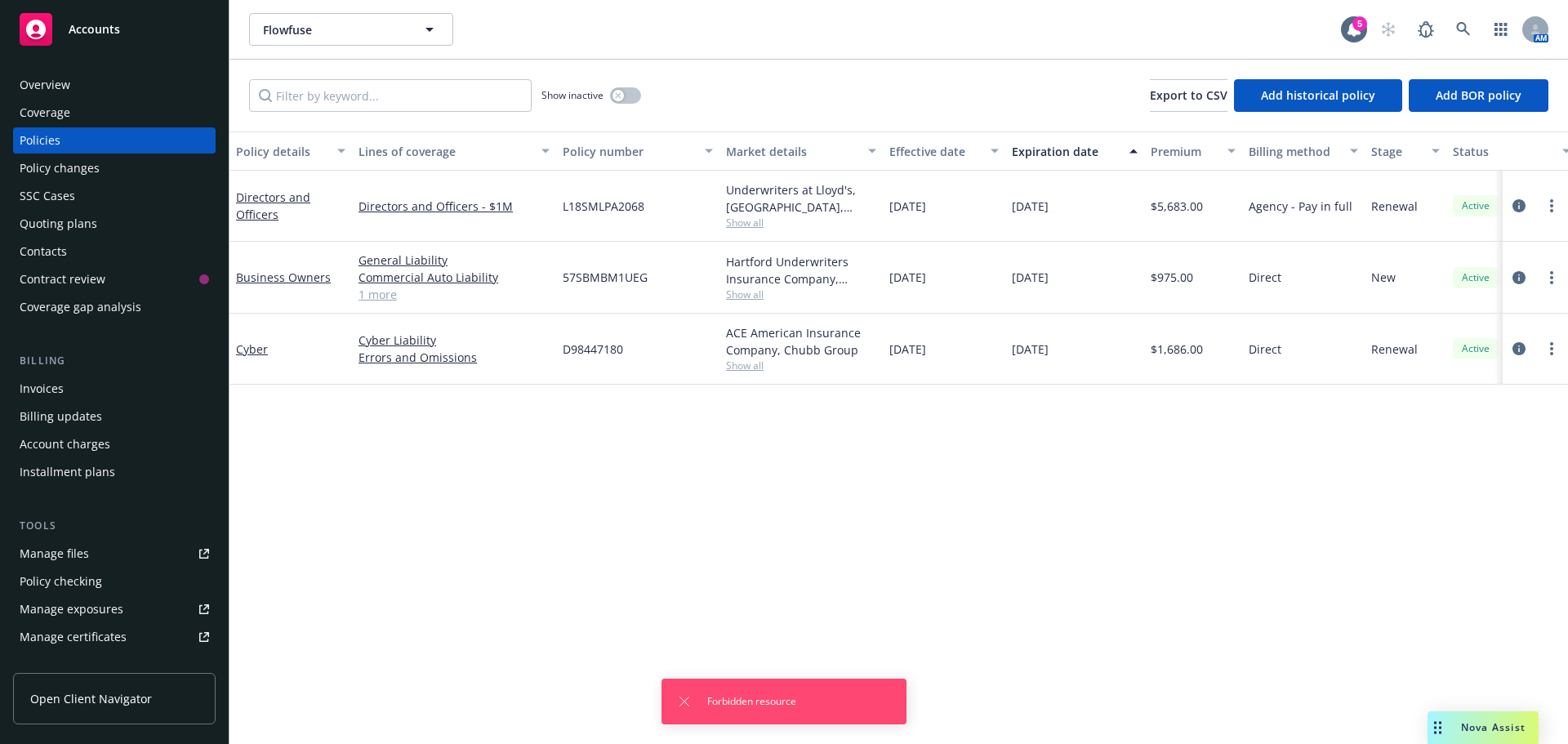
click at [60, 91] on div "Overview" at bounding box center [44, 84] width 51 height 26
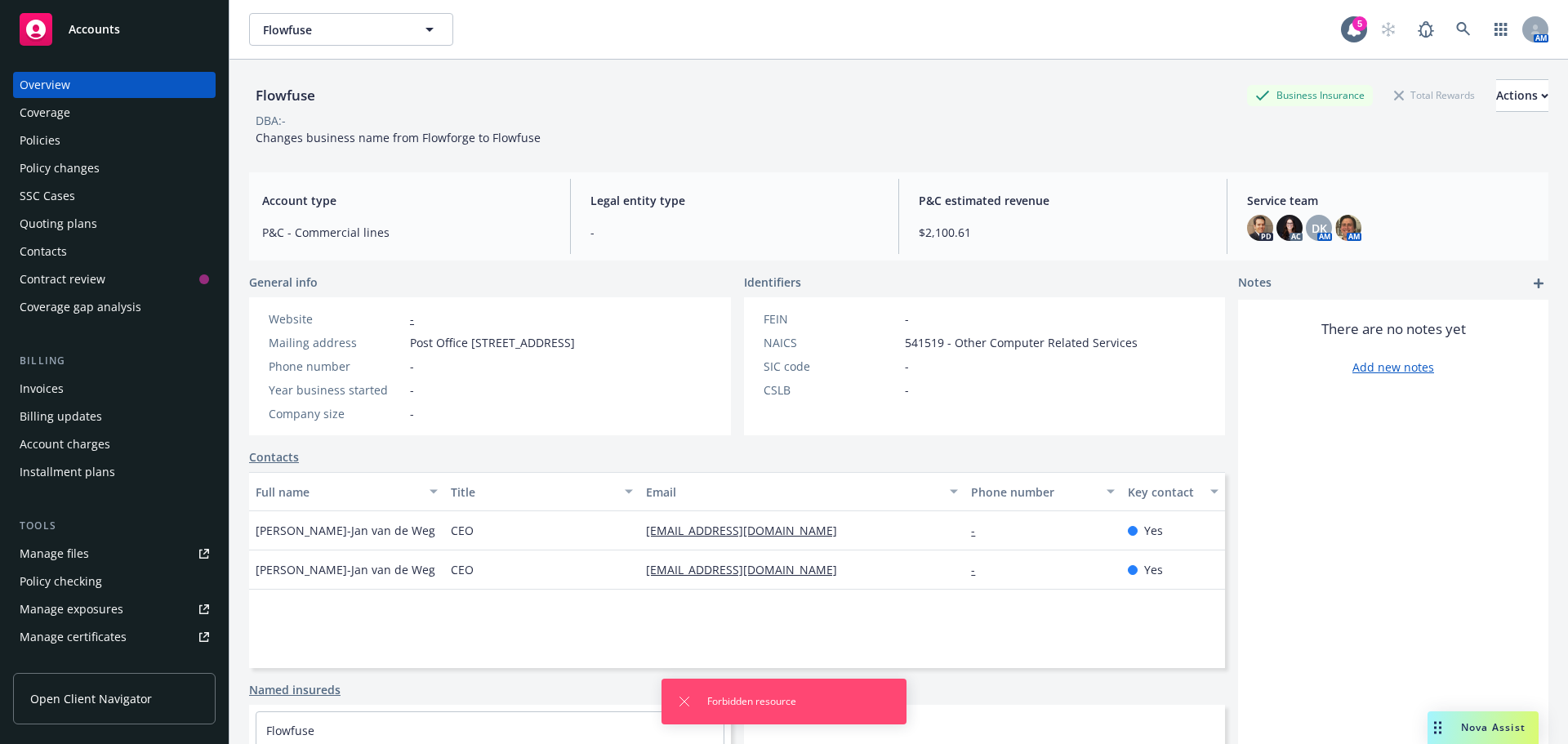
click at [80, 137] on div "Policies" at bounding box center [114, 140] width 189 height 26
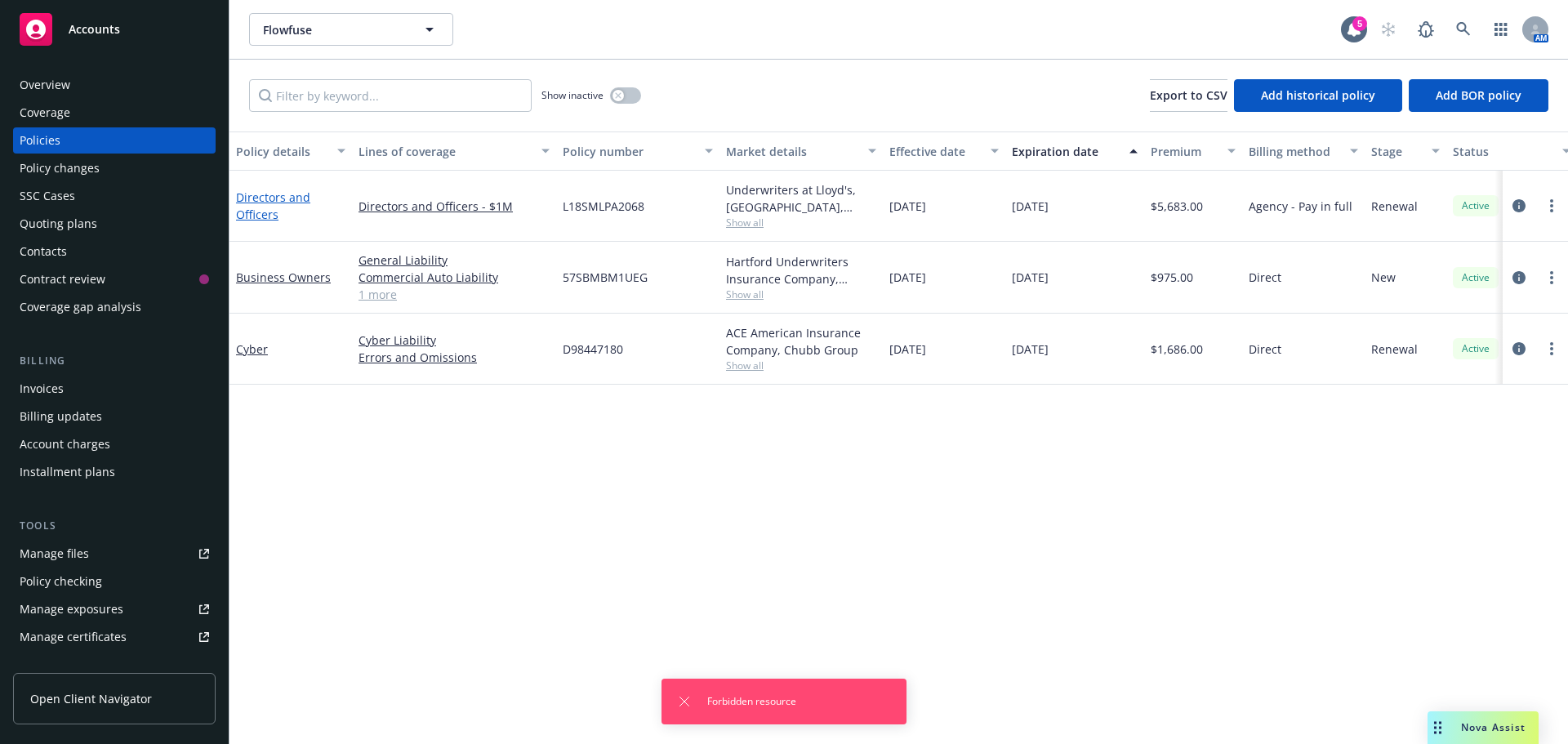
click at [267, 194] on link "Directors and Officers" at bounding box center [273, 205] width 75 height 33
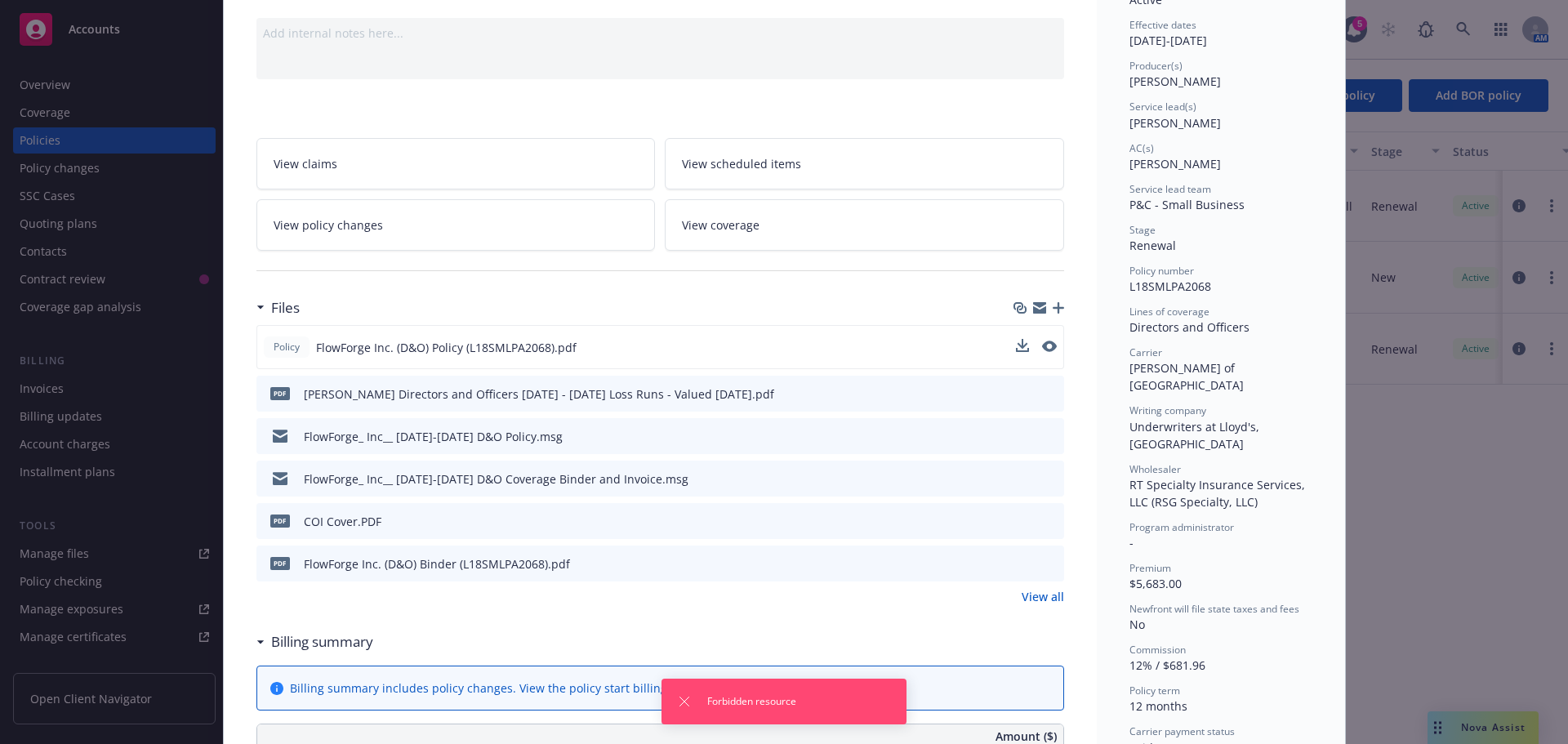
scroll to position [164, 0]
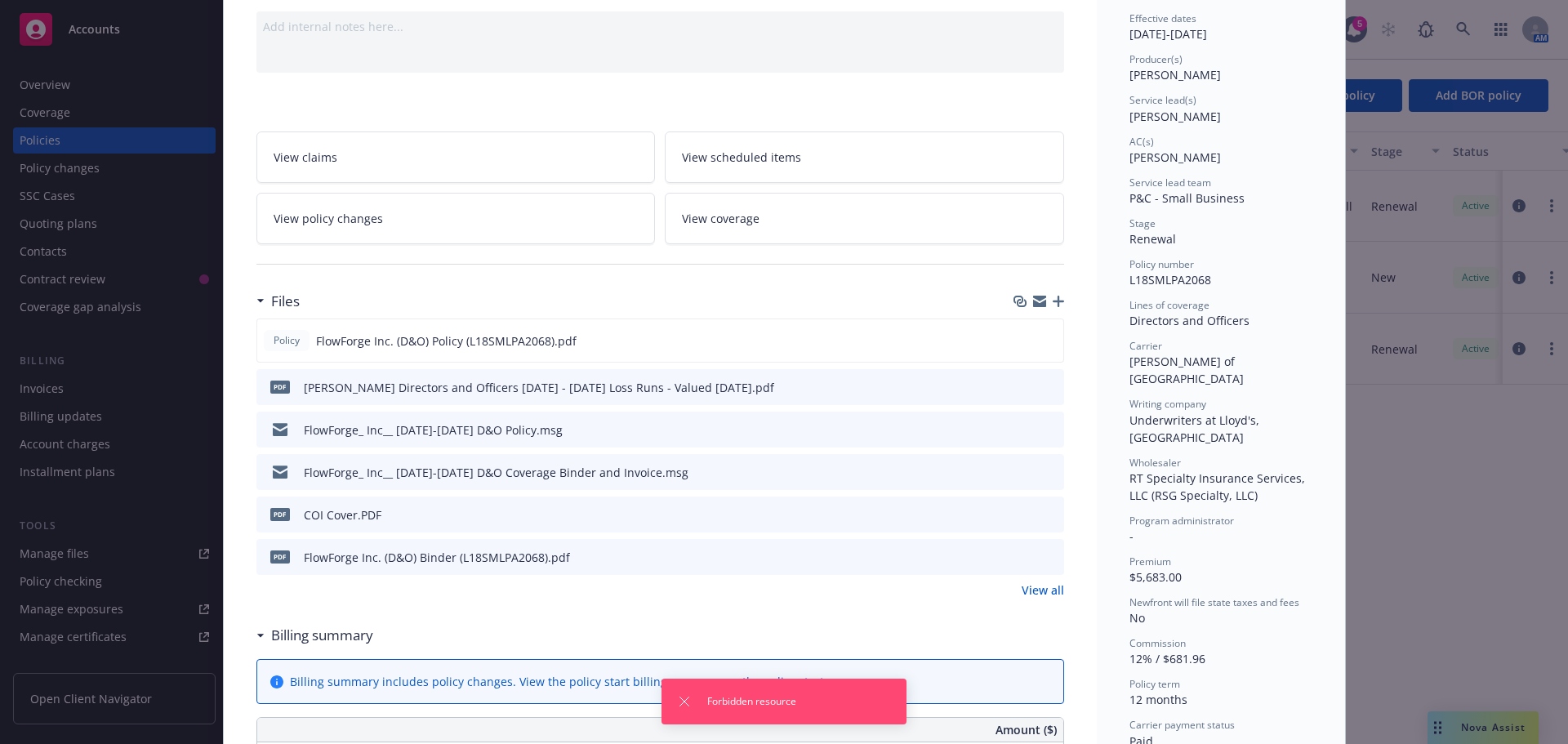
click at [1041, 518] on icon "preview file" at bounding box center [1049, 513] width 15 height 12
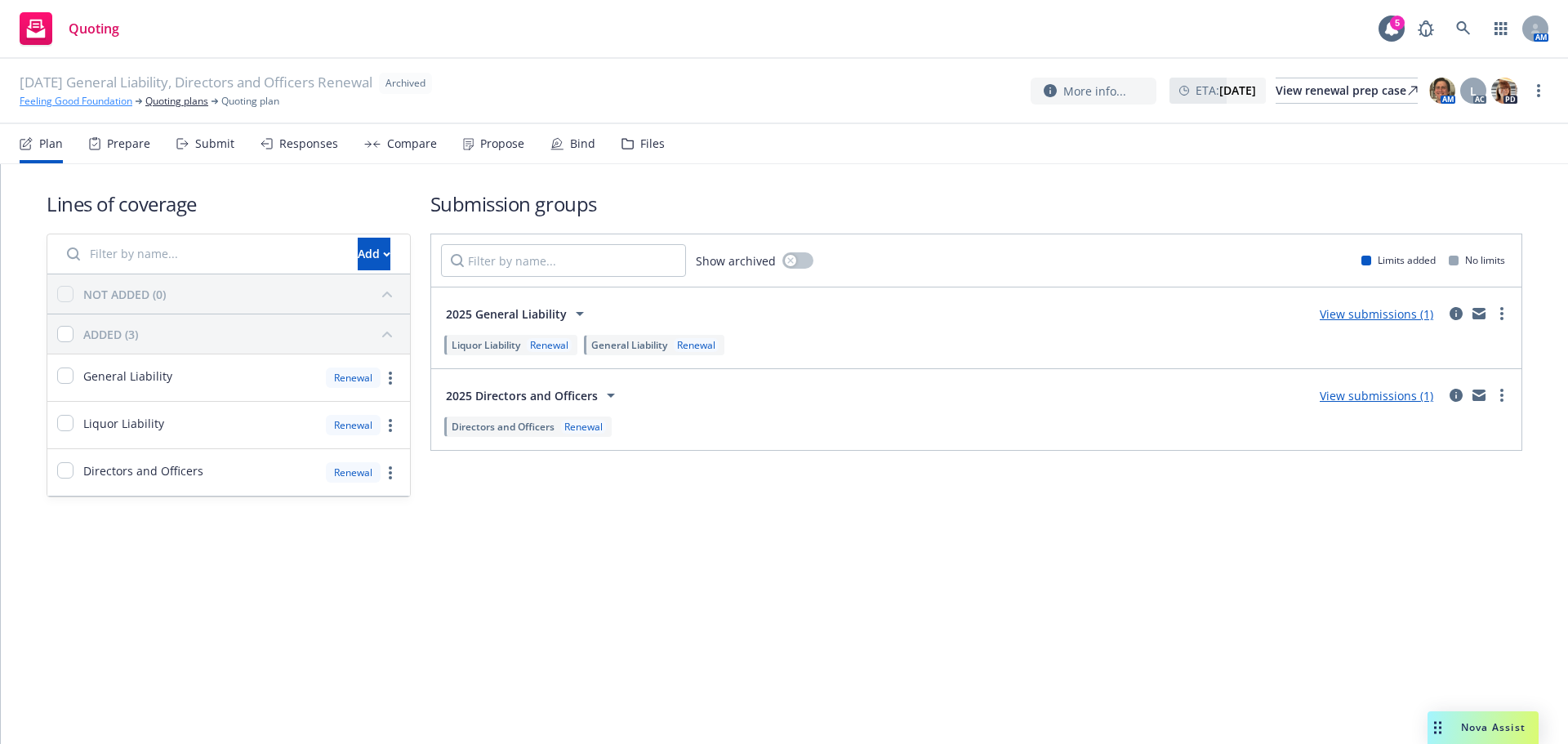
click at [76, 97] on link "Feeling Good Foundation" at bounding box center [76, 101] width 113 height 15
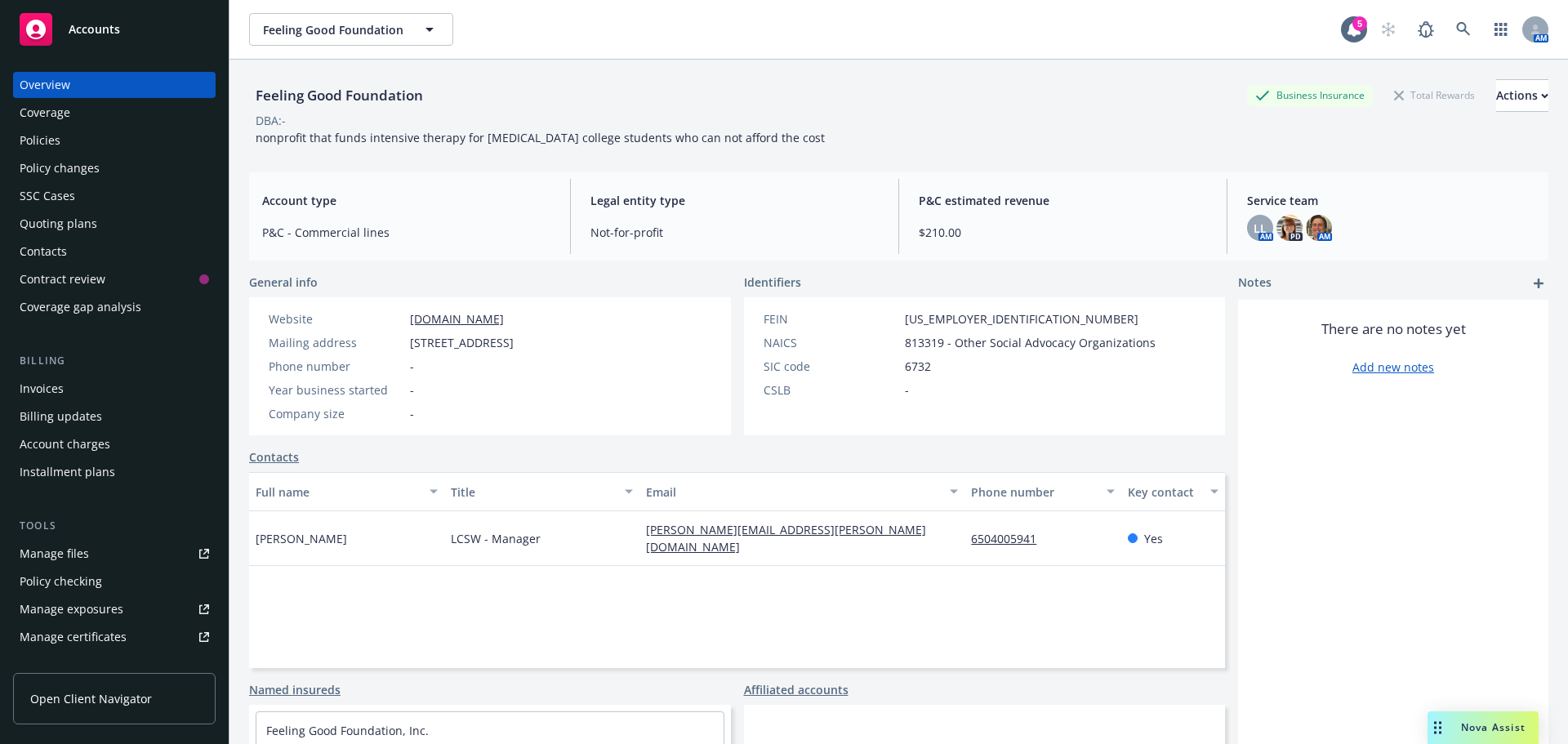
click at [55, 144] on div "Policies" at bounding box center [40, 140] width 41 height 26
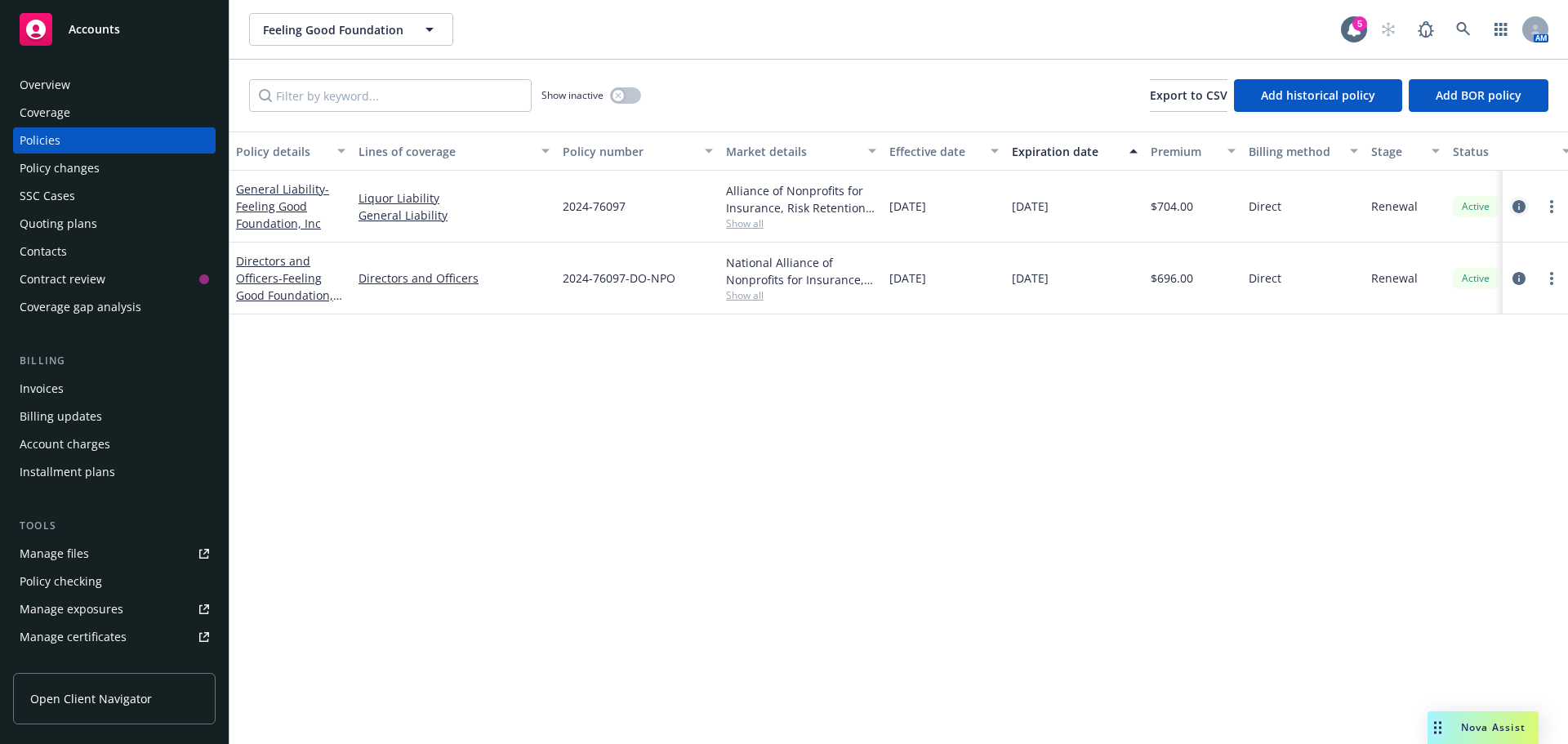
click at [1516, 206] on icon "circleInformation" at bounding box center [1519, 206] width 13 height 13
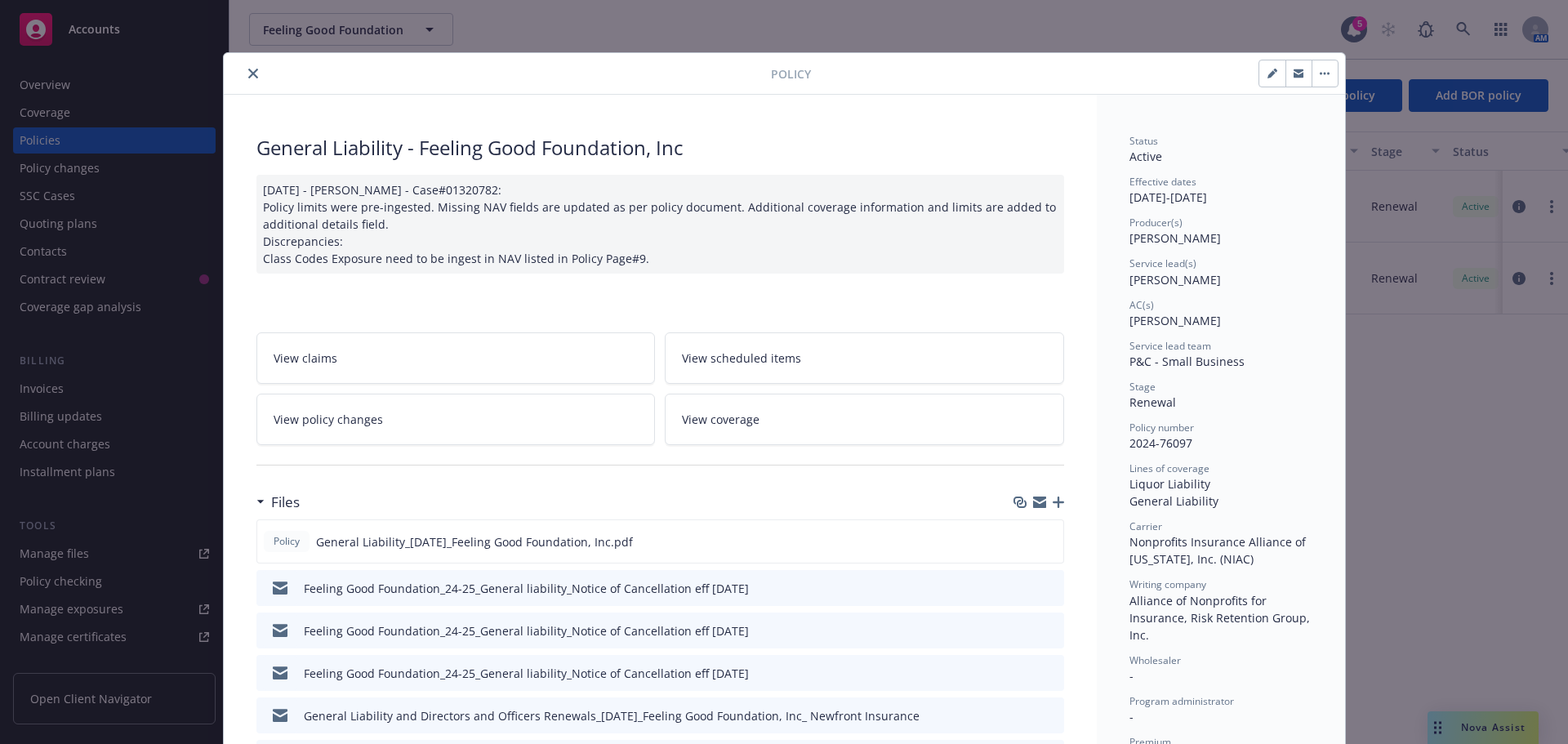
click at [1259, 73] on button "button" at bounding box center [1272, 73] width 26 height 26
select select "RENEWAL"
select select "12"
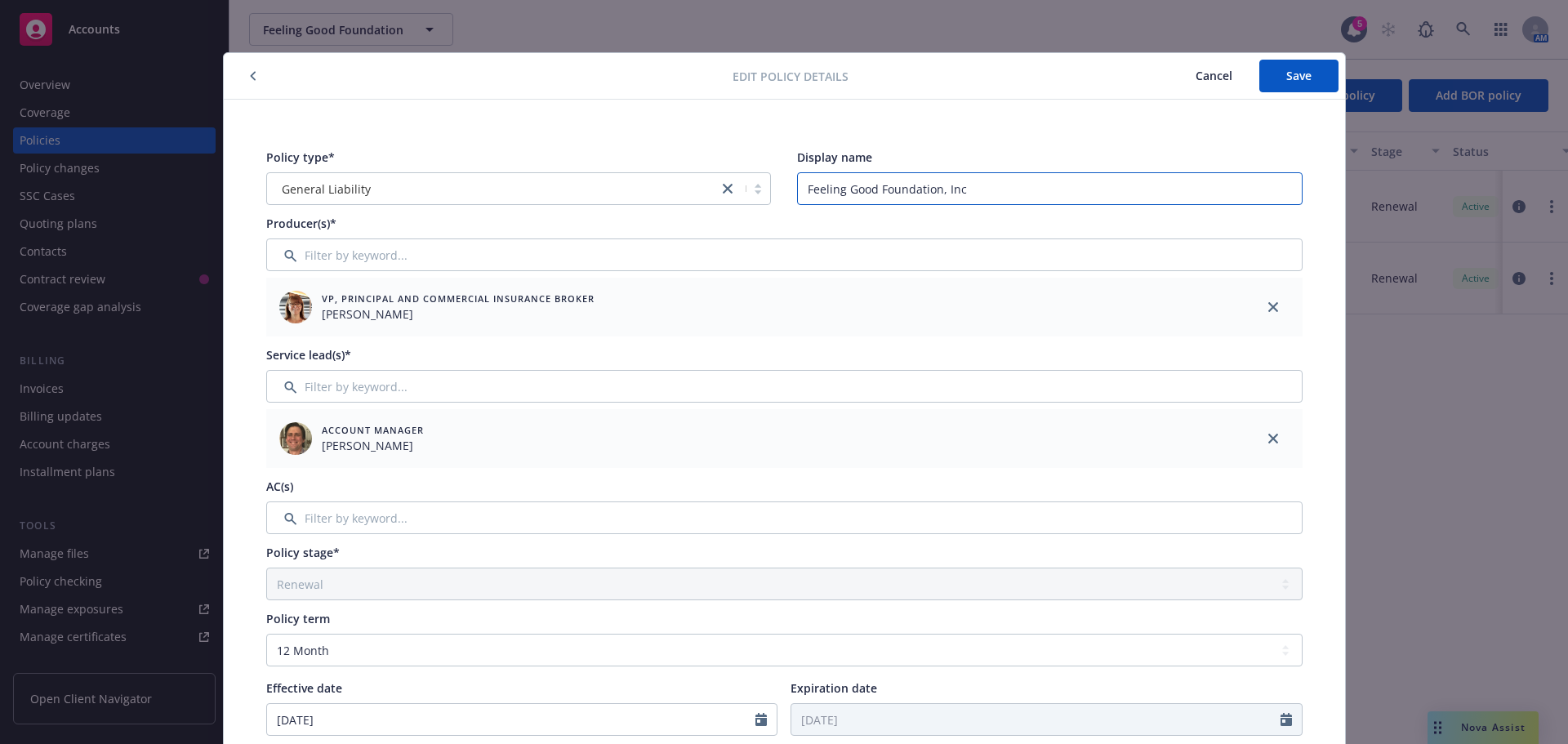
drag, startPoint x: 799, startPoint y: 191, endPoint x: 1155, endPoint y: 211, distance: 356.6
click at [1155, 211] on div "Policy type* General Liability Display name Feeling Good Foundation, Inc Produc…" at bounding box center [784, 692] width 1057 height 1107
click at [355, 512] on input "Filter by keyword..." at bounding box center [784, 517] width 1037 height 33
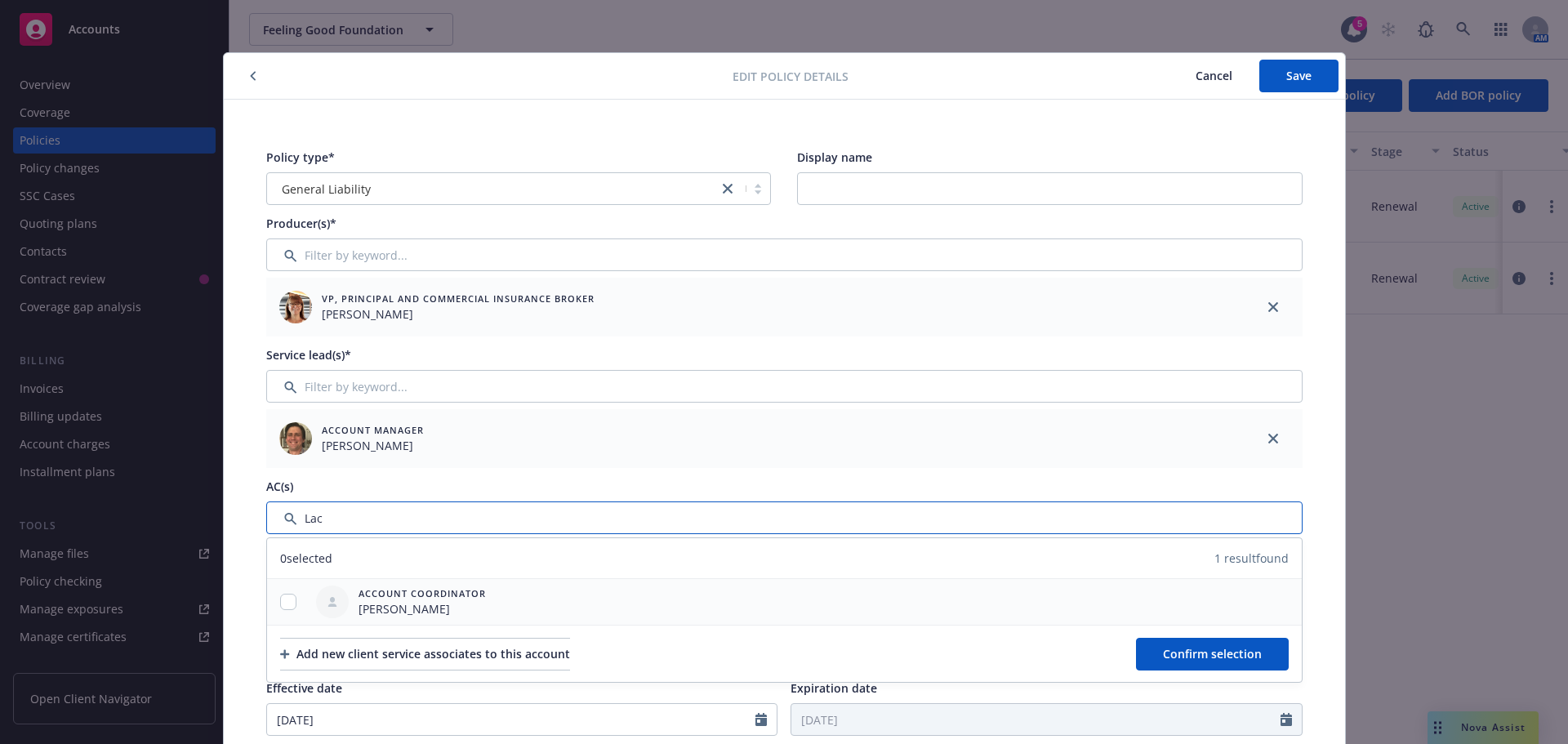
type input "Lac"
click at [280, 606] on input "checkbox" at bounding box center [288, 602] width 16 height 16
checkbox input "true"
click at [1216, 652] on span "Confirm selection" at bounding box center [1212, 653] width 99 height 15
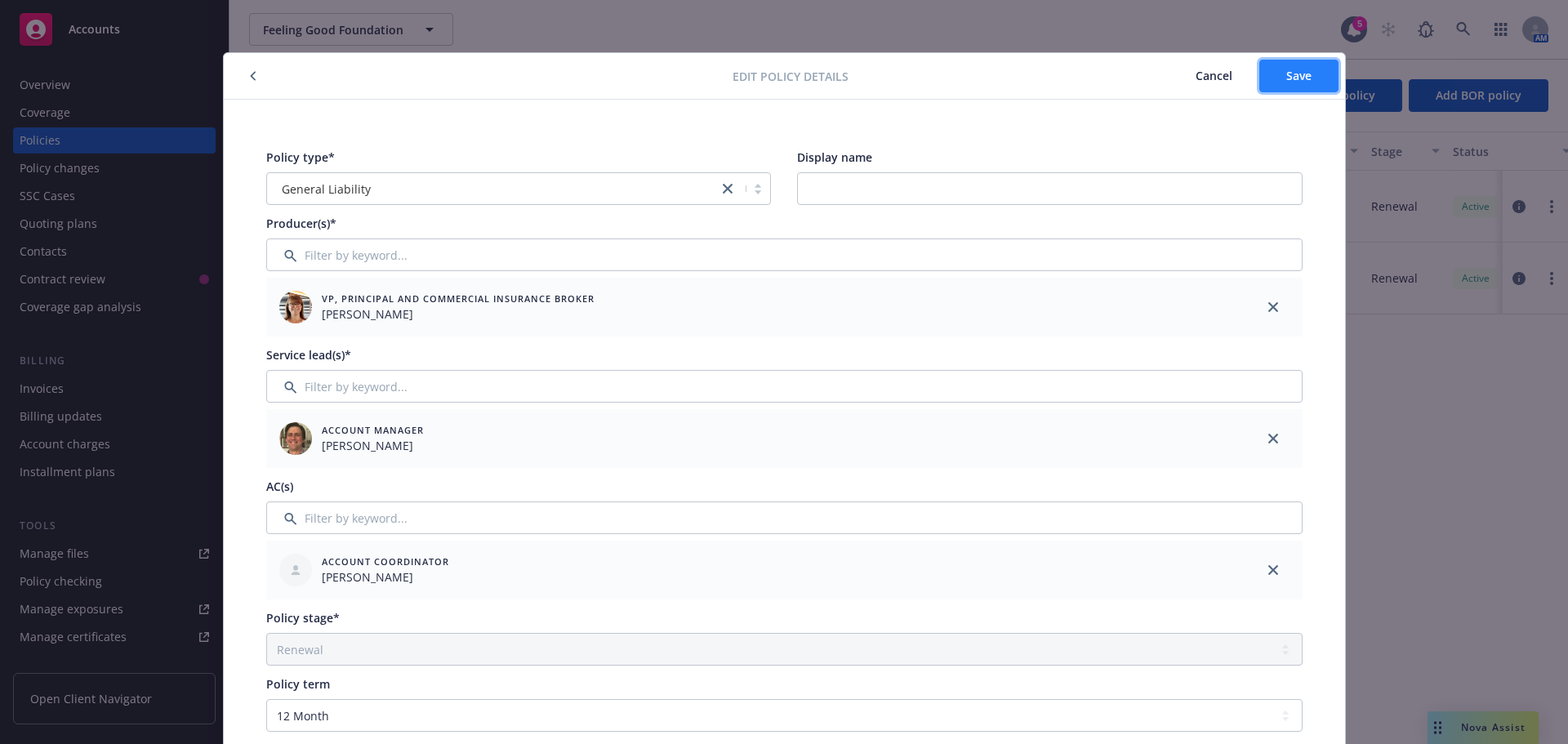
click at [1310, 79] on button "Save" at bounding box center [1299, 76] width 79 height 33
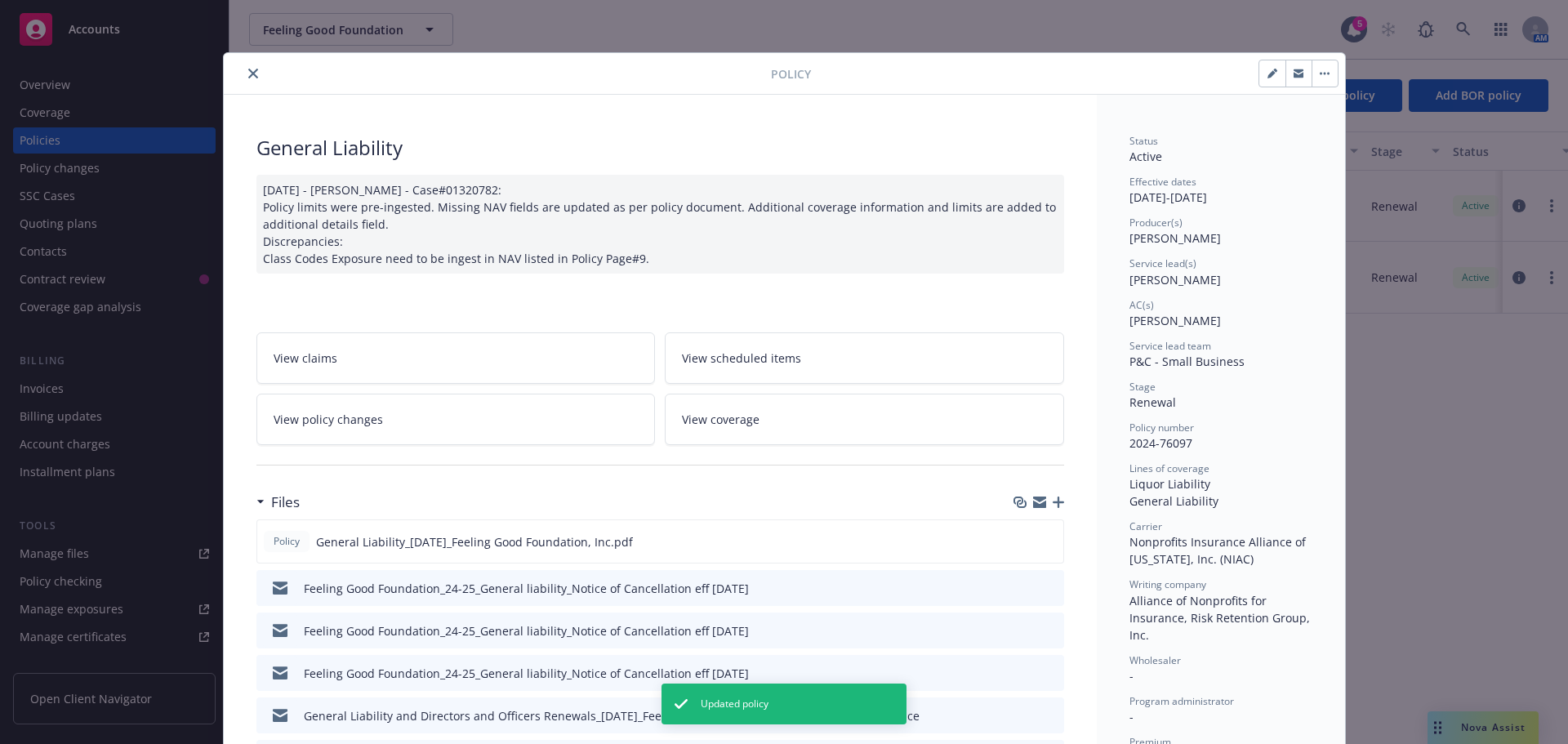
click at [1259, 81] on button "button" at bounding box center [1272, 73] width 26 height 26
select select "RENEWAL"
select select "12"
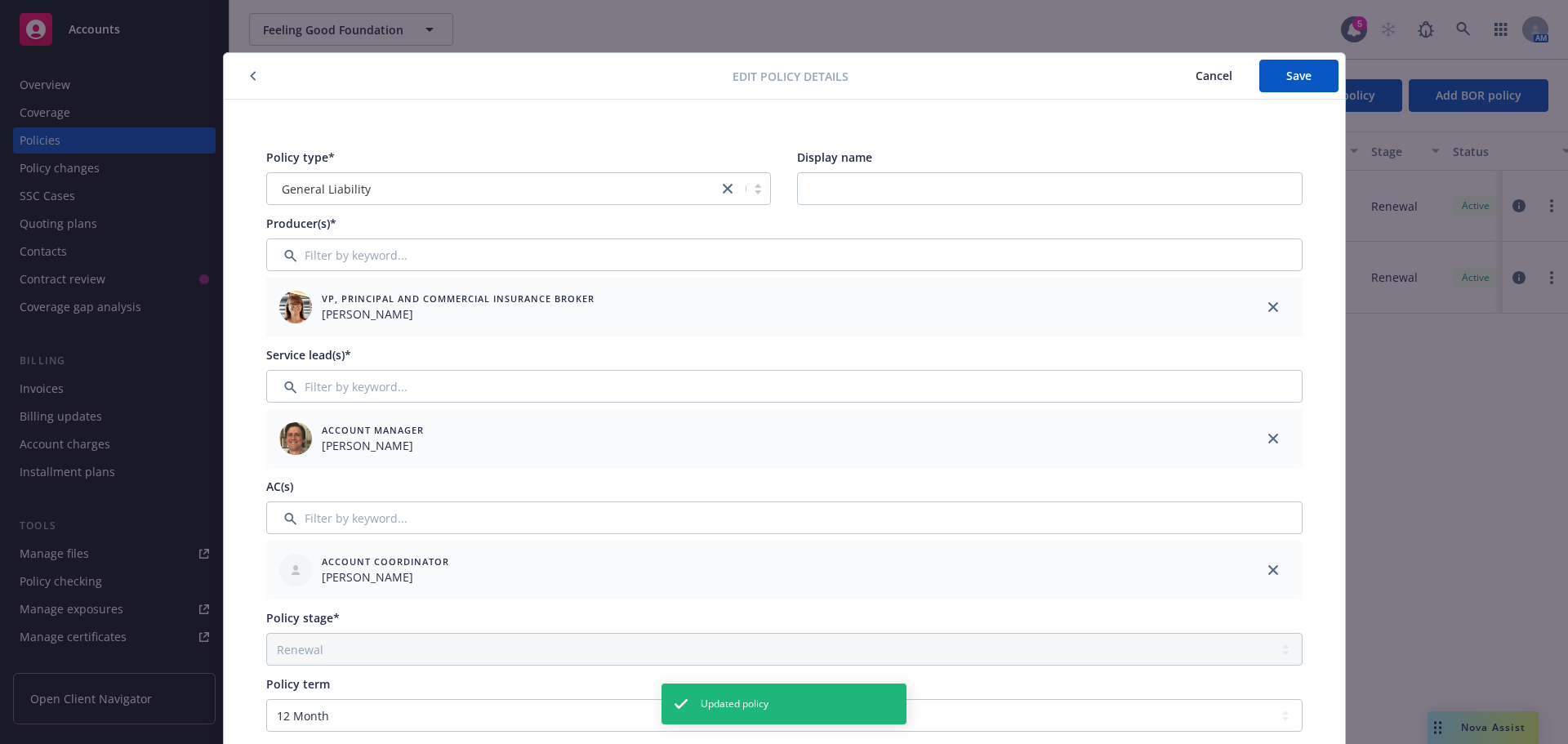
click at [250, 75] on button "button" at bounding box center [253, 76] width 20 height 20
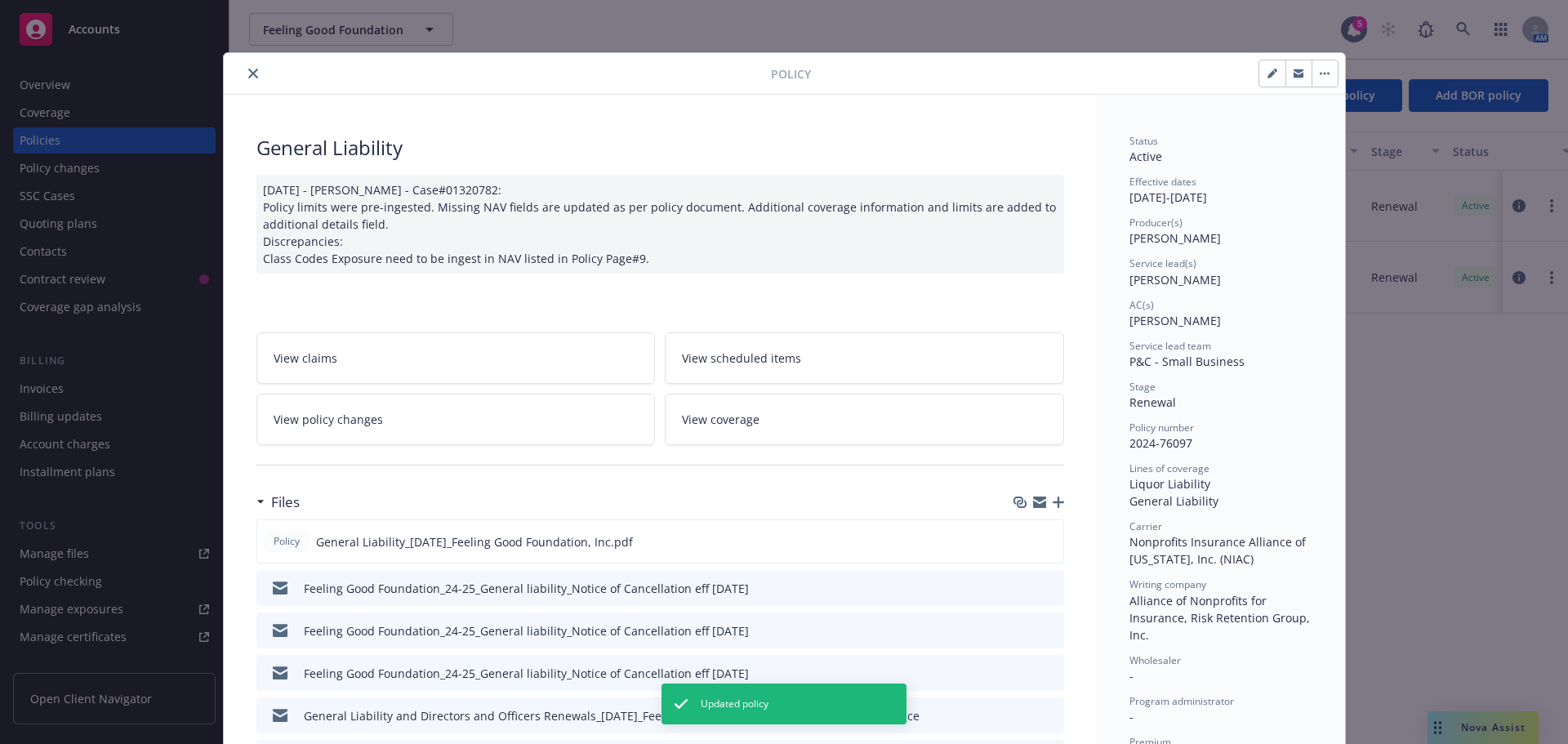
click at [250, 75] on icon "close" at bounding box center [253, 73] width 10 height 10
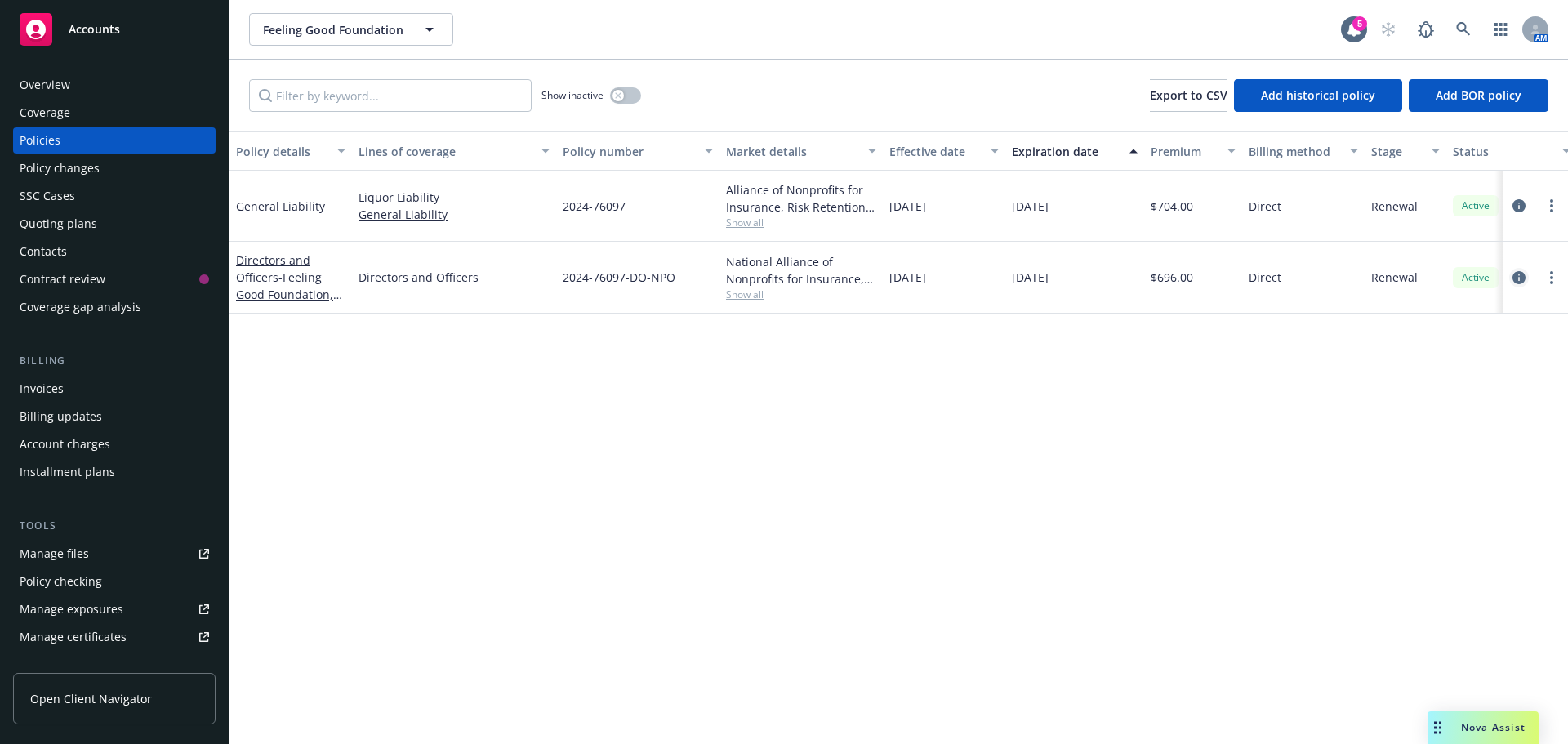
click at [1517, 280] on icon "circleInformation" at bounding box center [1519, 277] width 13 height 13
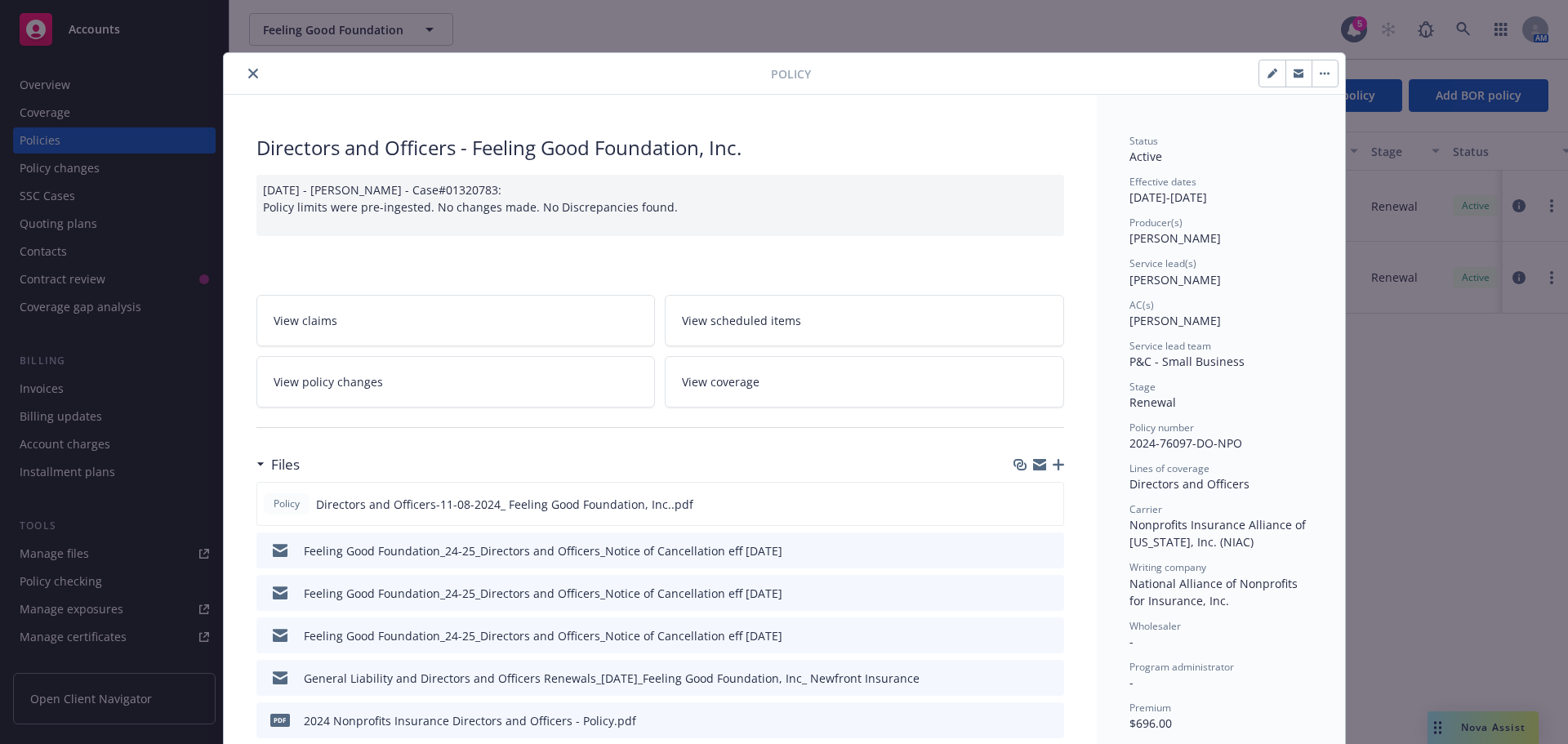
click at [1260, 76] on button "button" at bounding box center [1272, 73] width 26 height 26
select select "RENEWAL"
select select "12"
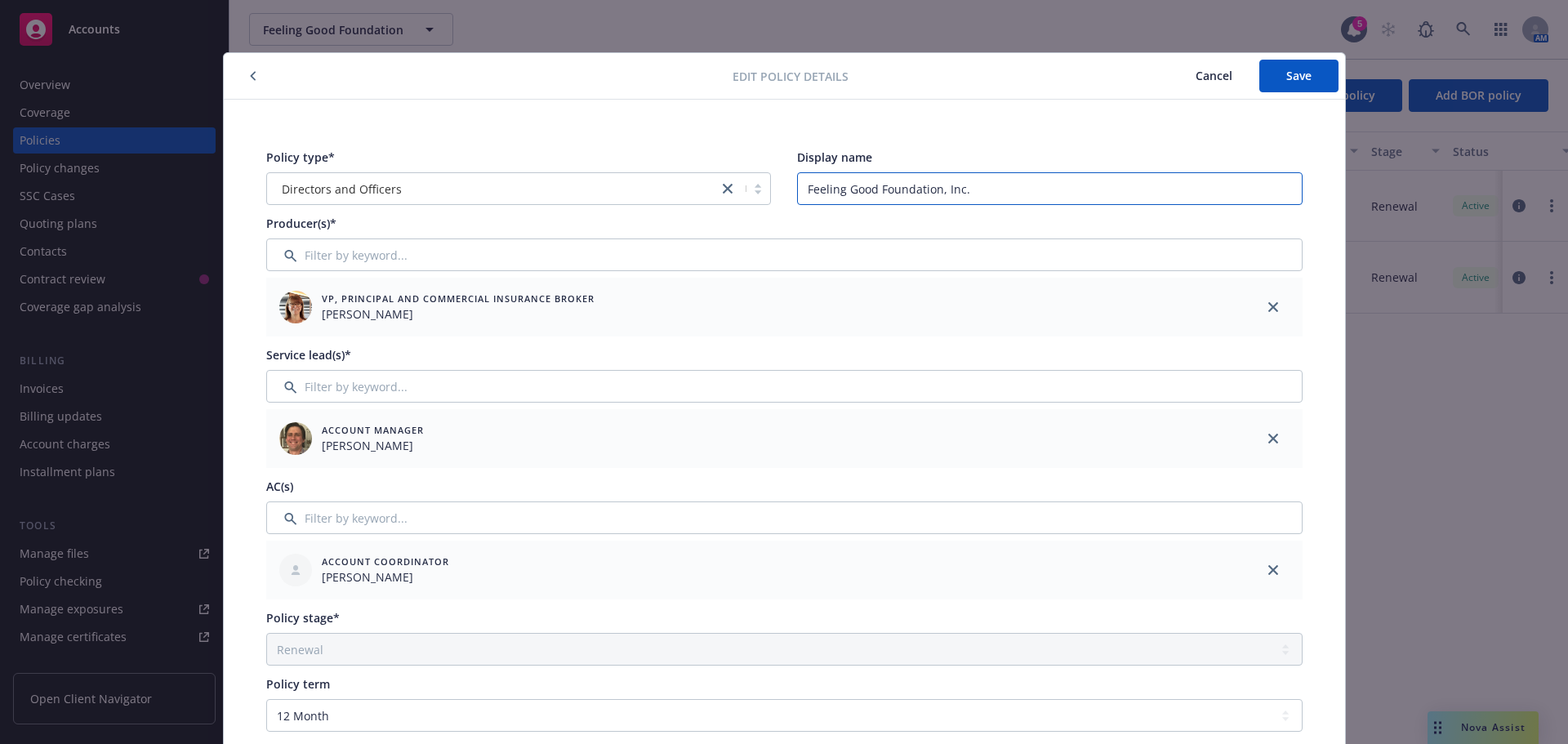
drag, startPoint x: 961, startPoint y: 191, endPoint x: 734, endPoint y: 180, distance: 227.3
click at [734, 180] on div "Policy type* Directors and Officers Display name Feeling Good Foundation, Inc." at bounding box center [784, 176] width 1037 height 56
click at [1309, 84] on button "Save" at bounding box center [1299, 76] width 79 height 33
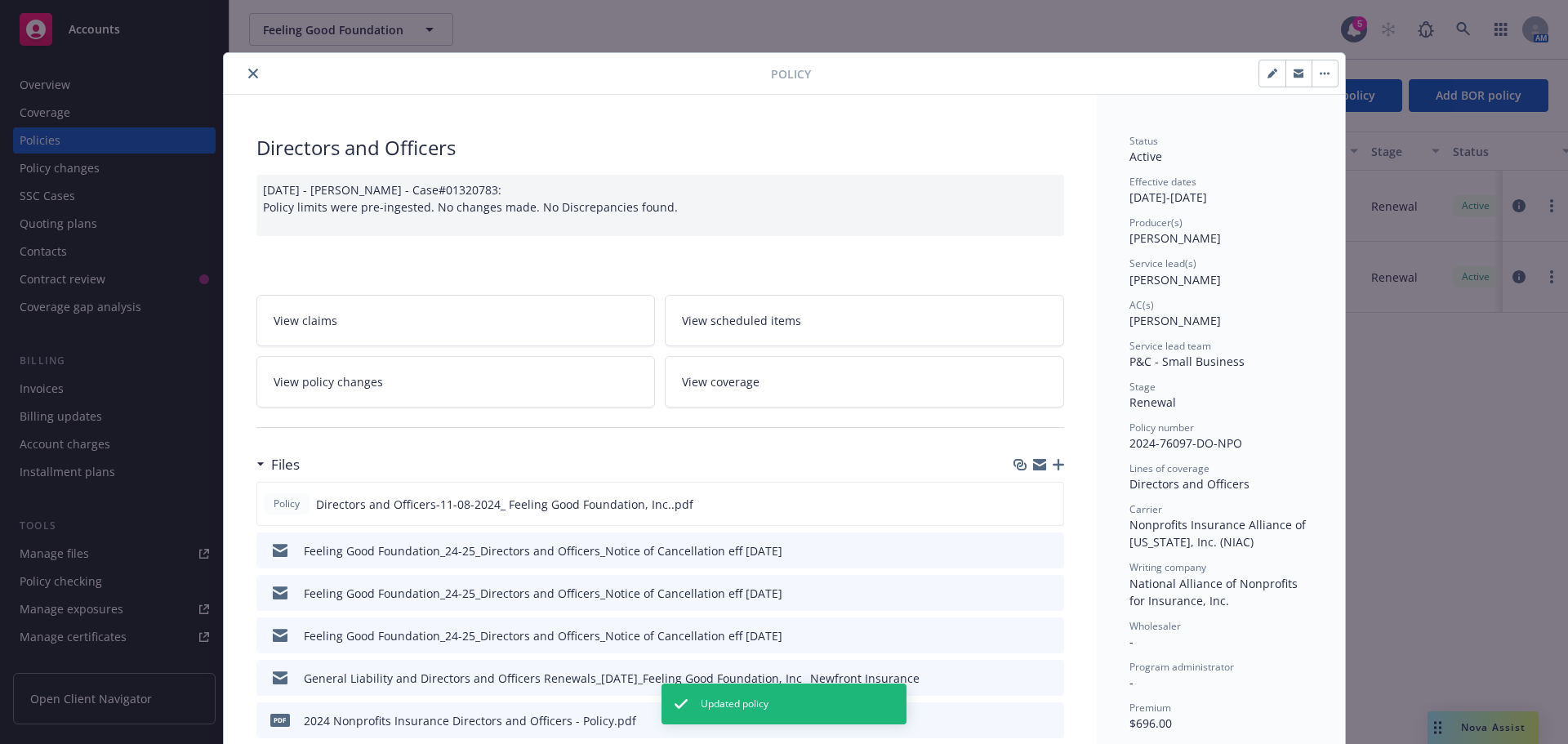
click at [248, 72] on icon "close" at bounding box center [253, 73] width 10 height 10
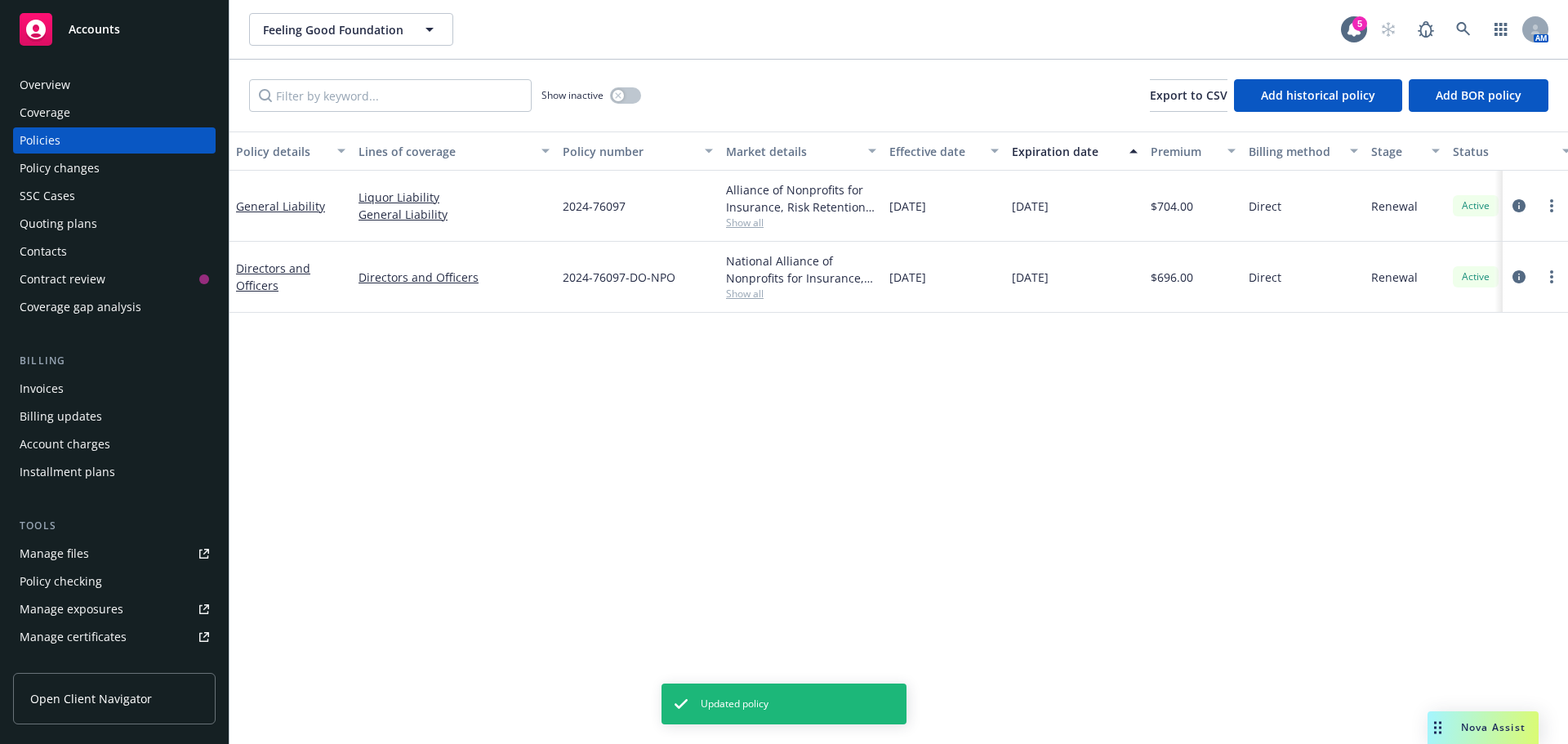
click at [70, 222] on div "Quoting plans" at bounding box center [58, 223] width 77 height 26
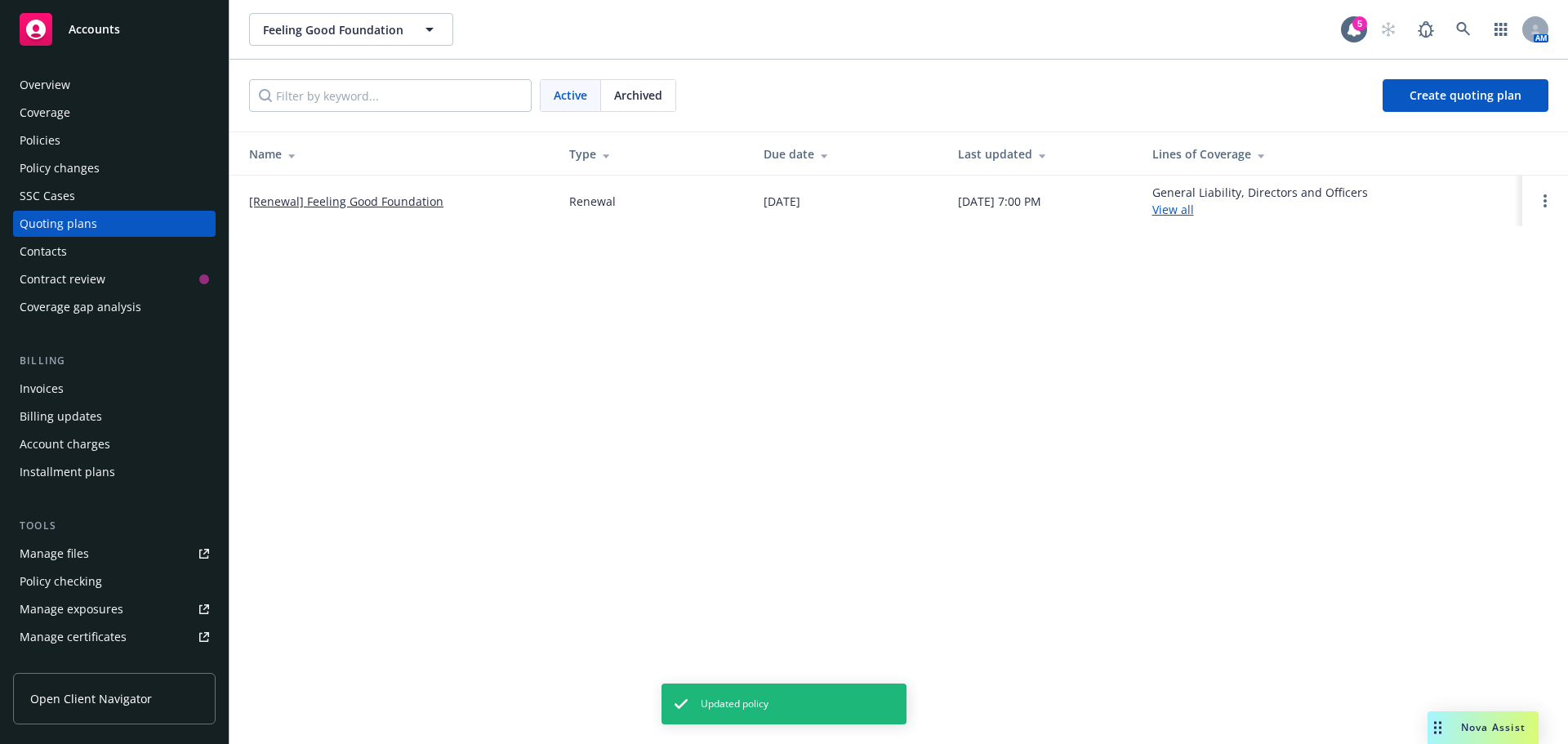
click at [374, 196] on link "[Renewal] Feeling Good Foundation" at bounding box center [346, 201] width 195 height 17
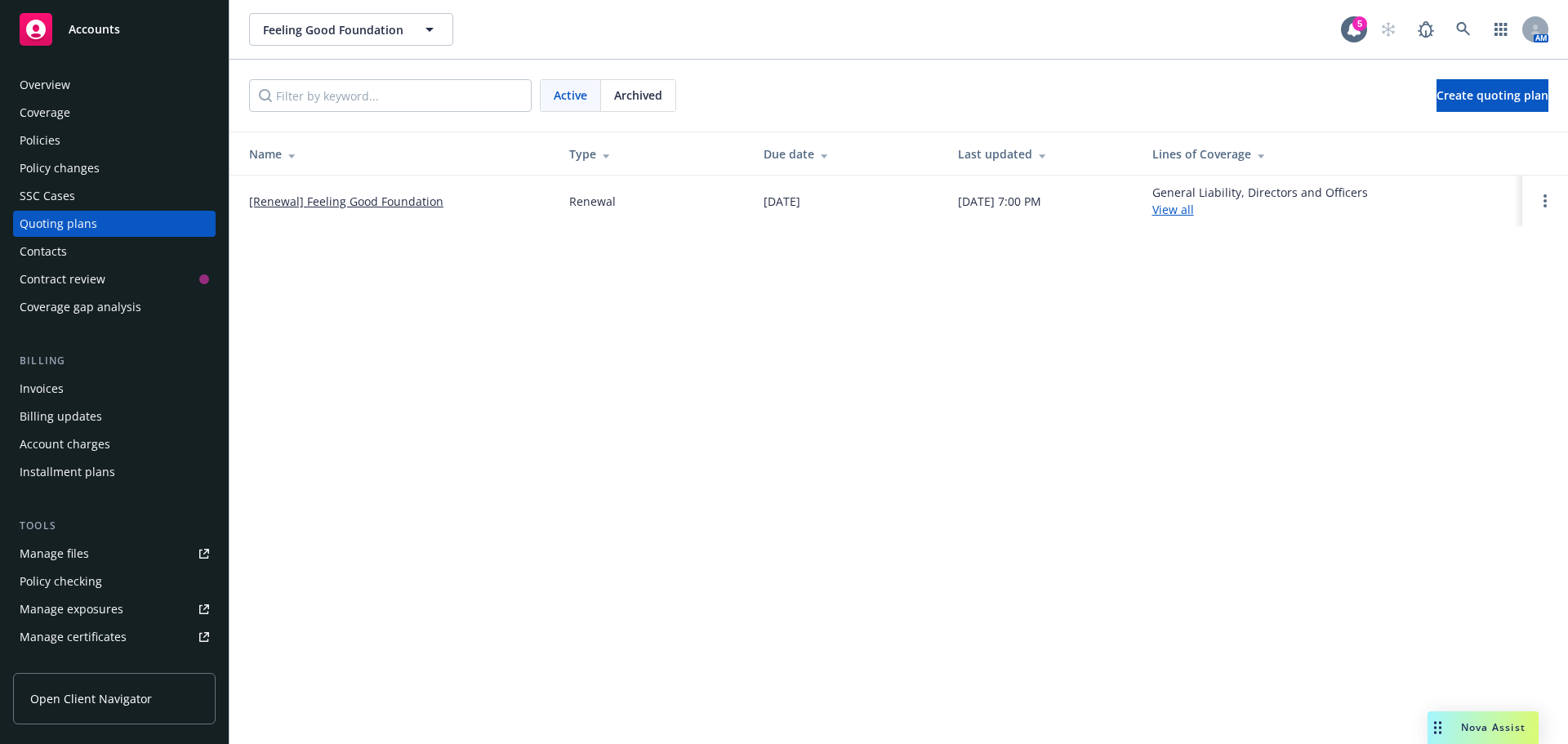
click at [631, 96] on span "Archived" at bounding box center [639, 94] width 48 height 17
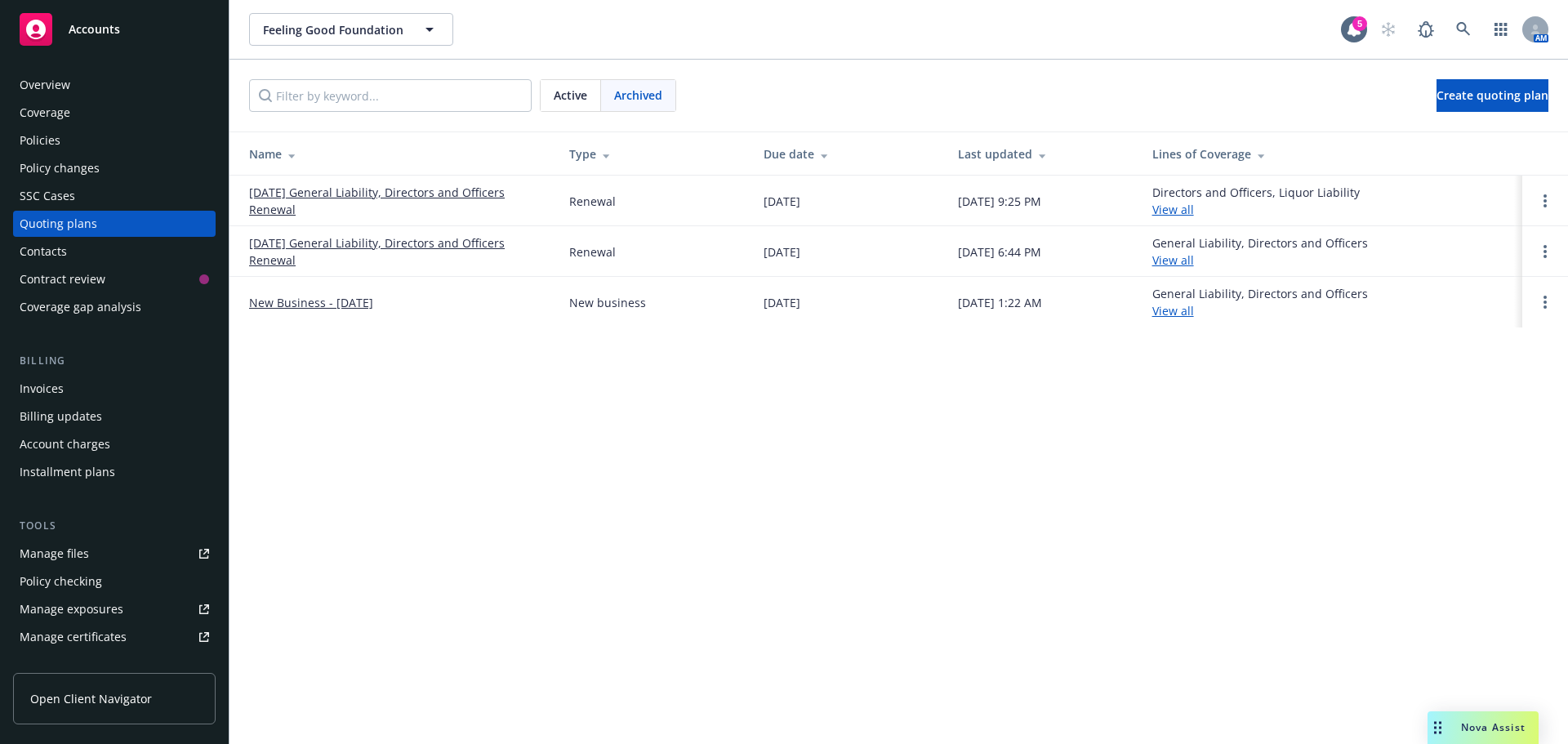
click at [351, 193] on link "[DATE] General Liability, Directors and Officers Renewal" at bounding box center [396, 201] width 294 height 35
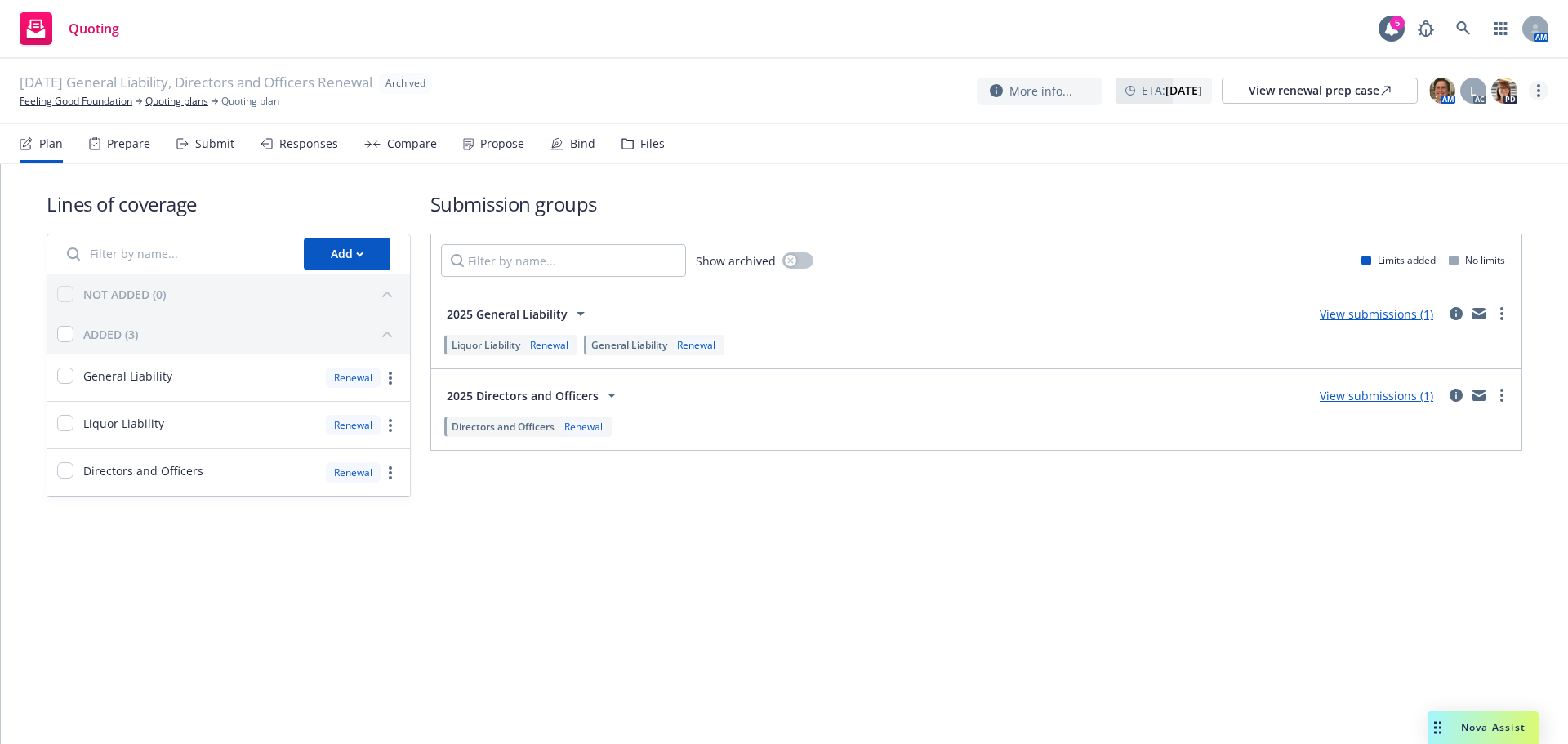
click at [1535, 91] on link "more" at bounding box center [1539, 91] width 20 height 20
click at [1413, 192] on link "Unarchive quoting plan" at bounding box center [1458, 189] width 181 height 33
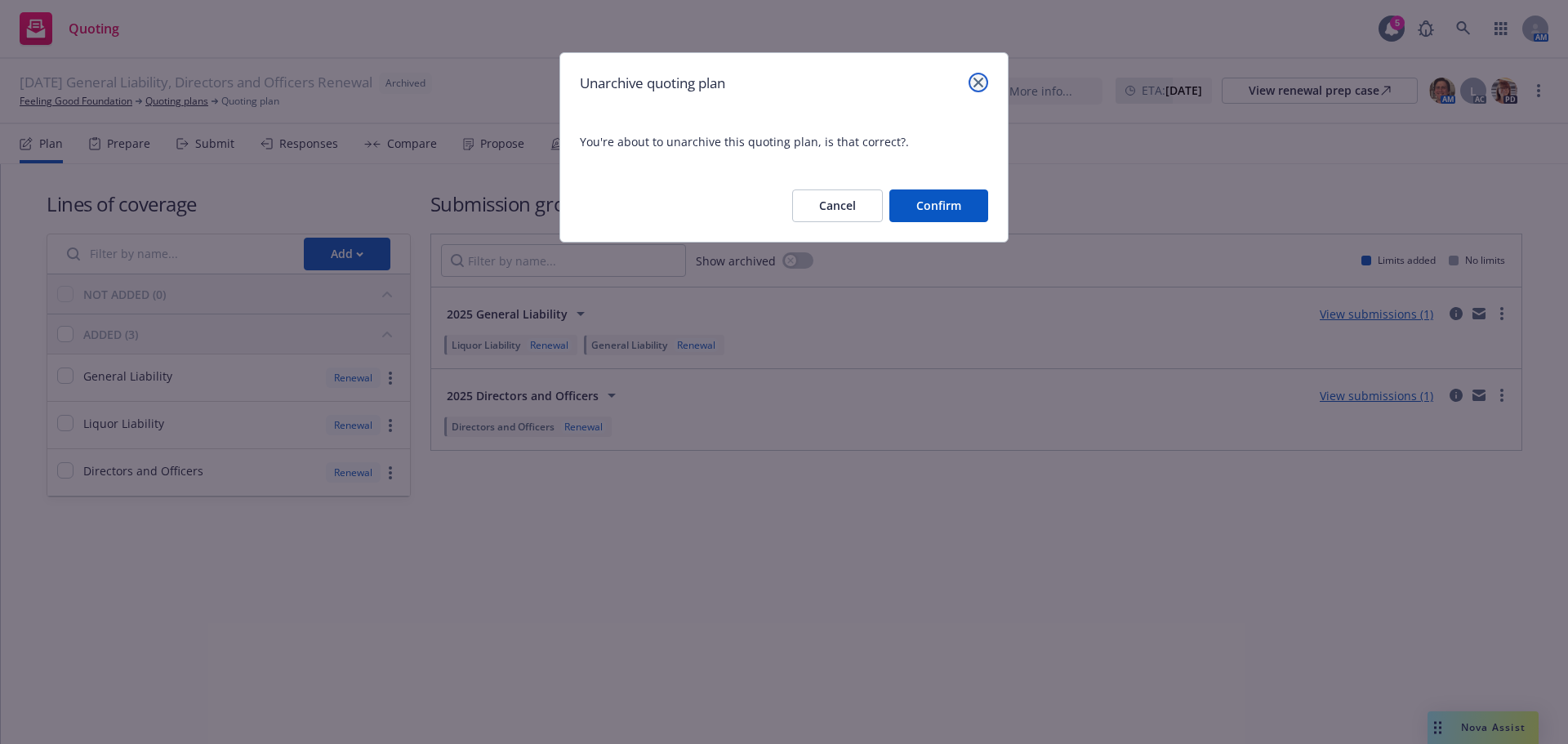
click at [969, 78] on link "close" at bounding box center [978, 83] width 20 height 20
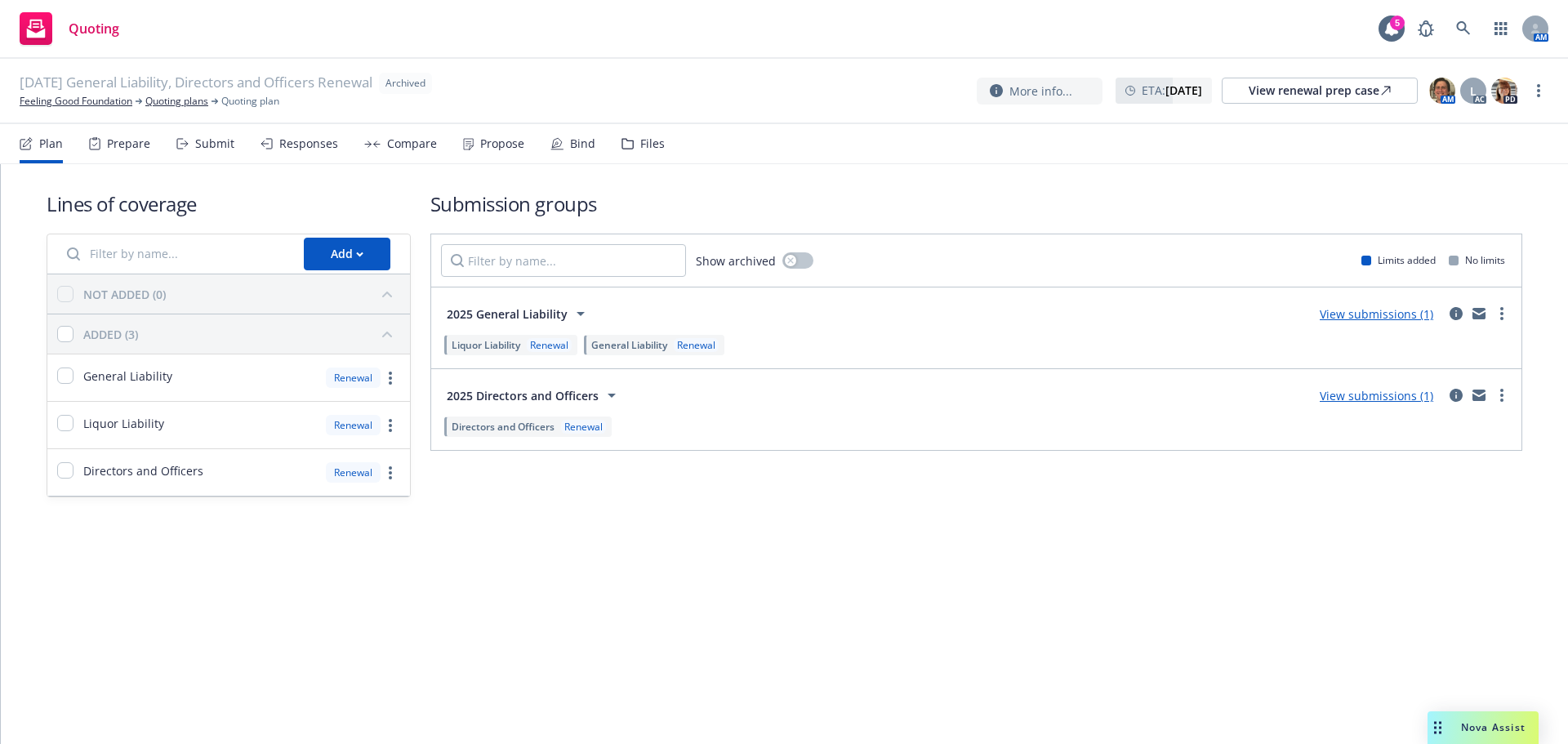
click at [1528, 90] on div "More info... ETA : November 8, 2025 View renewal prep case AM L AC PD" at bounding box center [1262, 90] width 572 height 29
click at [1542, 90] on link "more" at bounding box center [1539, 91] width 20 height 20
click at [1129, 224] on div "Submission groups Show archived Limits added No limits 2025 General Liability V…" at bounding box center [977, 343] width 1092 height 307
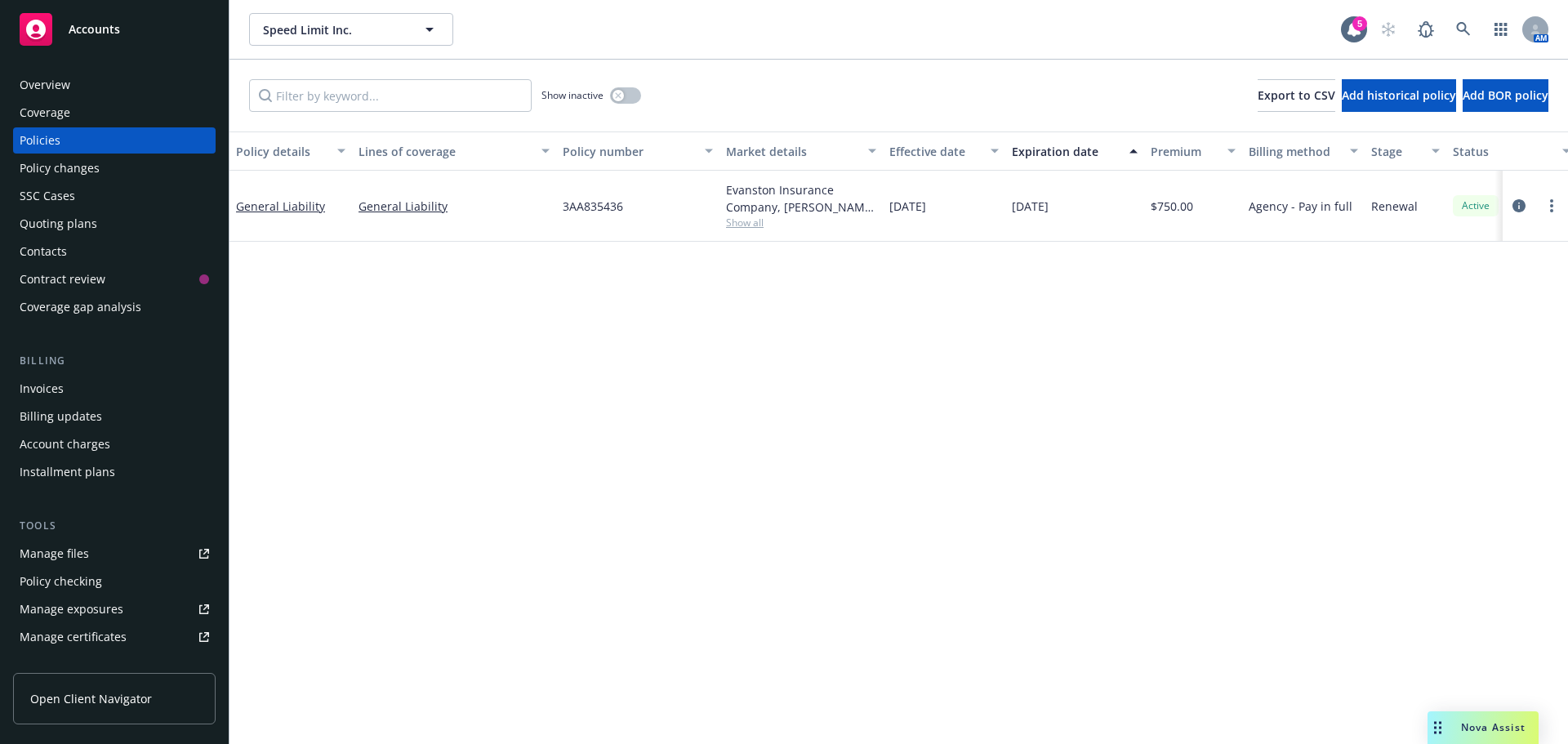
click at [752, 232] on div "Evanston Insurance Company, [PERSON_NAME] Insurance, Brown & Riding Insurance S…" at bounding box center [801, 206] width 164 height 71
click at [739, 226] on span "Show all" at bounding box center [801, 222] width 150 height 14
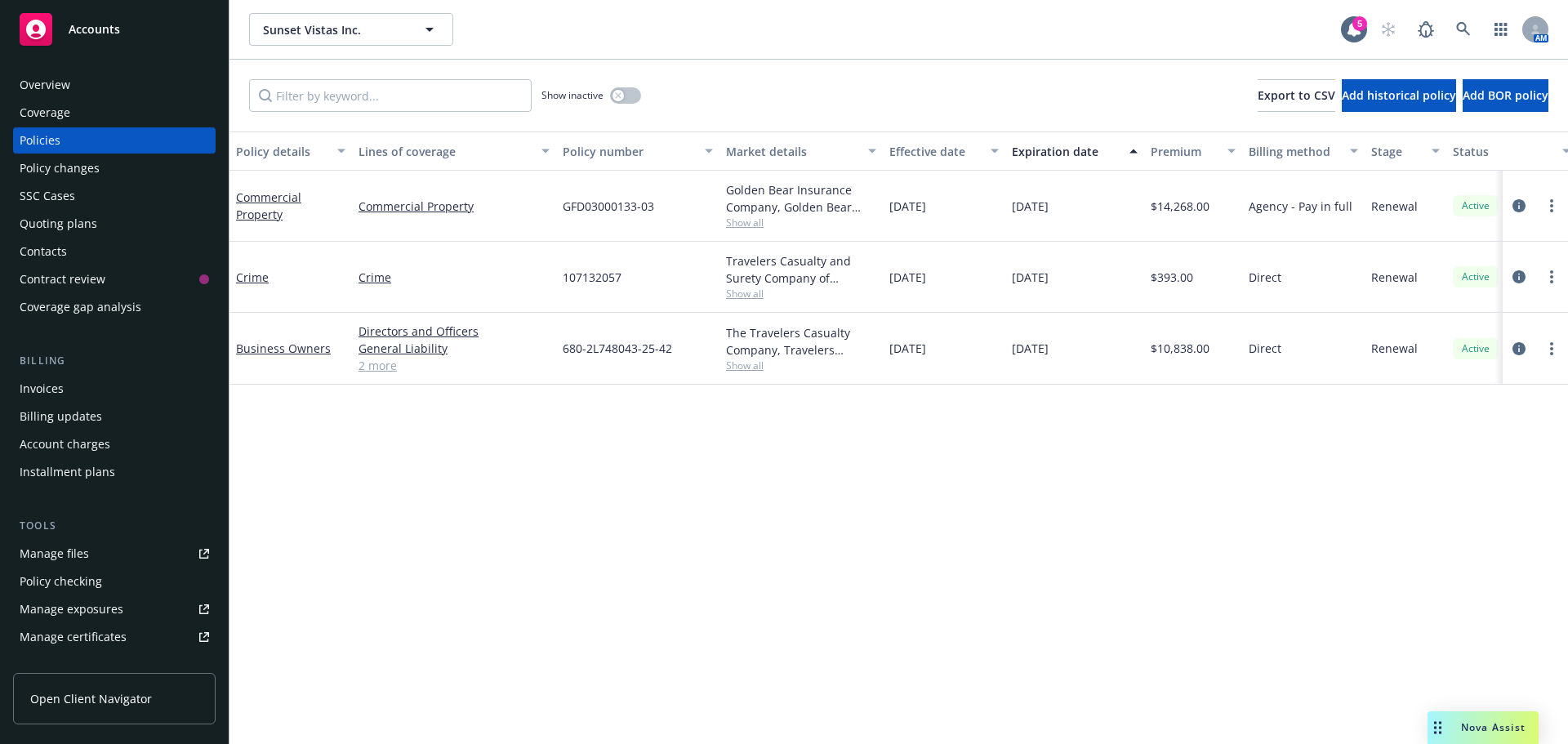
click at [44, 221] on div "Quoting plans" at bounding box center [58, 223] width 77 height 26
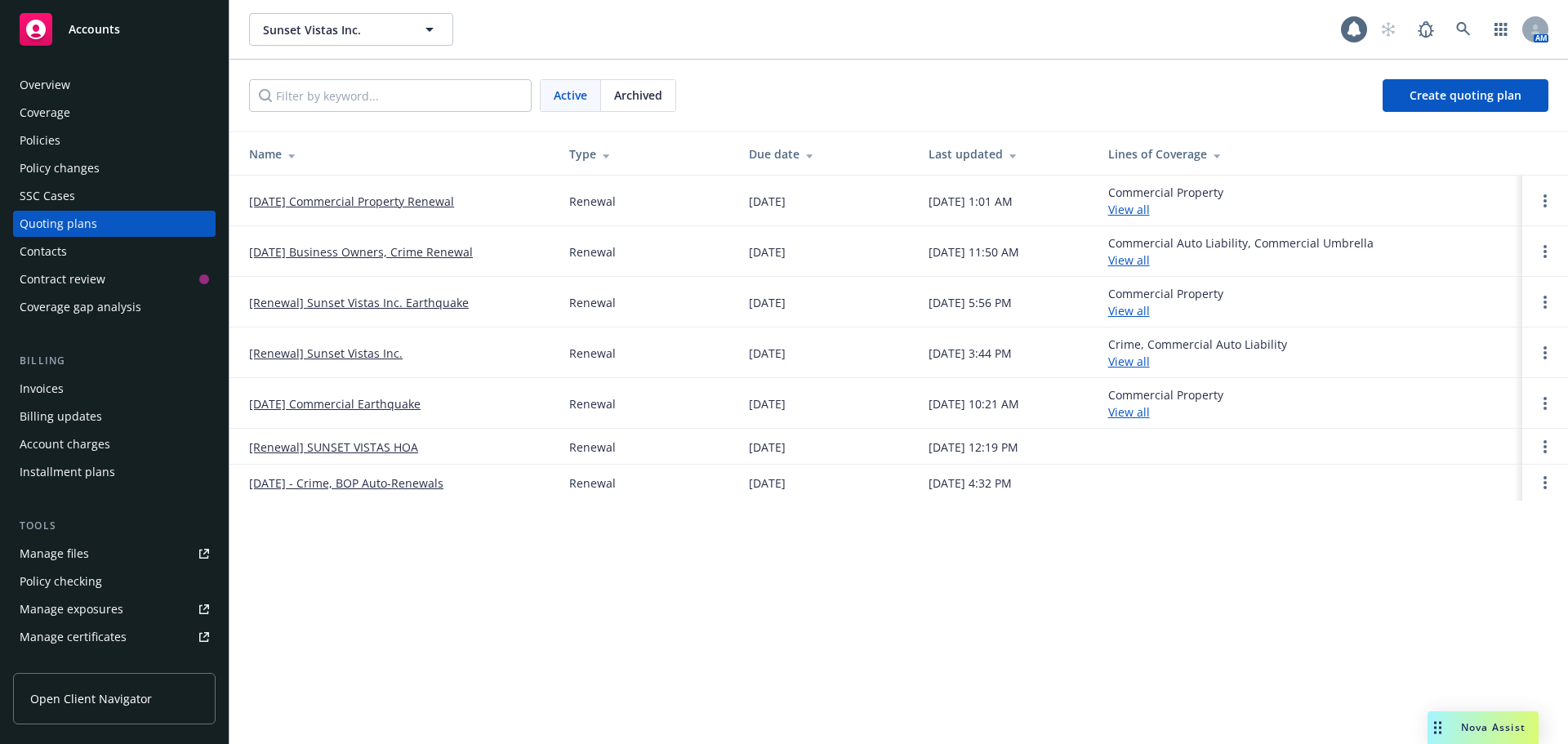
click at [43, 141] on div "Policies" at bounding box center [40, 140] width 41 height 26
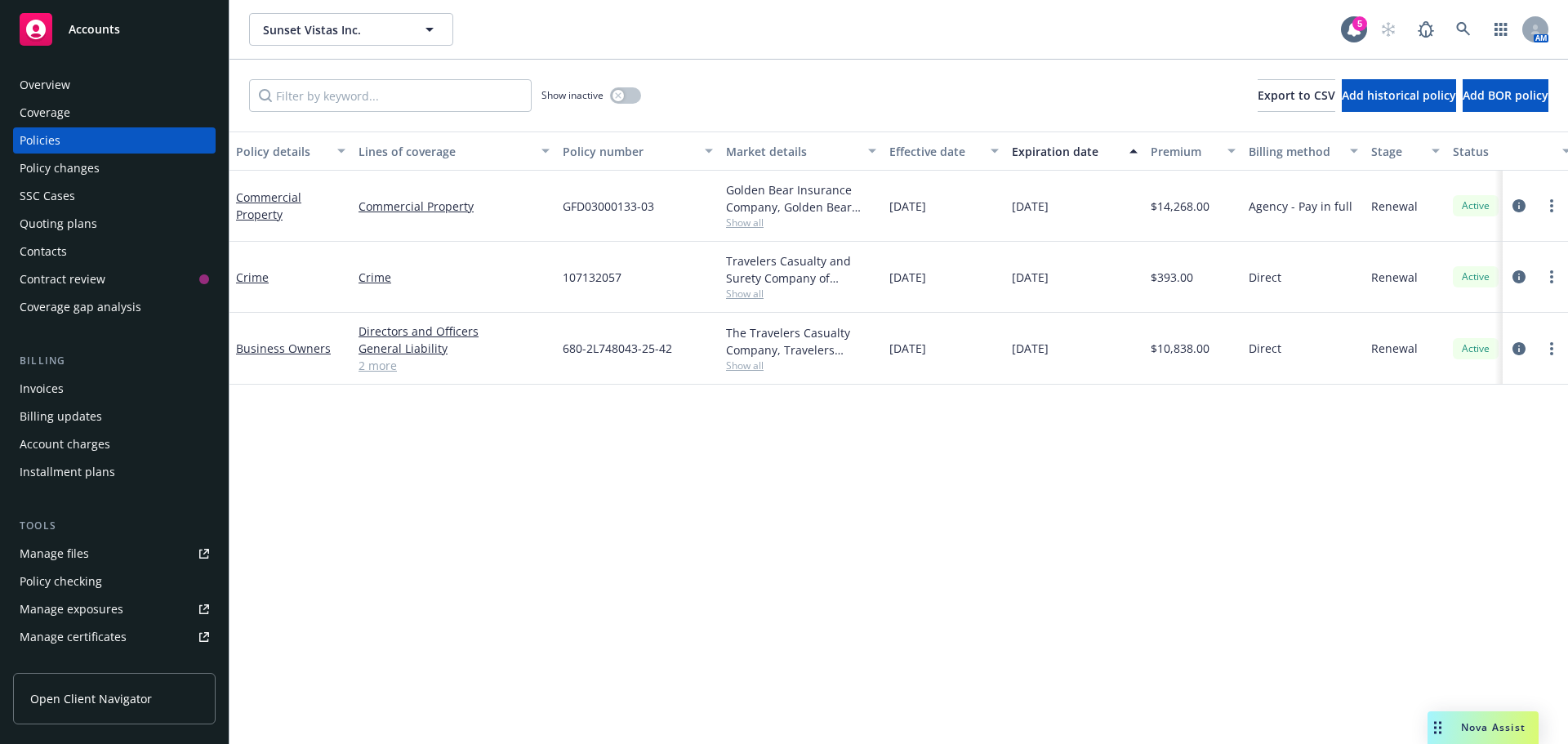
click at [43, 214] on div "Quoting plans" at bounding box center [58, 223] width 77 height 26
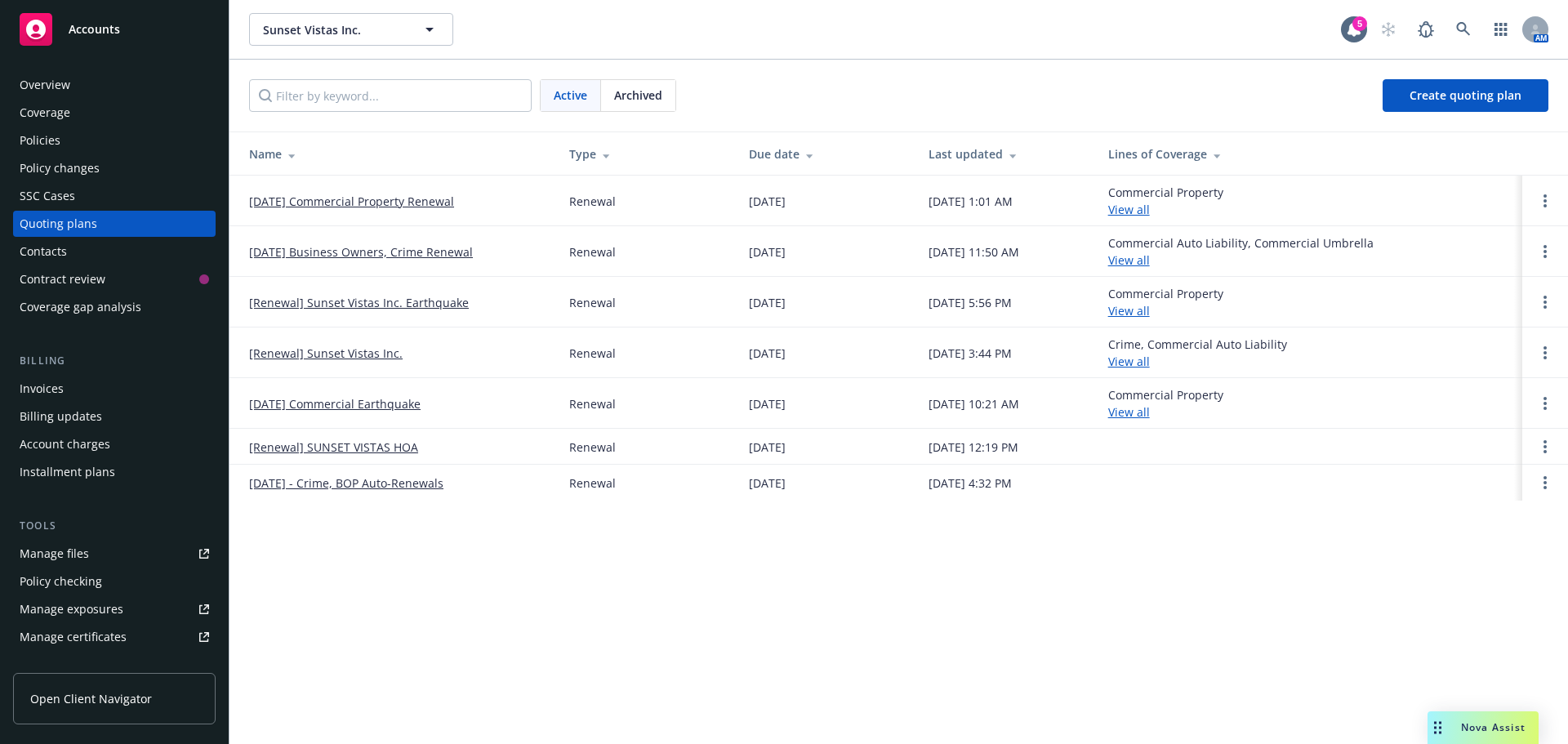
click at [314, 200] on link "[DATE] Commercial Property Renewal" at bounding box center [351, 201] width 205 height 17
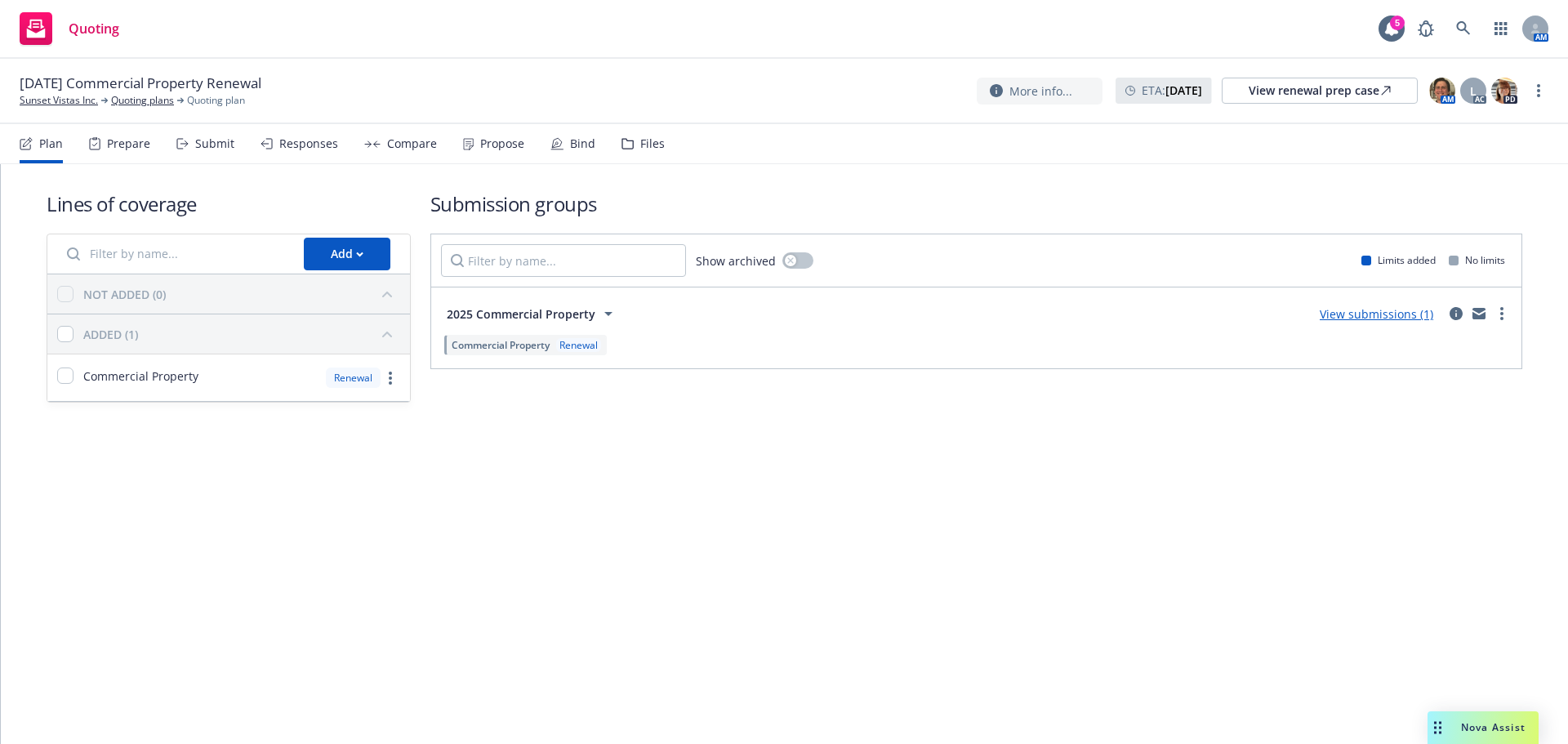
click at [490, 138] on div "Propose" at bounding box center [503, 143] width 44 height 13
